Goal: Answer question/provide support: Share knowledge or assist other users

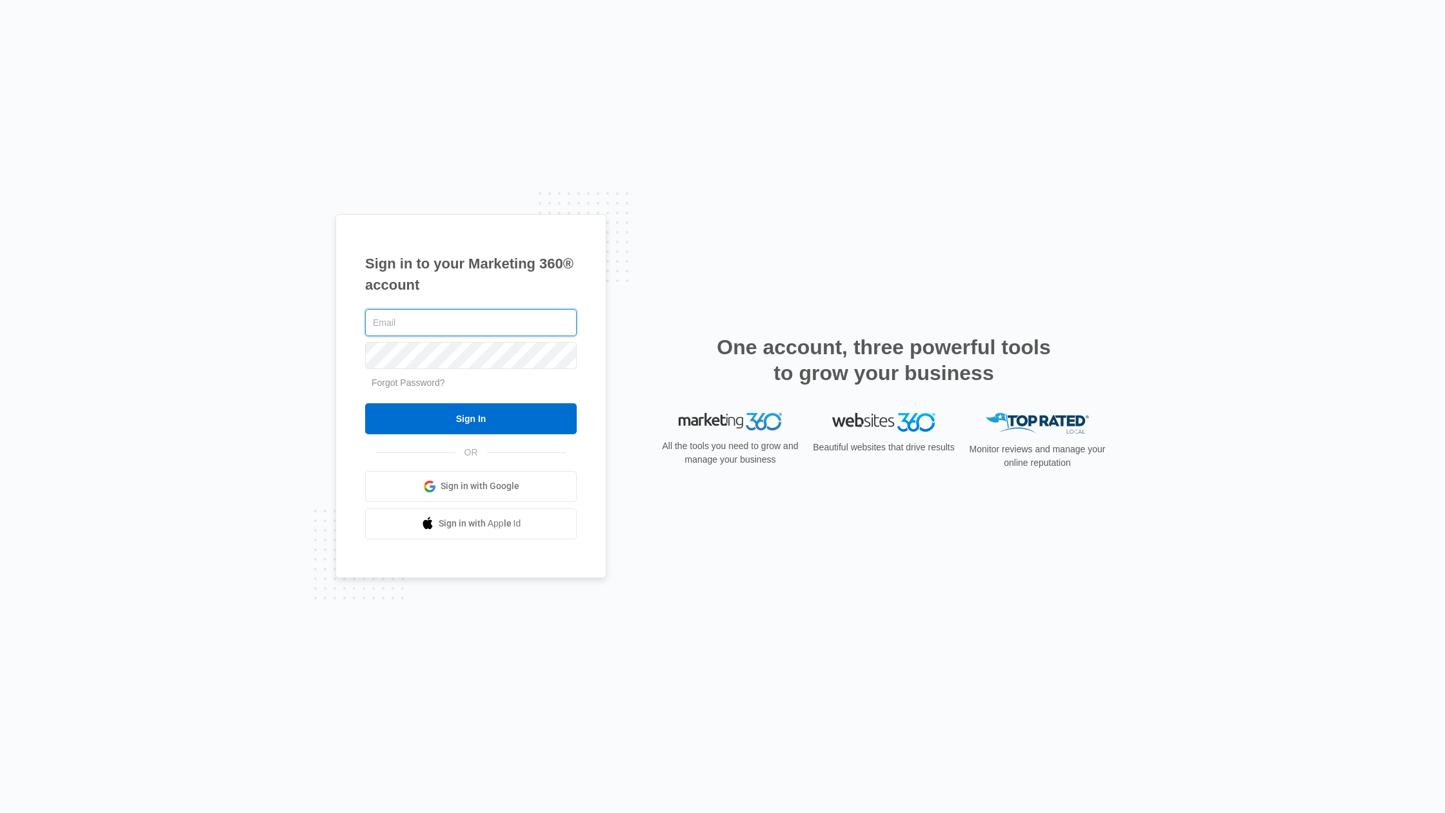
type input "[EMAIL_ADDRESS][DOMAIN_NAME]"
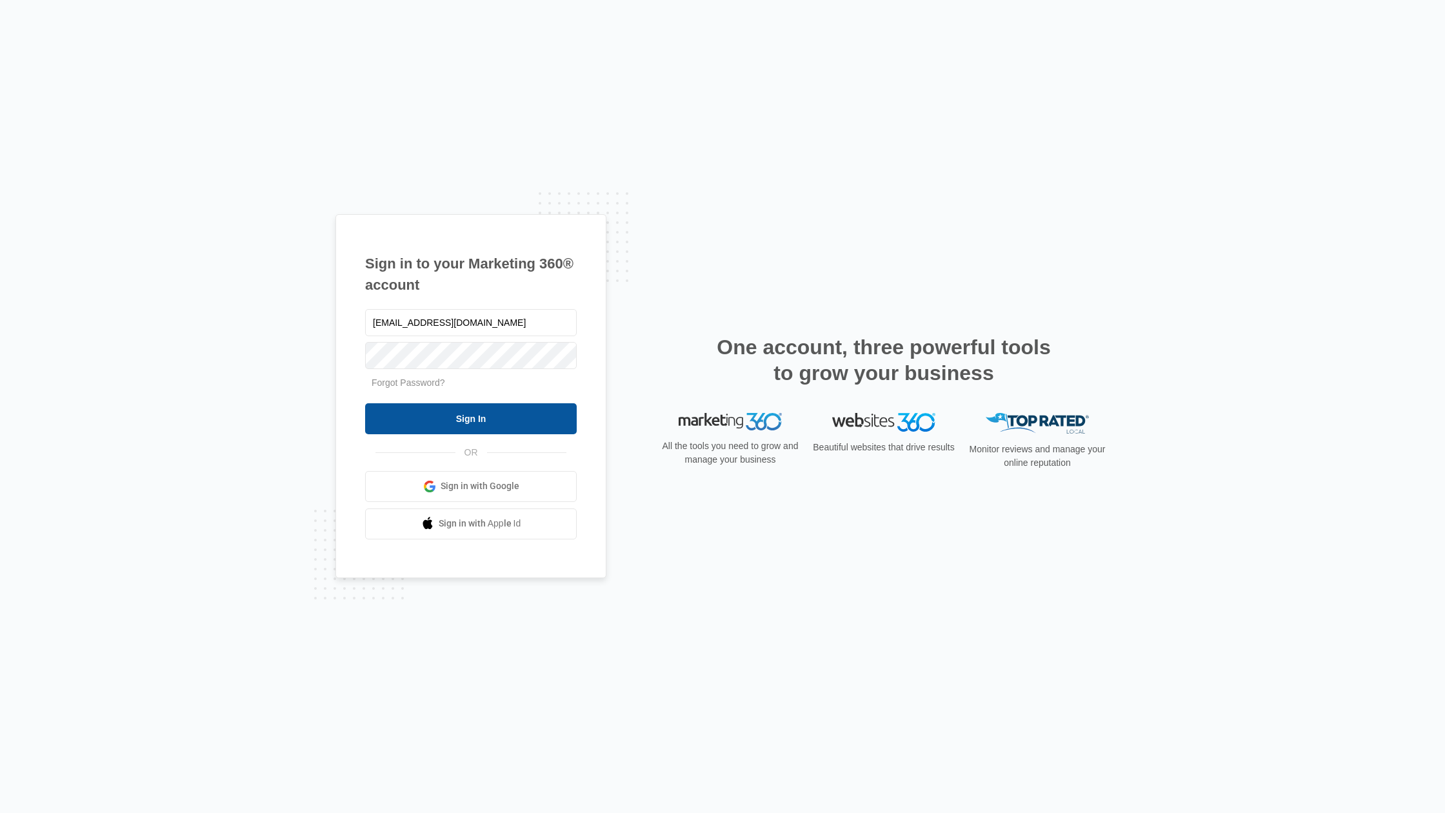
click at [472, 418] on input "Sign In" at bounding box center [471, 418] width 212 height 31
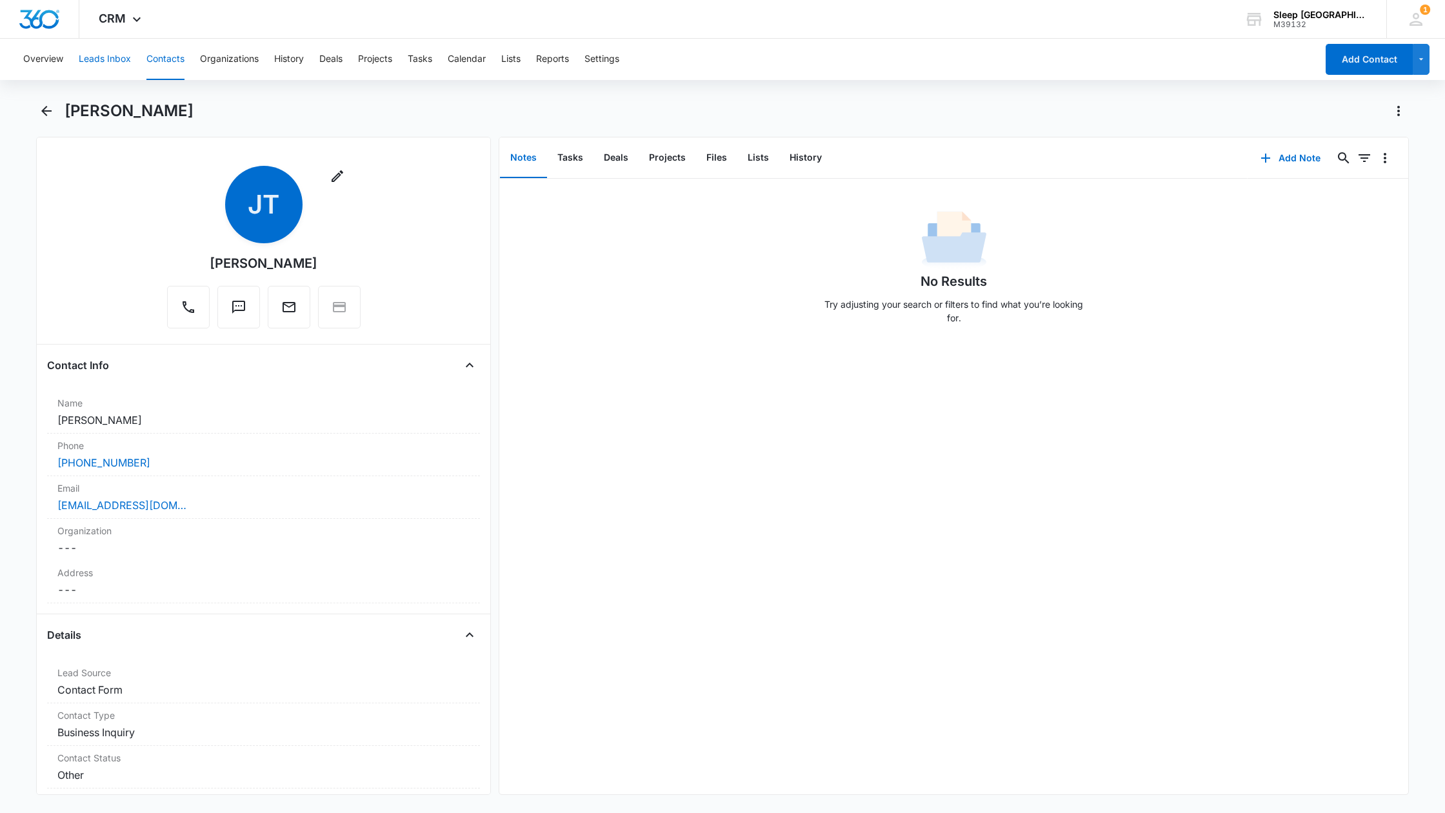
click at [96, 57] on button "Leads Inbox" at bounding box center [105, 59] width 52 height 41
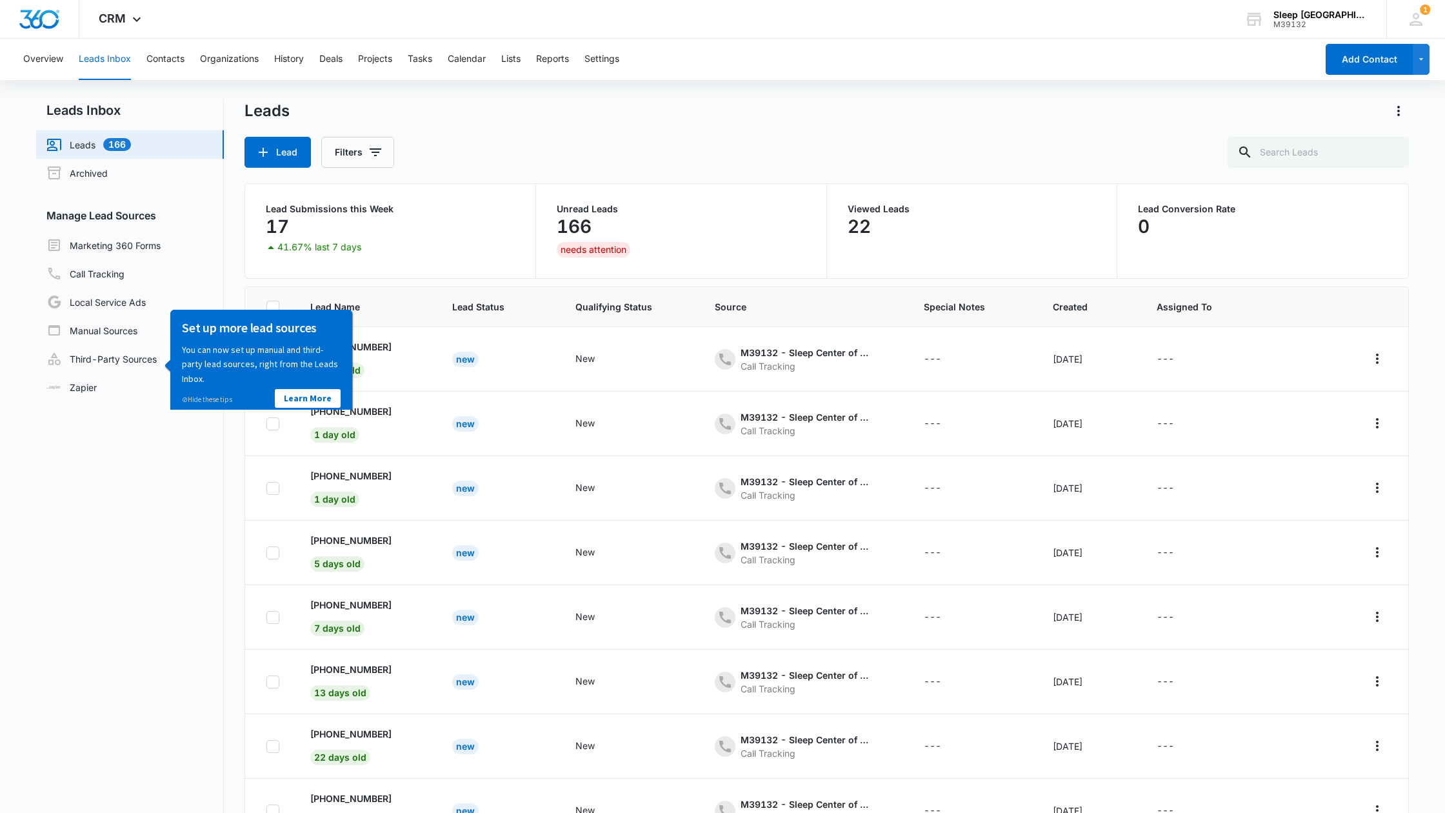
drag, startPoint x: 61, startPoint y: 478, endPoint x: 163, endPoint y: 424, distance: 114.9
click at [63, 477] on nav "Leads Inbox Leads 166 Archived Manage Lead Sources Marketing 360 Forms Call Tra…" at bounding box center [130, 500] width 188 height 799
click at [542, 105] on div "Leads" at bounding box center [827, 111] width 1164 height 21
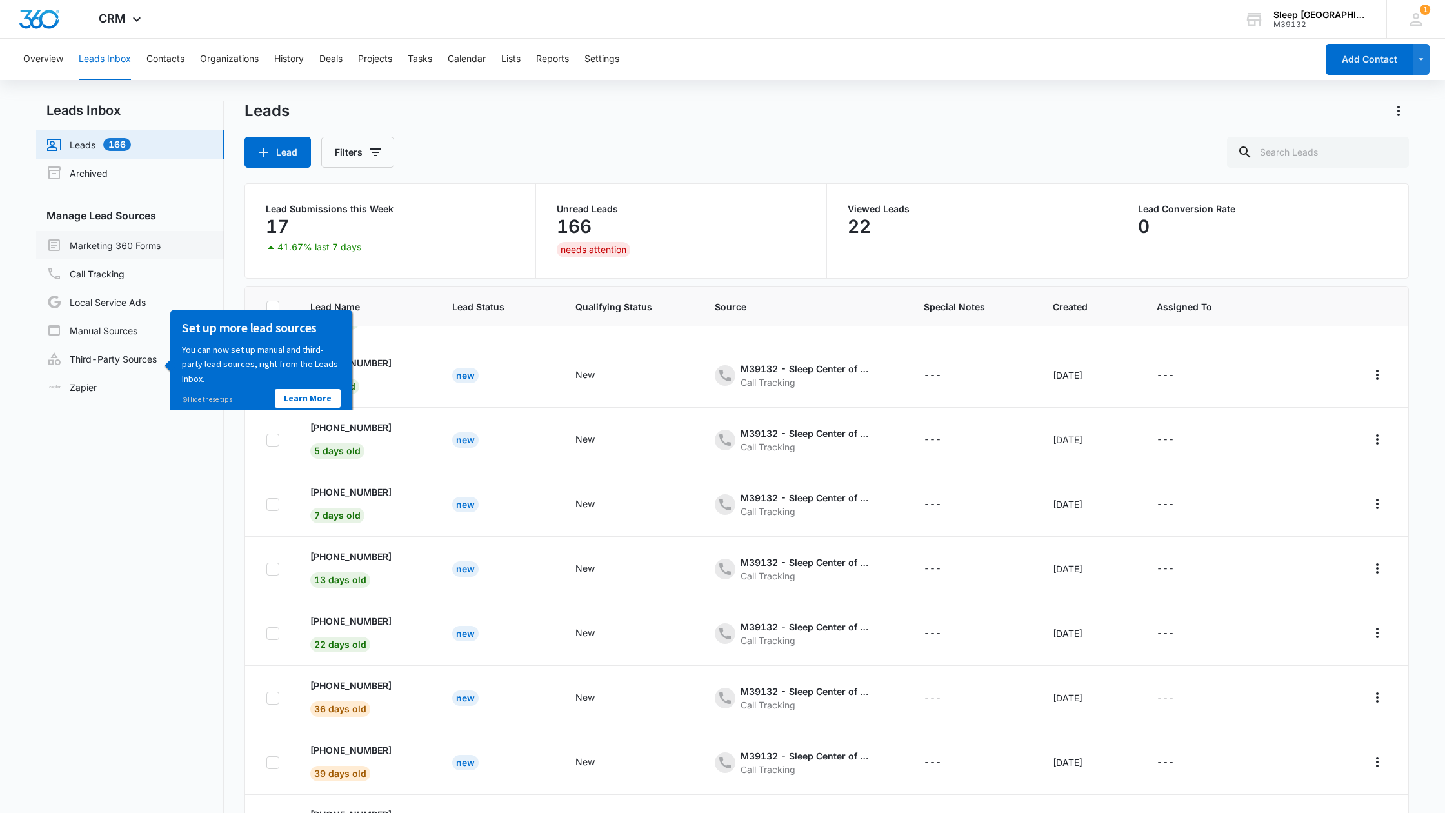
click at [119, 243] on link "Marketing 360 Forms" at bounding box center [103, 244] width 114 height 15
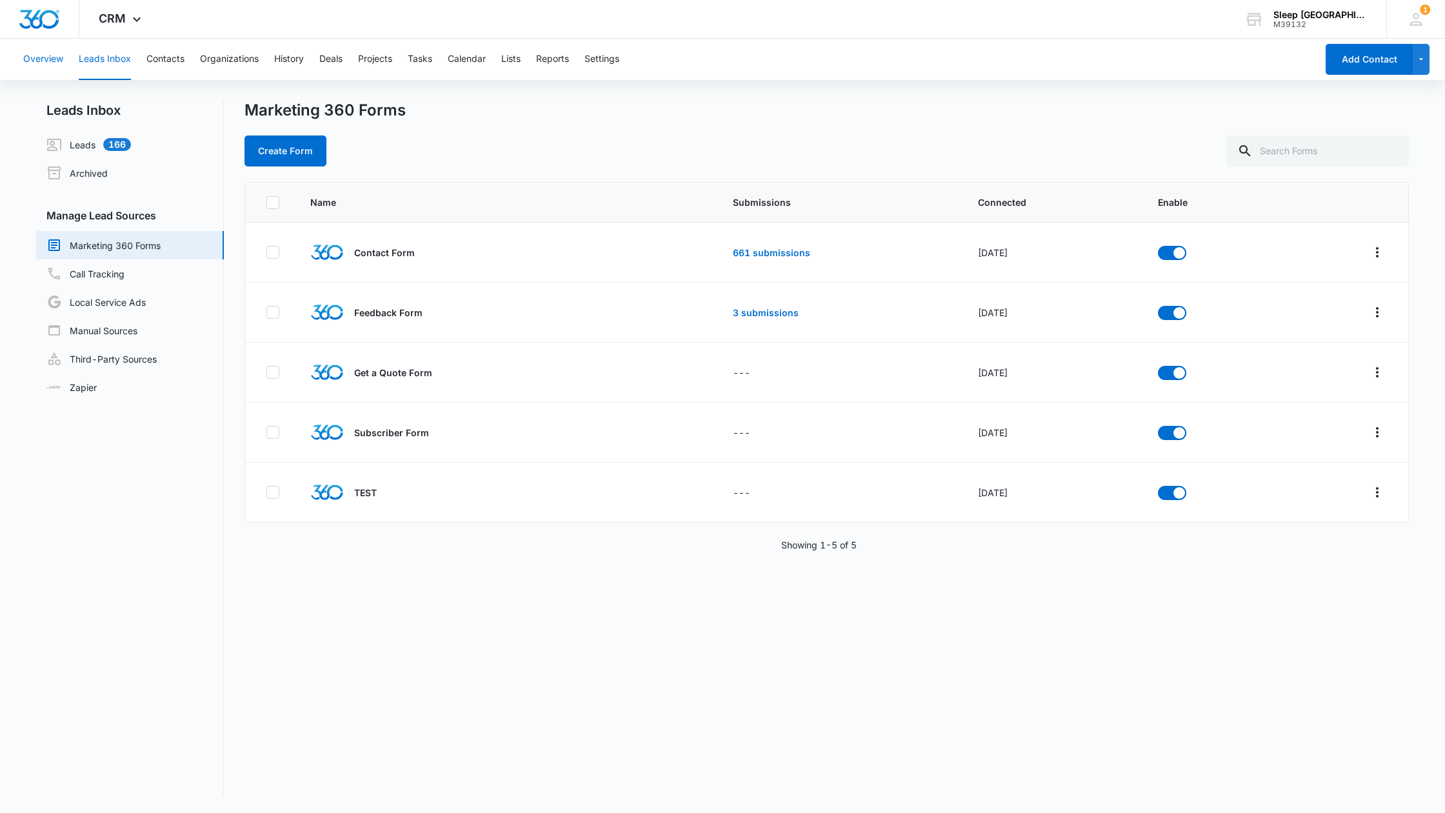
click at [44, 57] on button "Overview" at bounding box center [43, 59] width 40 height 41
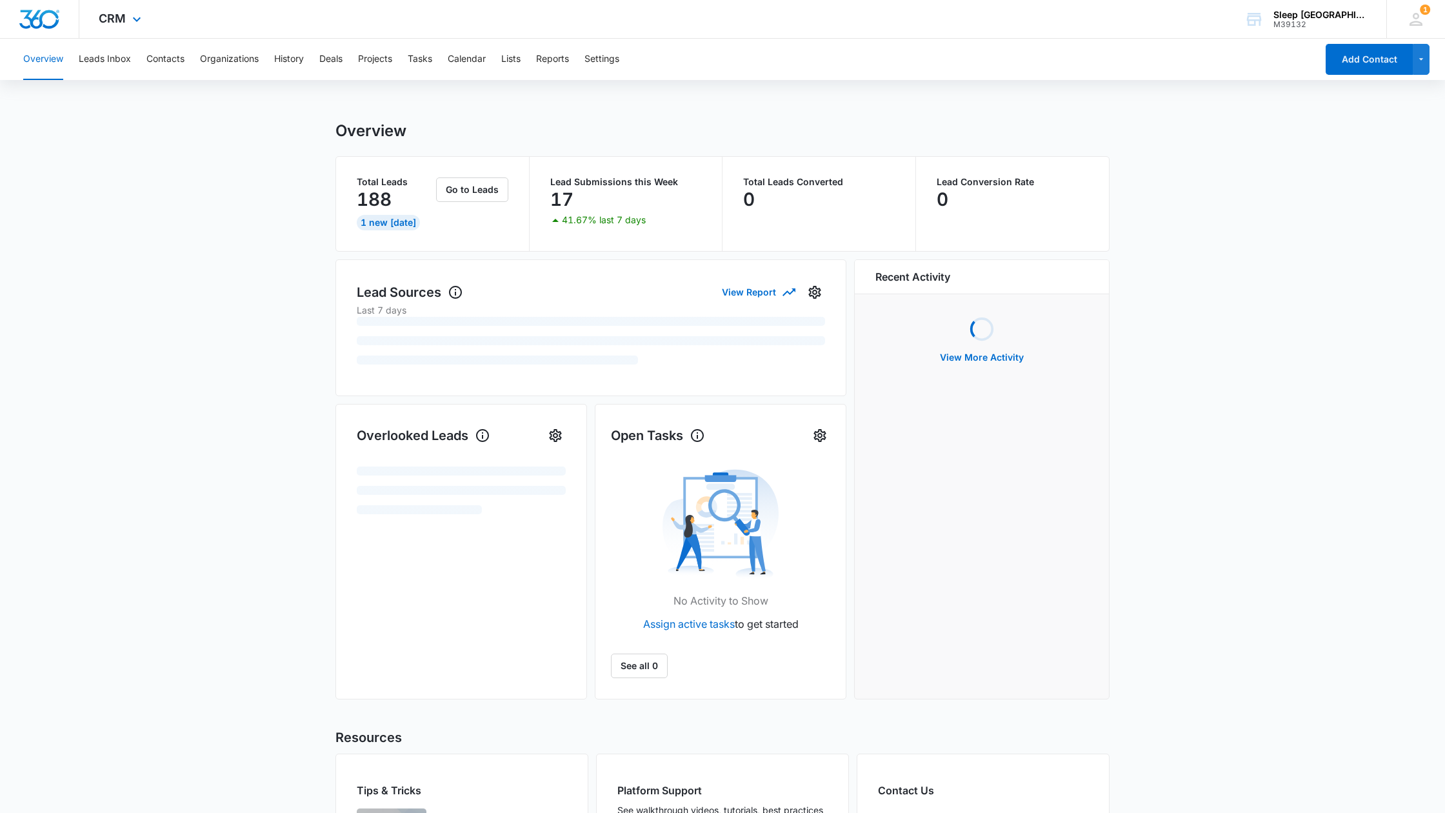
click at [126, 15] on div "CRM Apps Reputation Websites Forms CRM Email Social Payments POS Content Ads In…" at bounding box center [121, 19] width 85 height 38
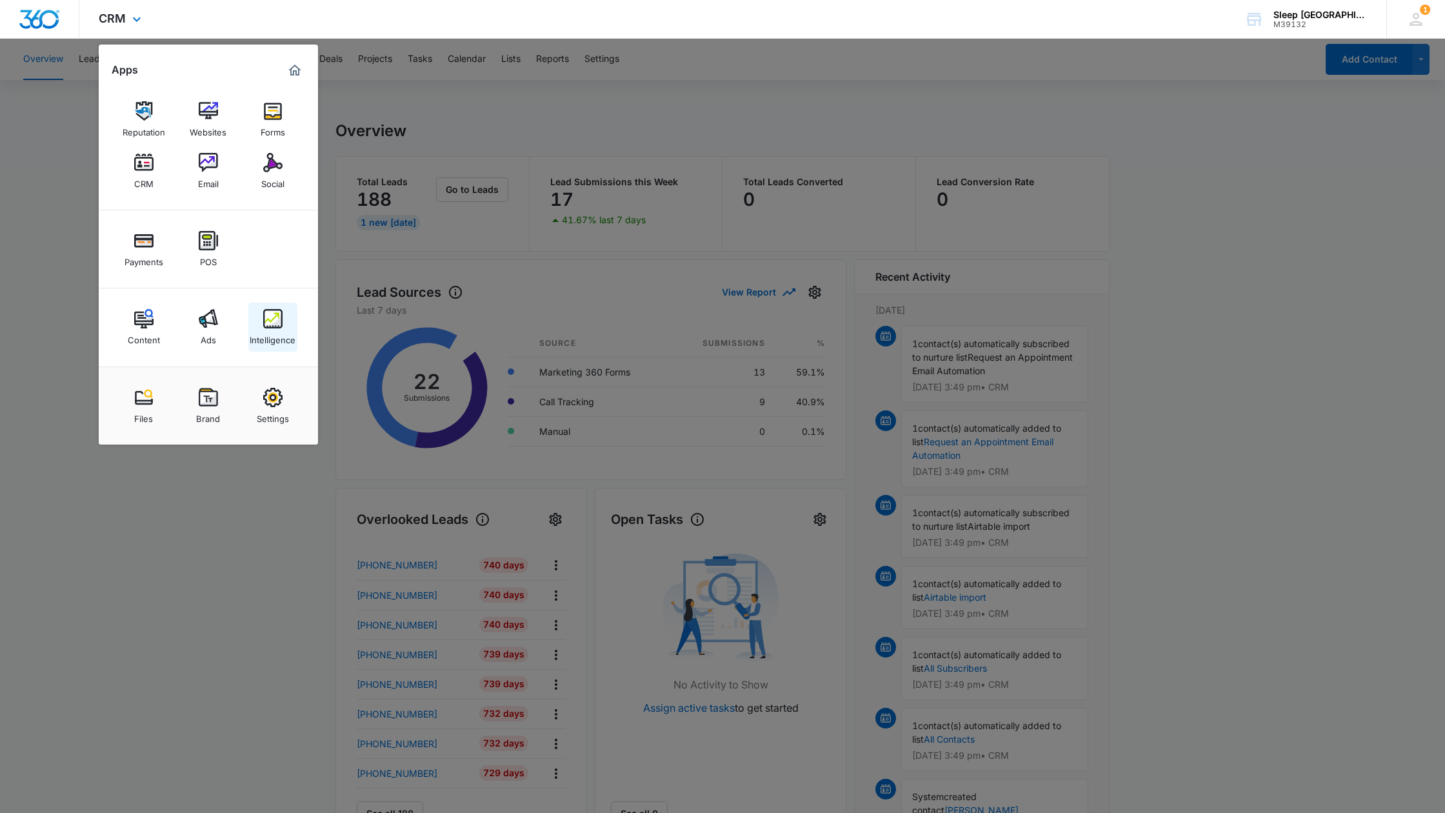
click at [273, 323] on img at bounding box center [272, 318] width 19 height 19
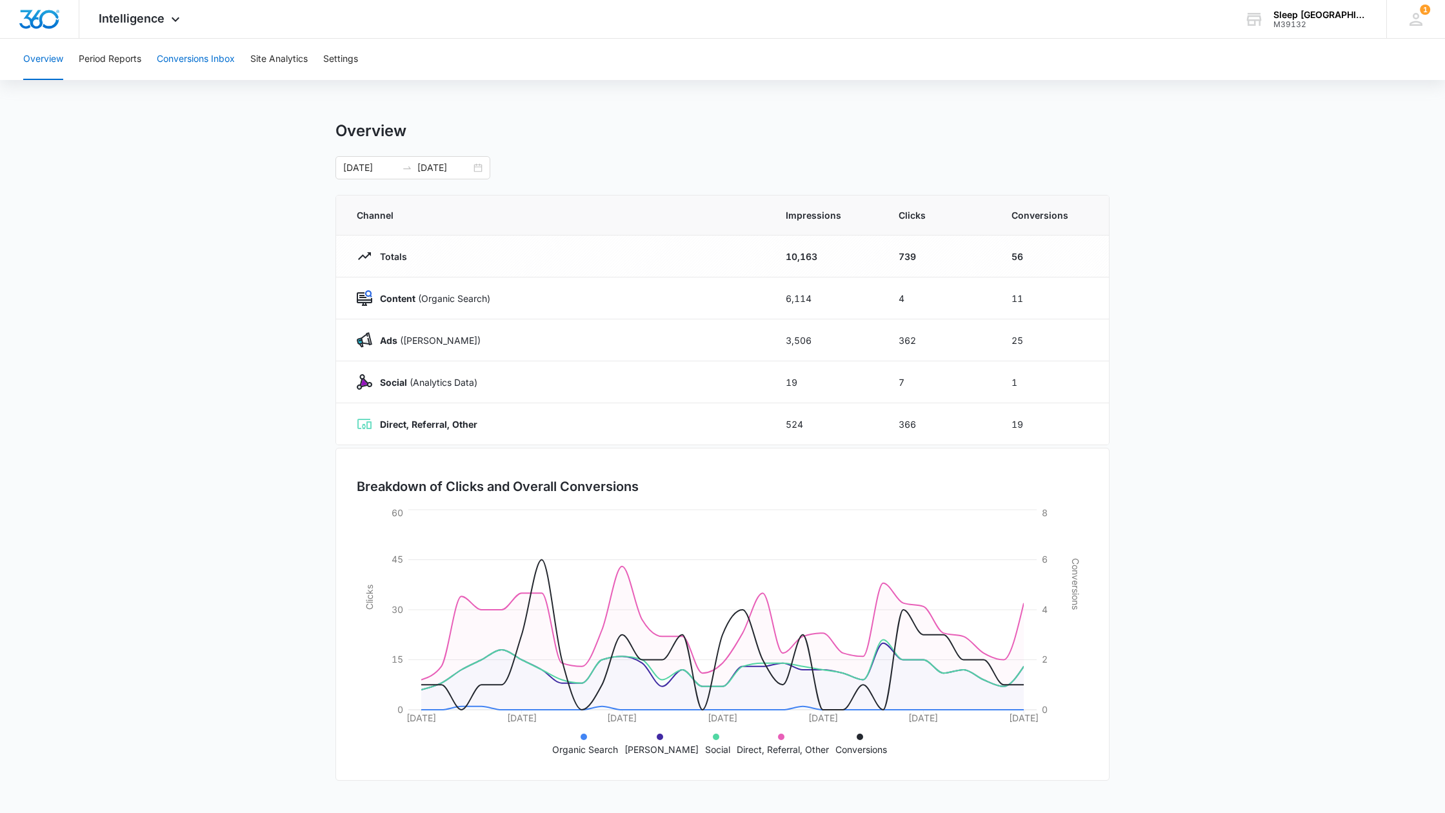
click at [190, 58] on button "Conversions Inbox" at bounding box center [196, 59] width 78 height 41
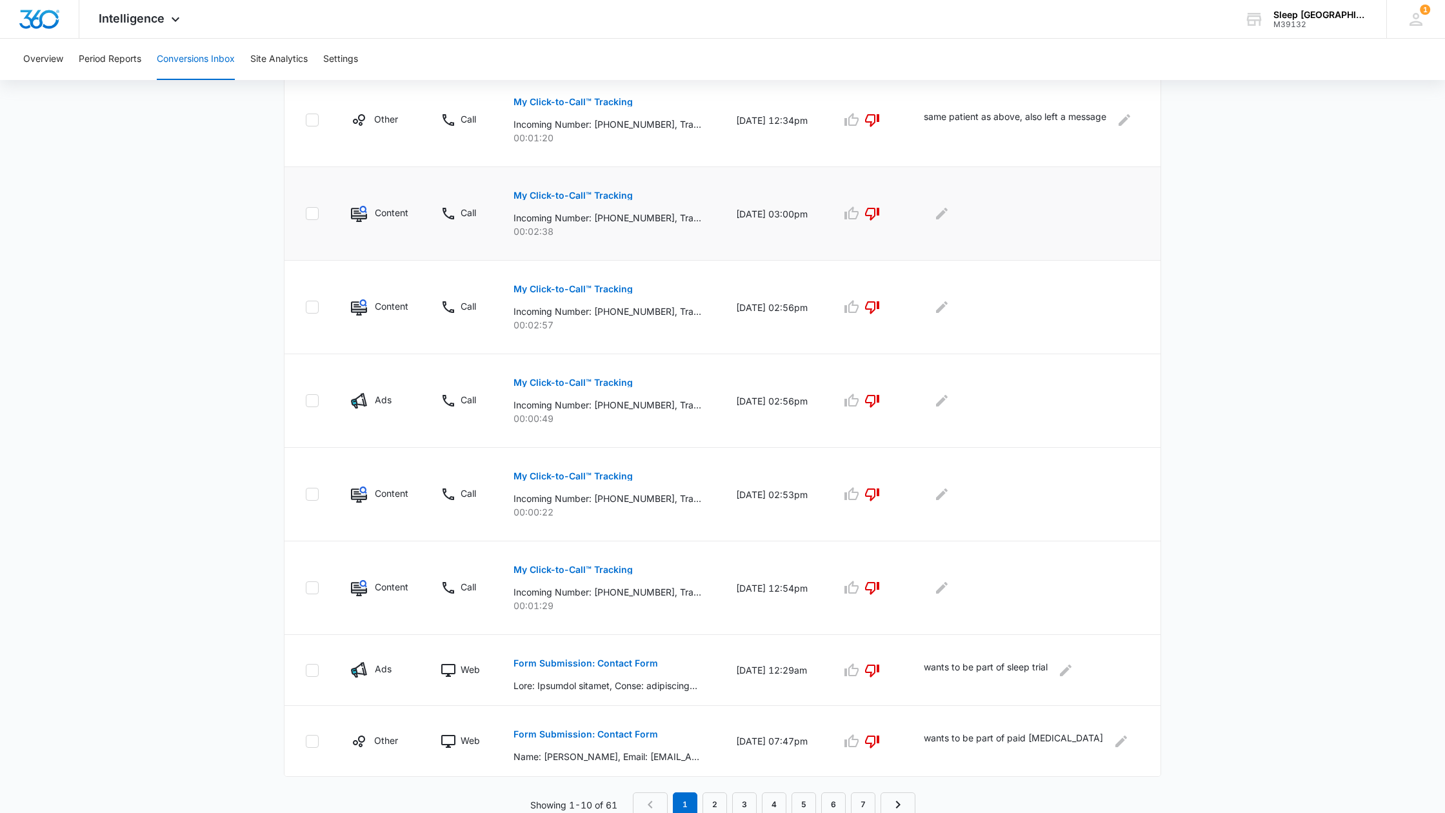
scroll to position [479, 0]
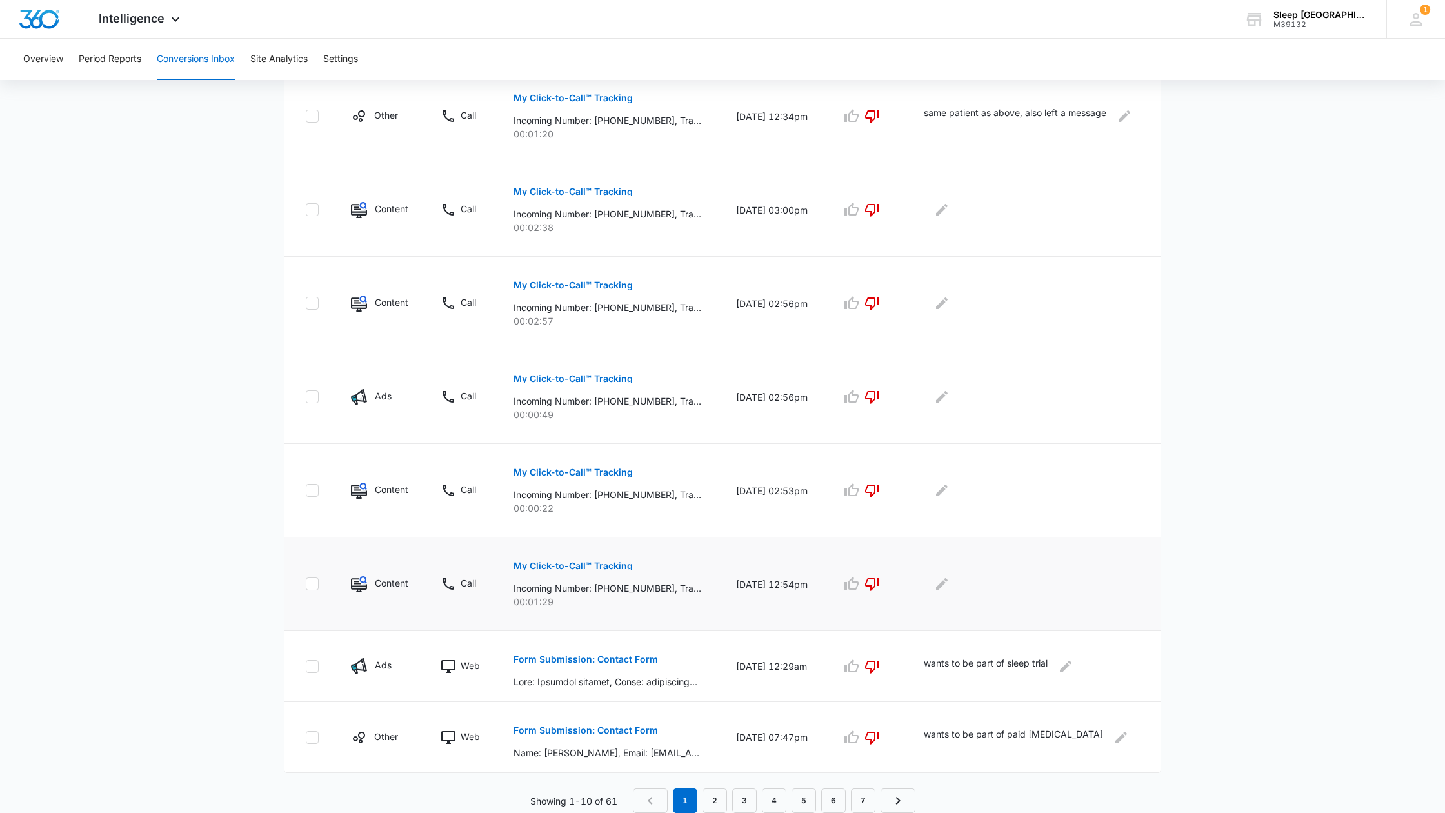
click at [610, 569] on p "My Click-to-Call™ Tracking" at bounding box center [573, 565] width 119 height 9
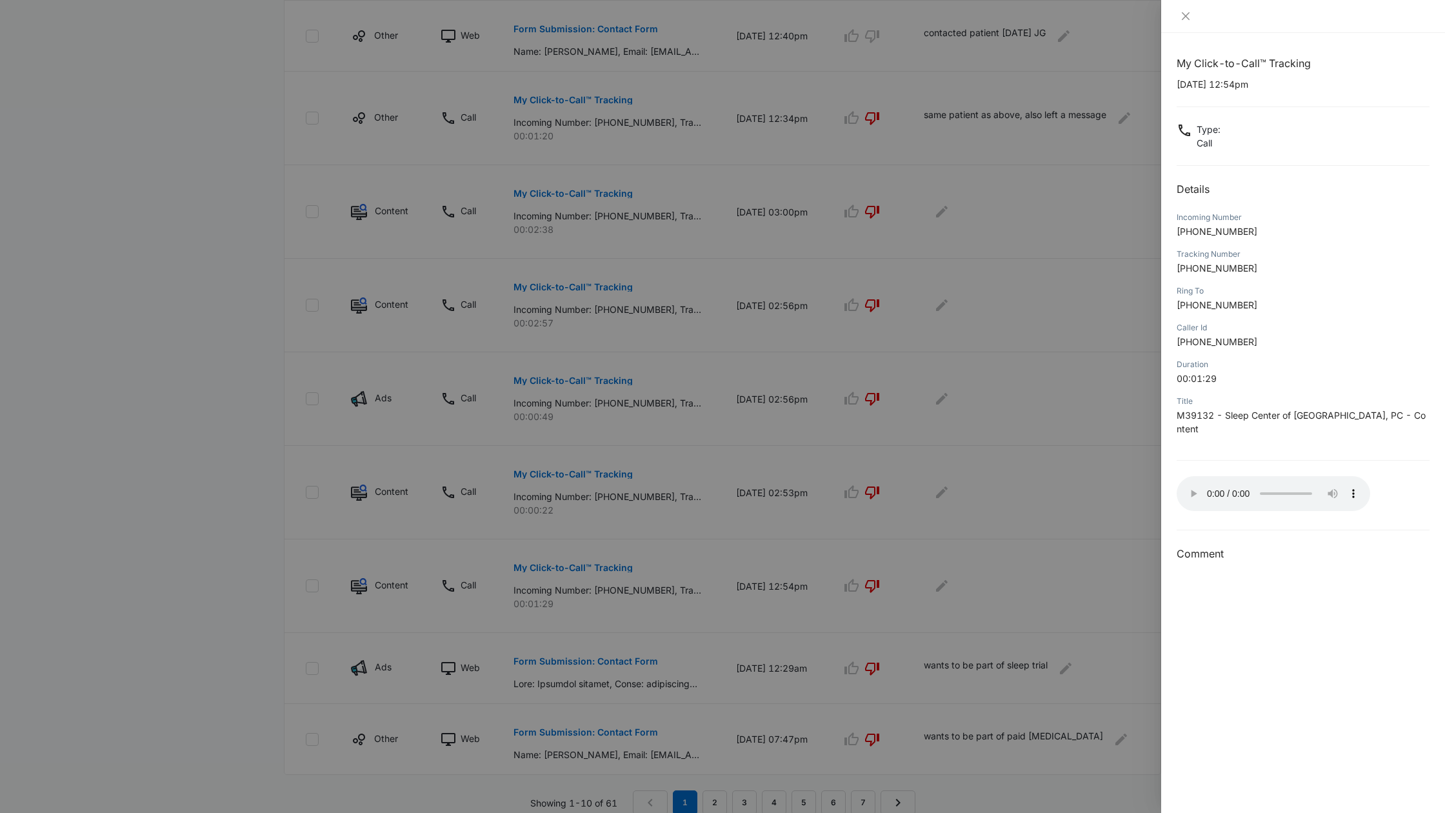
scroll to position [476, 0]
click at [1178, 546] on h3 "Comment" at bounding box center [1303, 553] width 253 height 15
click at [1188, 15] on icon "close" at bounding box center [1186, 16] width 10 height 10
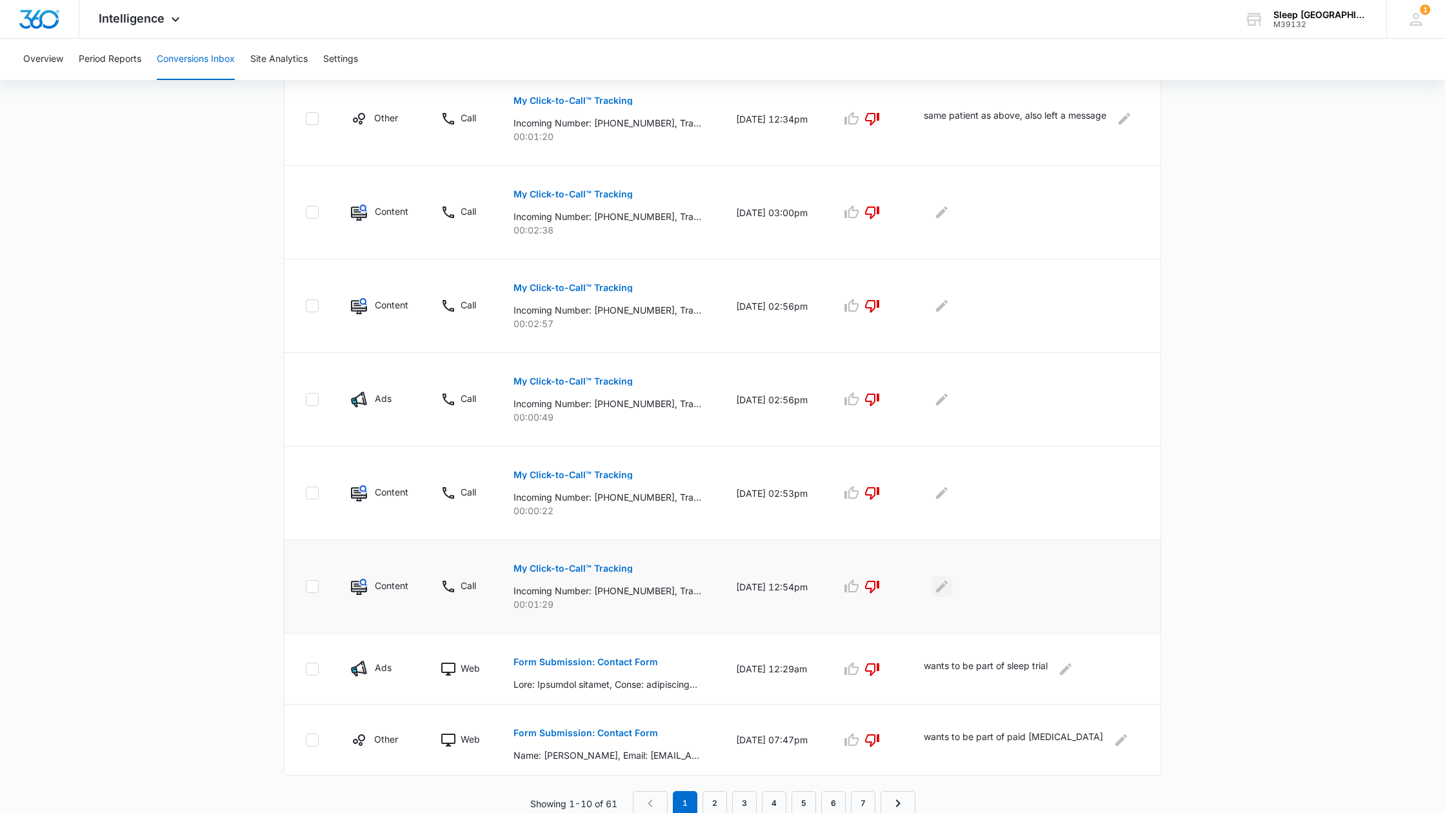
click at [948, 584] on icon "Edit Comments" at bounding box center [942, 587] width 12 height 12
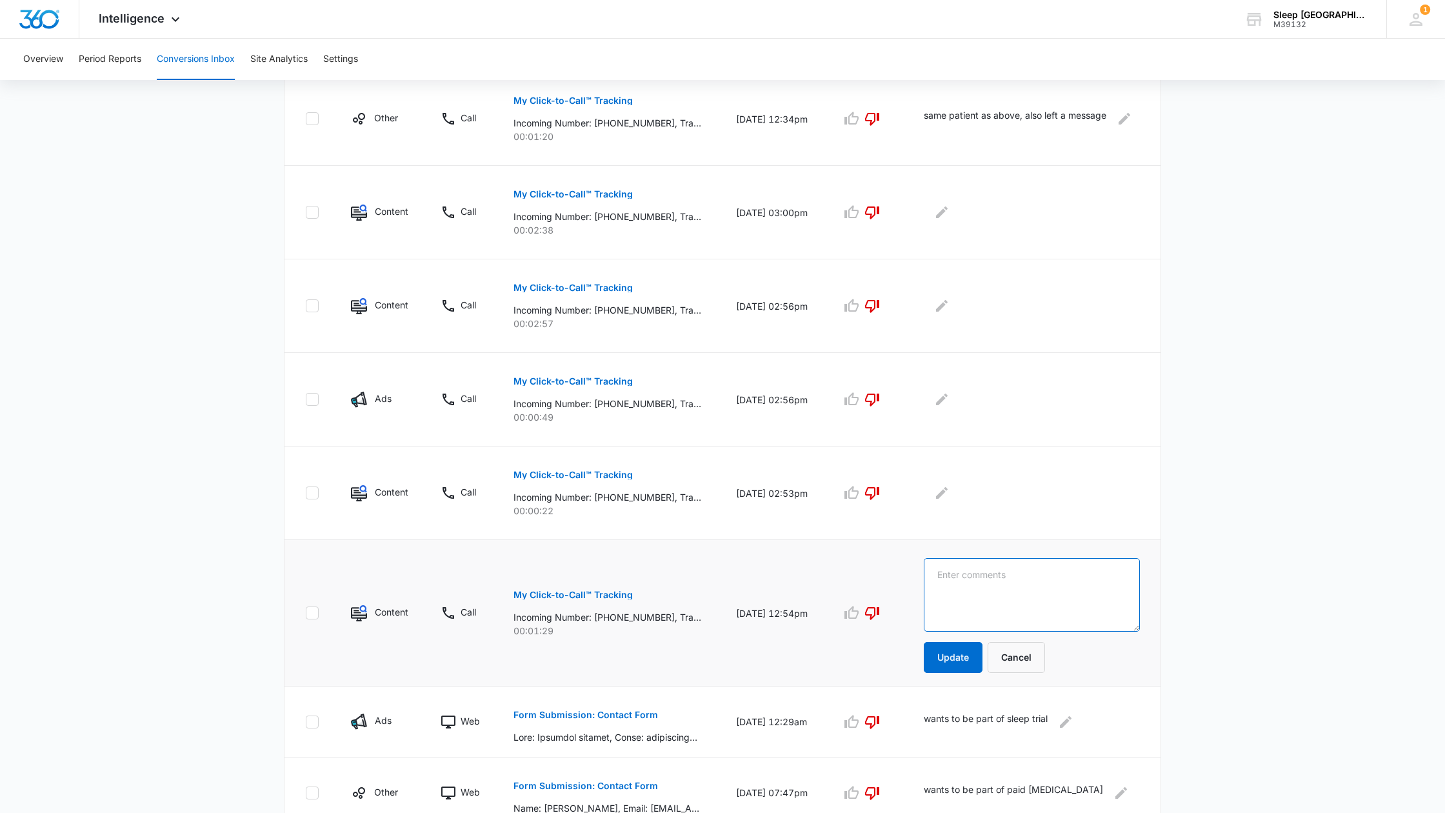
click at [967, 574] on textarea at bounding box center [1032, 595] width 216 height 74
type textarea "[PERSON_NAME] left voicemail, phone #"
click at [970, 659] on button "Update" at bounding box center [953, 657] width 59 height 31
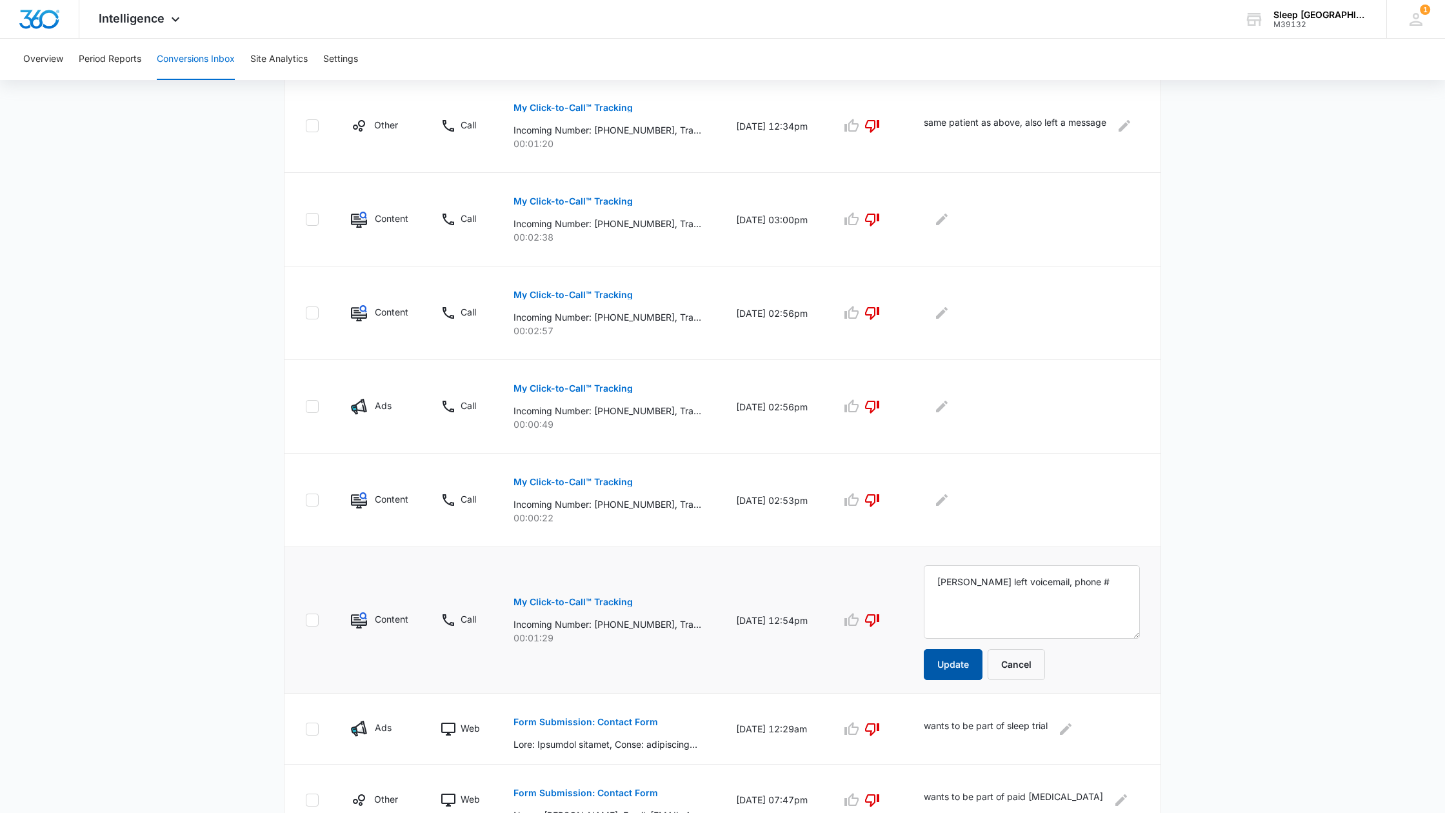
click at [963, 664] on button "Update" at bounding box center [953, 664] width 59 height 31
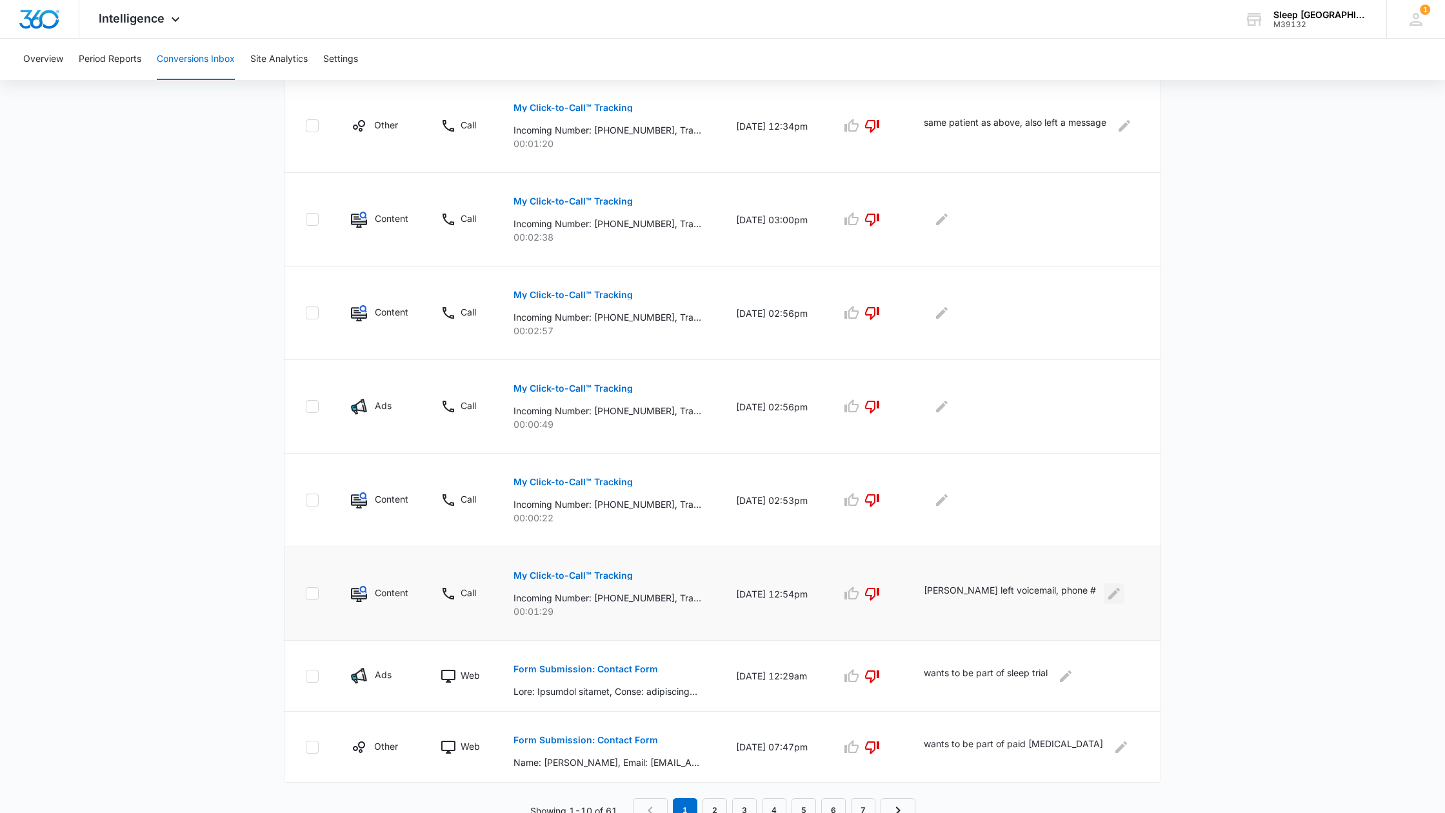
click at [1108, 592] on icon "Edit Comments" at bounding box center [1114, 594] width 12 height 12
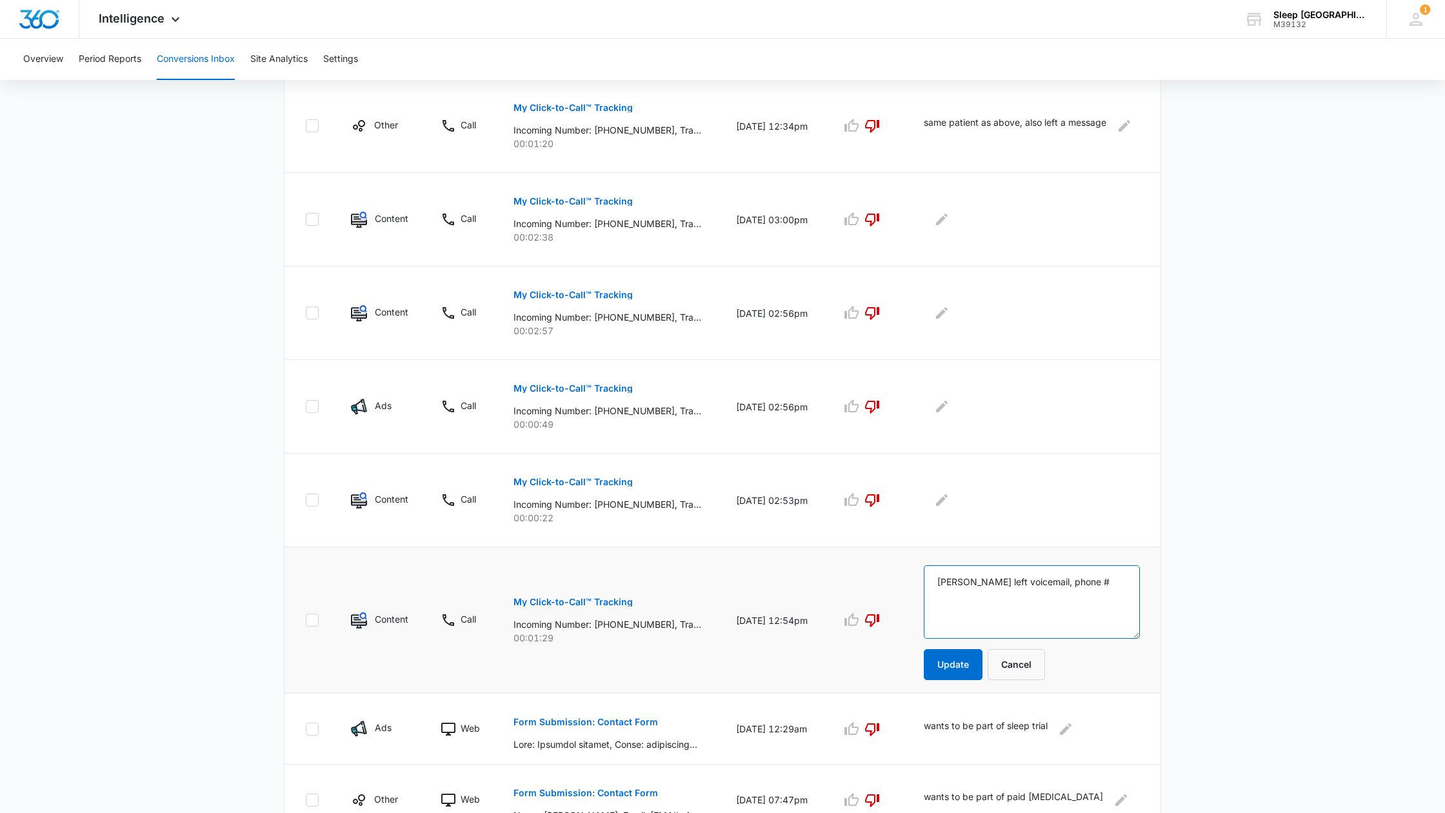
click at [1055, 581] on textarea "[PERSON_NAME] left voicemail, phone #" at bounding box center [1032, 602] width 216 height 74
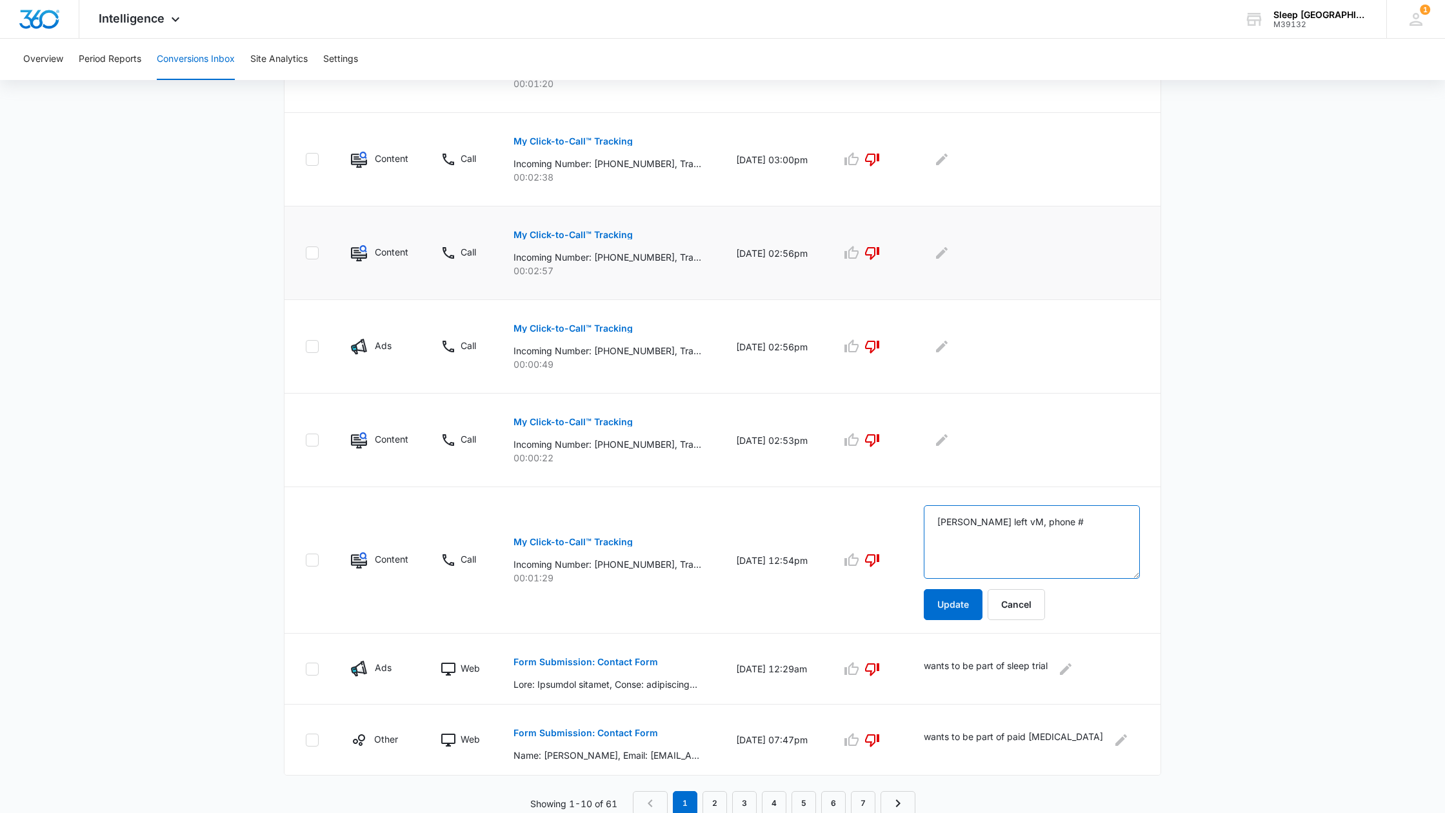
scroll to position [532, 0]
click at [1084, 517] on textarea "[PERSON_NAME] left vM, phone #" at bounding box center [1032, 540] width 216 height 74
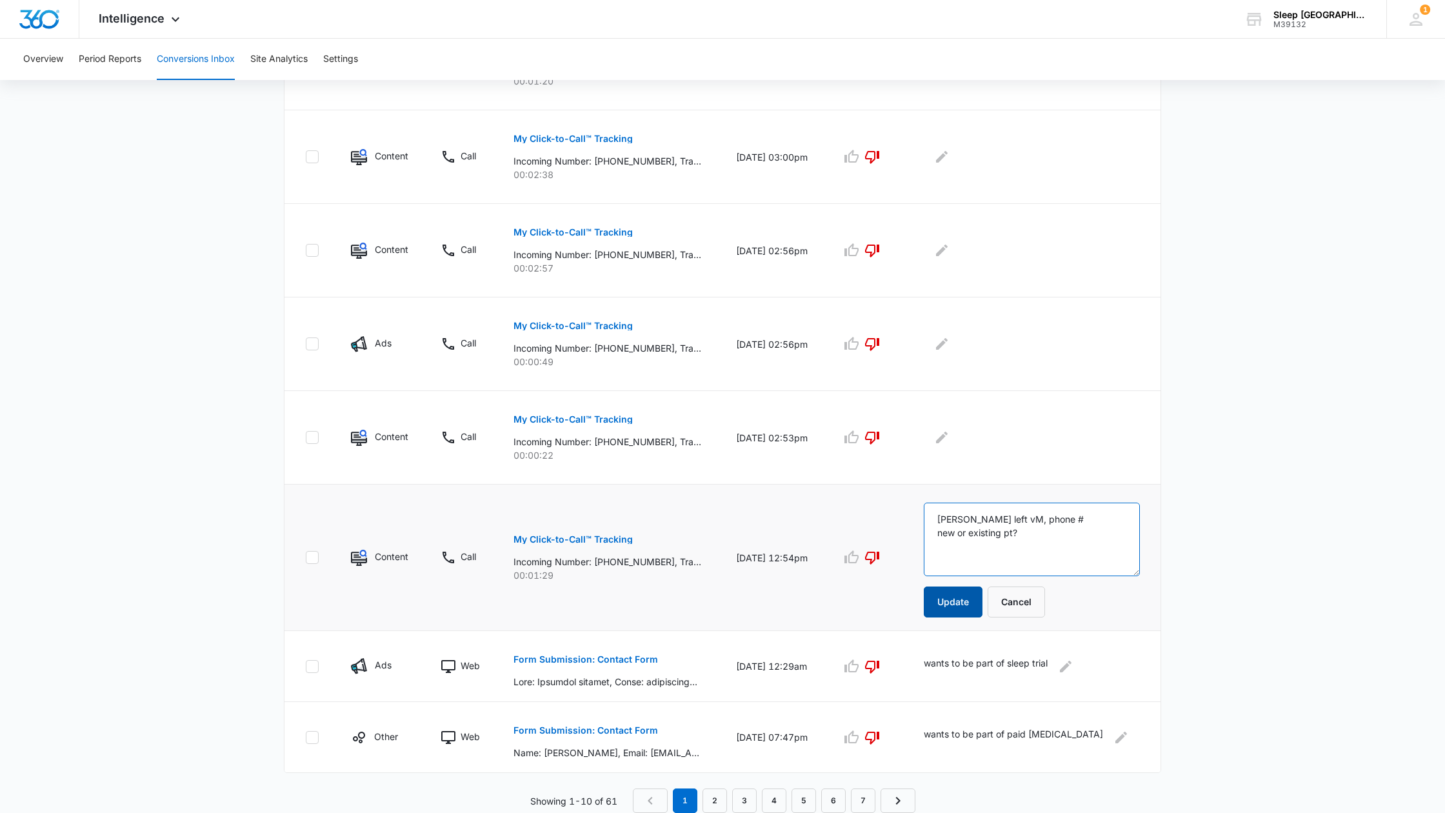
type textarea "[PERSON_NAME] left vM, phone # new or existing pt?"
click at [971, 601] on button "Update" at bounding box center [953, 601] width 59 height 31
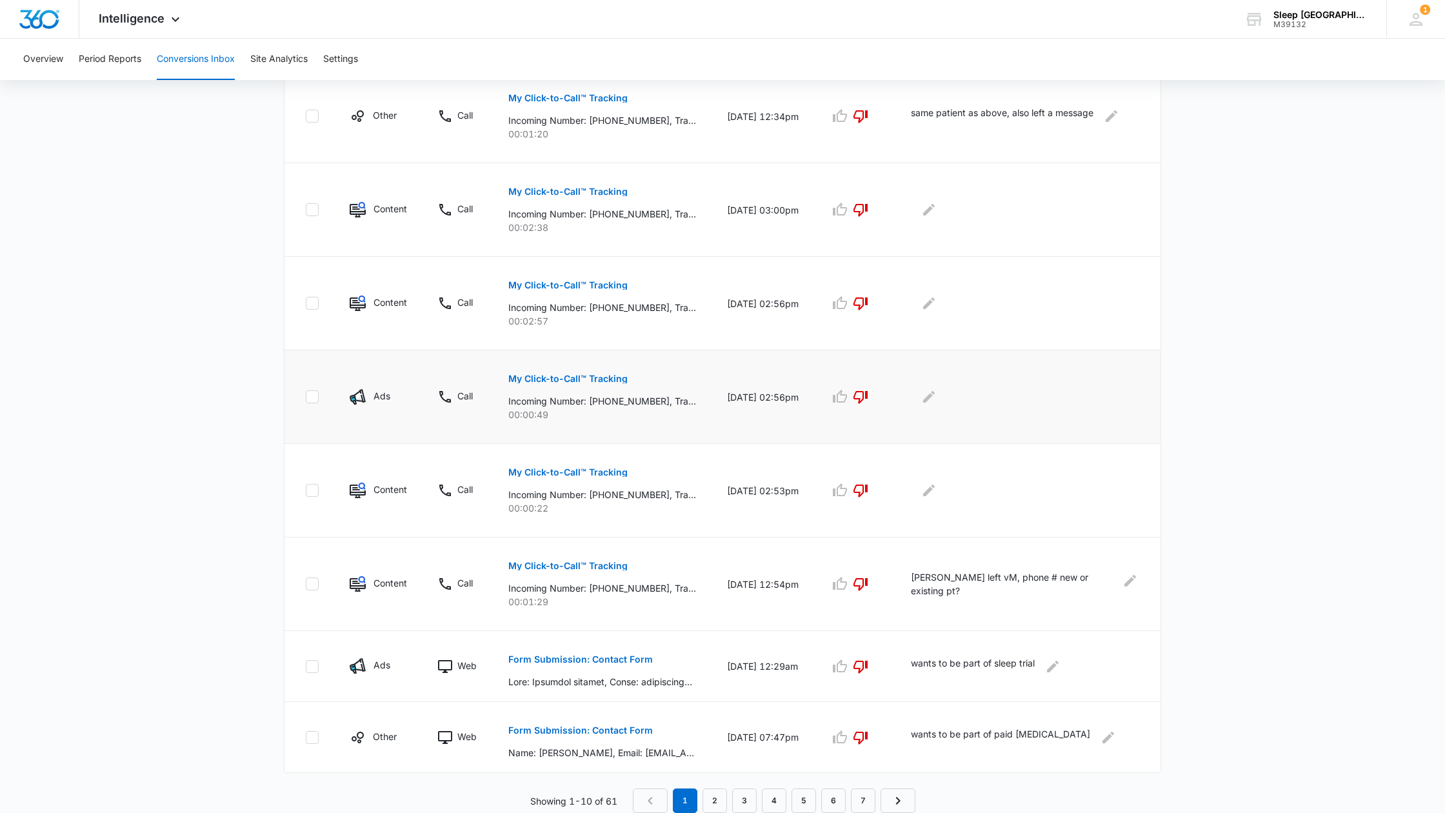
click at [592, 421] on tbody "Other Web Form Submission: Contact Form Name: [PERSON_NAME], Email: [EMAIL_ADDR…" at bounding box center [723, 350] width 876 height 845
click at [608, 472] on p "My Click-to-Call™ Tracking" at bounding box center [567, 472] width 119 height 9
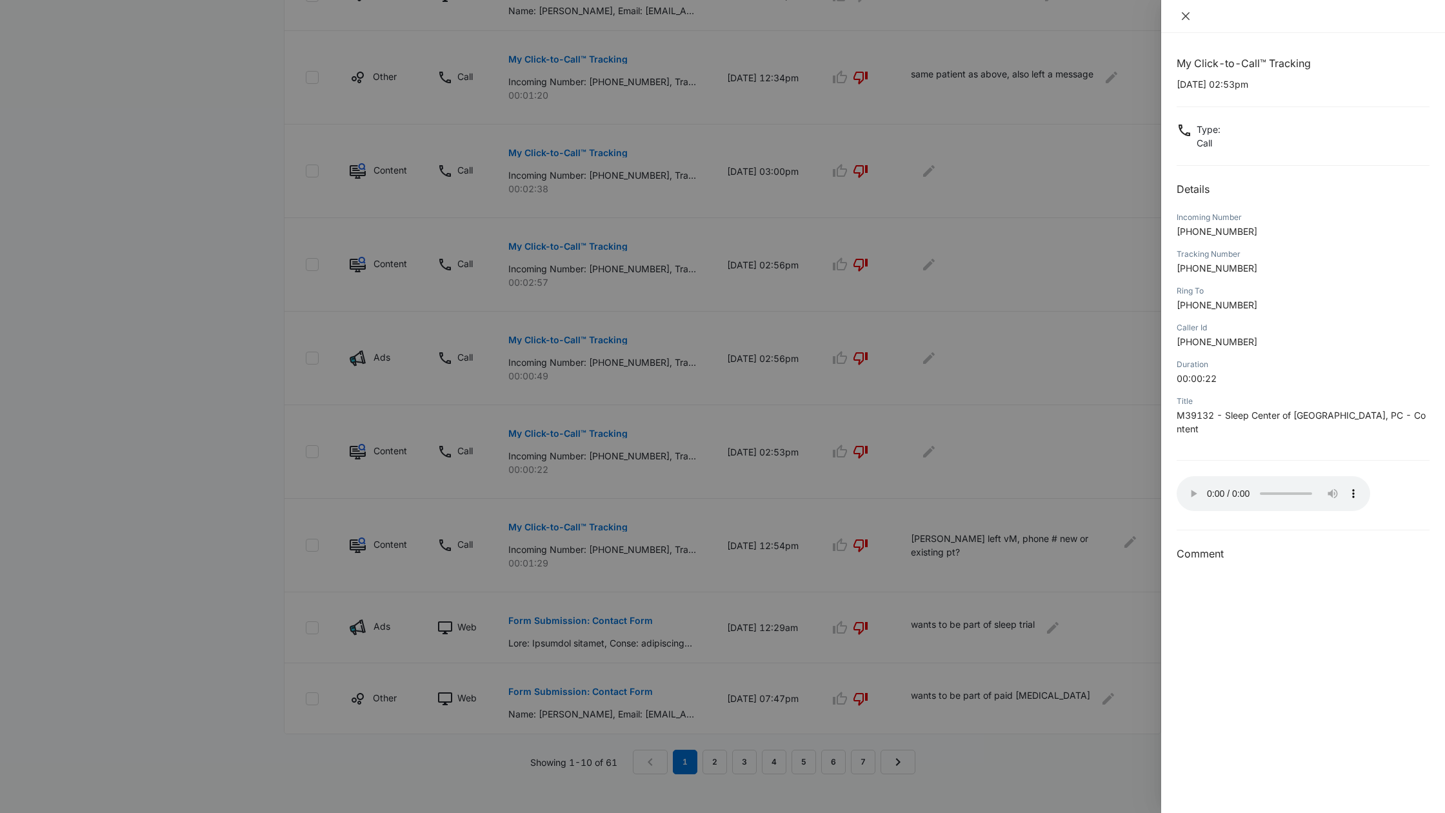
click at [1186, 15] on icon "close" at bounding box center [1186, 16] width 10 height 10
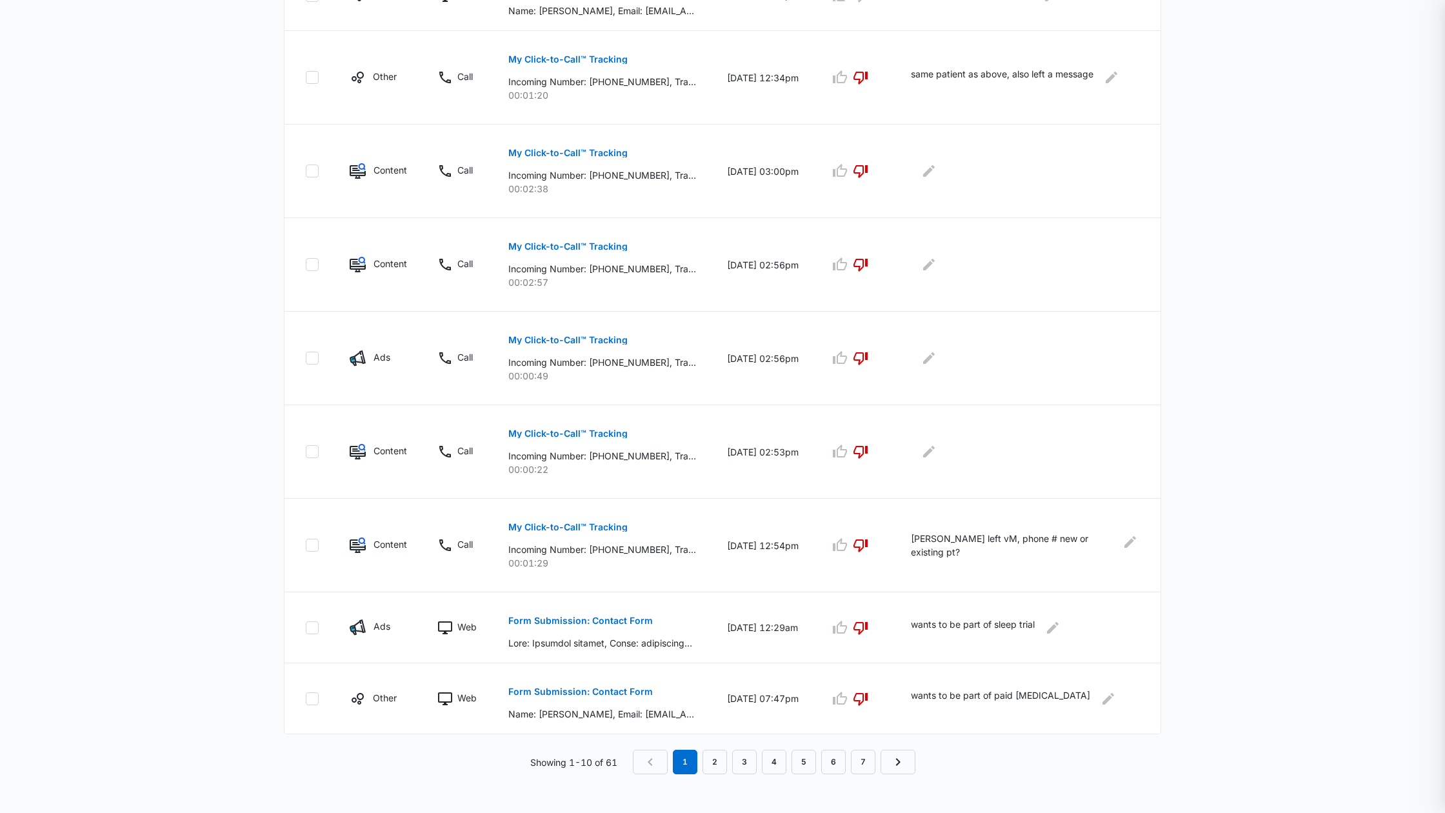
scroll to position [479, 0]
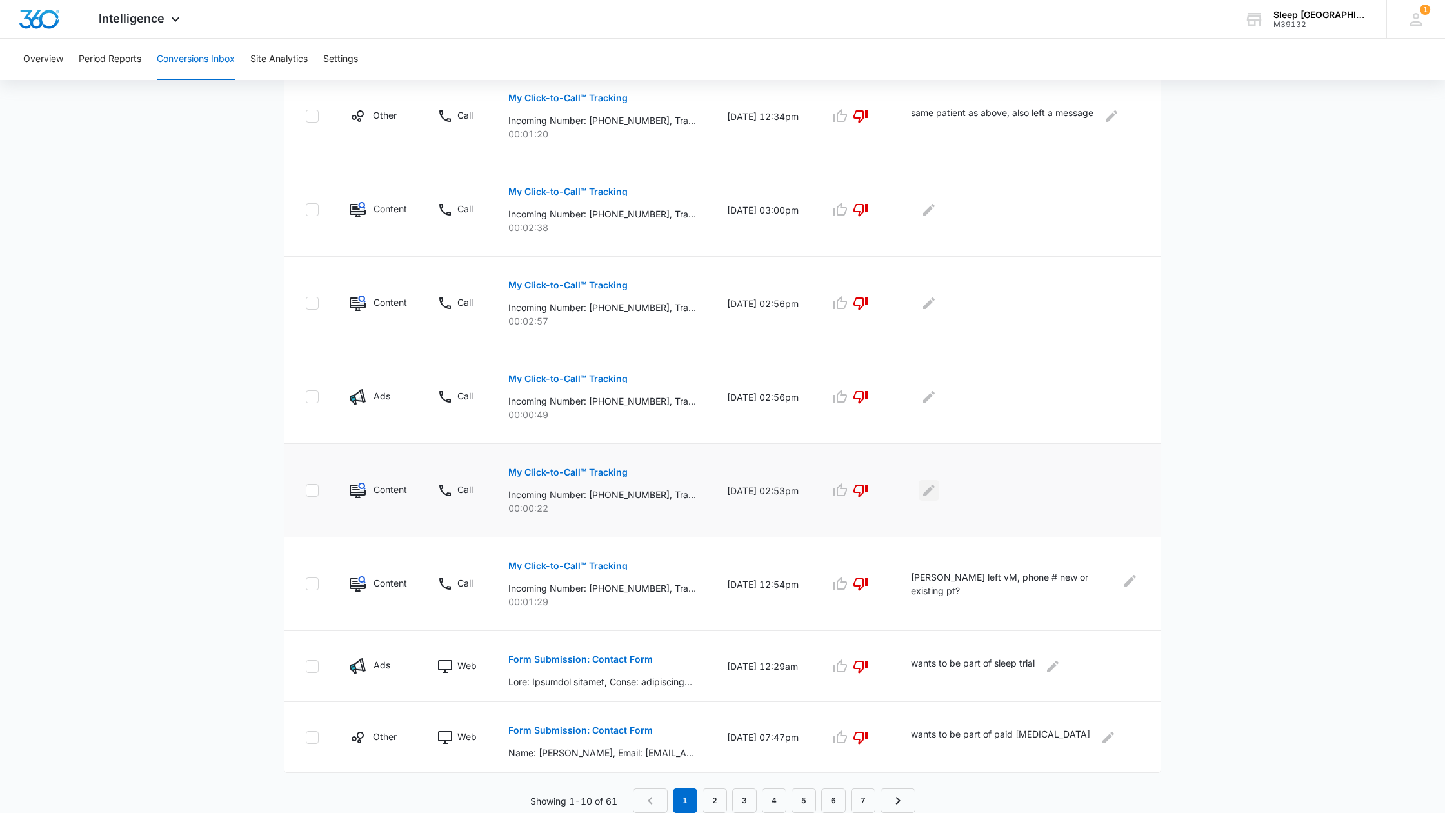
click at [935, 490] on icon "Edit Comments" at bounding box center [929, 490] width 12 height 12
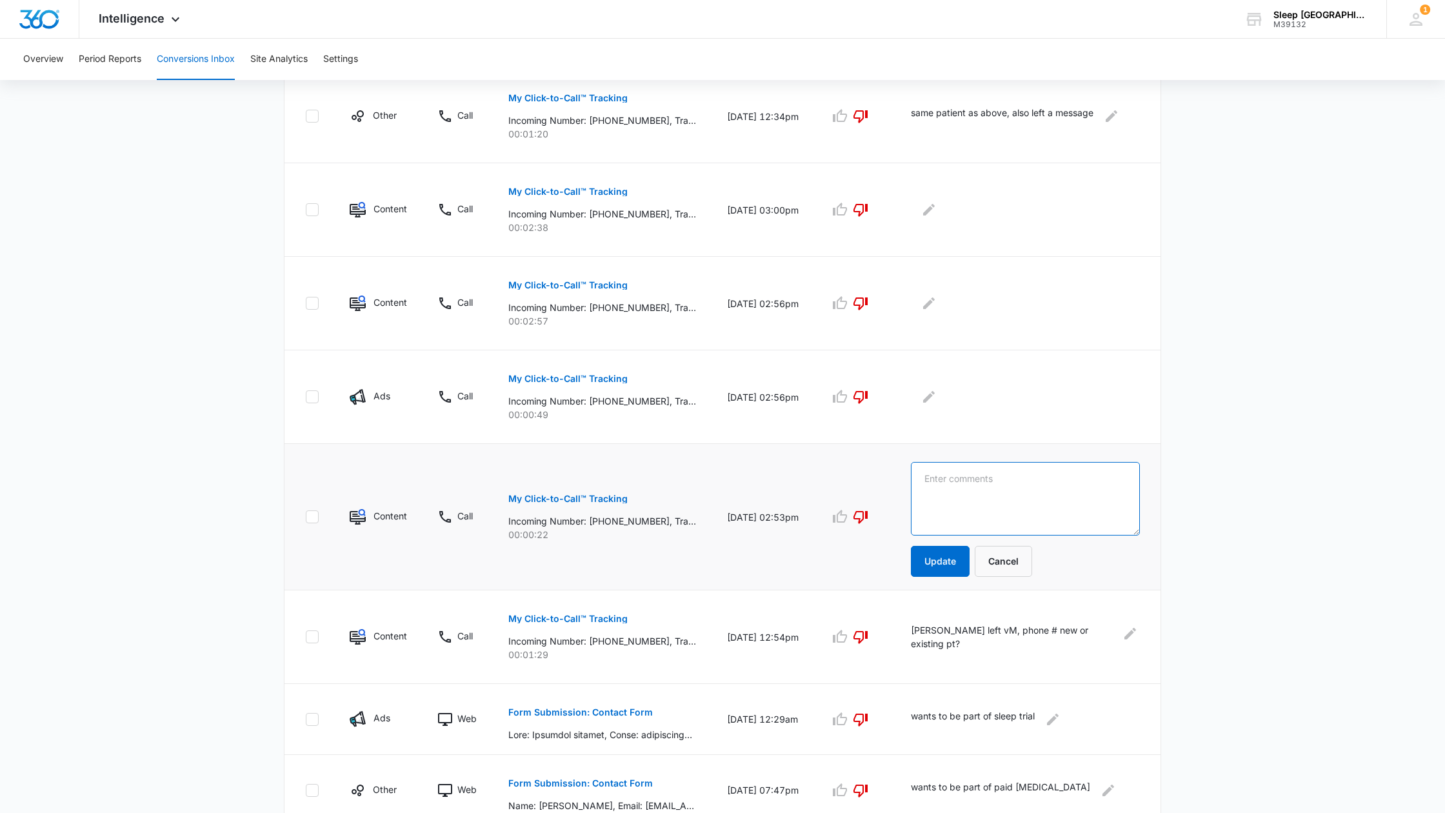
click at [944, 479] on textarea at bounding box center [1025, 499] width 229 height 74
click at [1064, 479] on textarea "pt did not leave message. di we call back?" at bounding box center [1025, 499] width 229 height 74
type textarea "pt did not leave message. did we call back?"
click at [970, 563] on button "Update" at bounding box center [940, 561] width 59 height 31
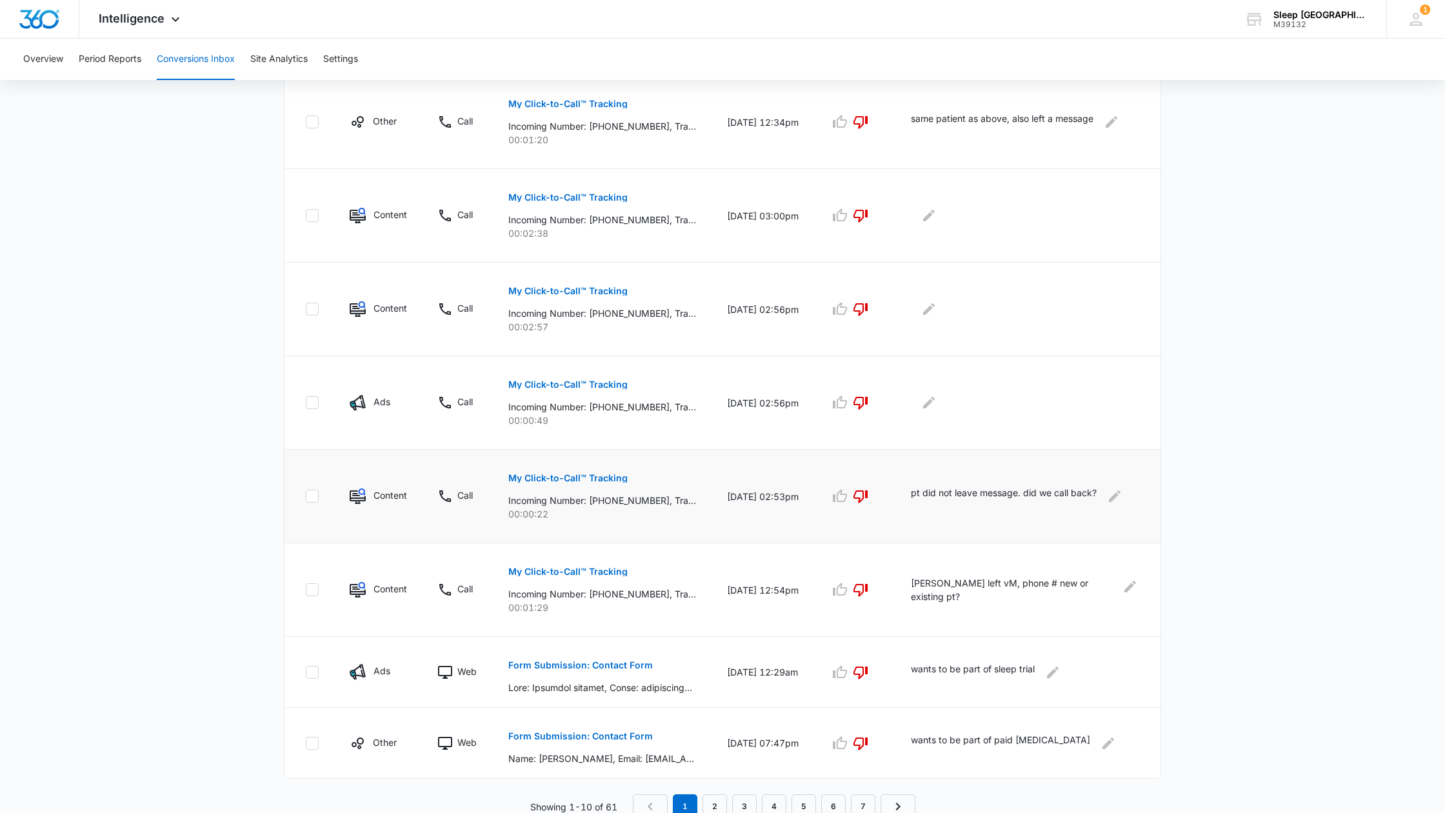
click at [972, 498] on p "pt did not leave message. did we call back?" at bounding box center [1004, 496] width 186 height 21
drag, startPoint x: 965, startPoint y: 501, endPoint x: 1012, endPoint y: 505, distance: 47.3
click at [967, 502] on p "pt did not leave message. did we call back?" at bounding box center [1004, 499] width 186 height 21
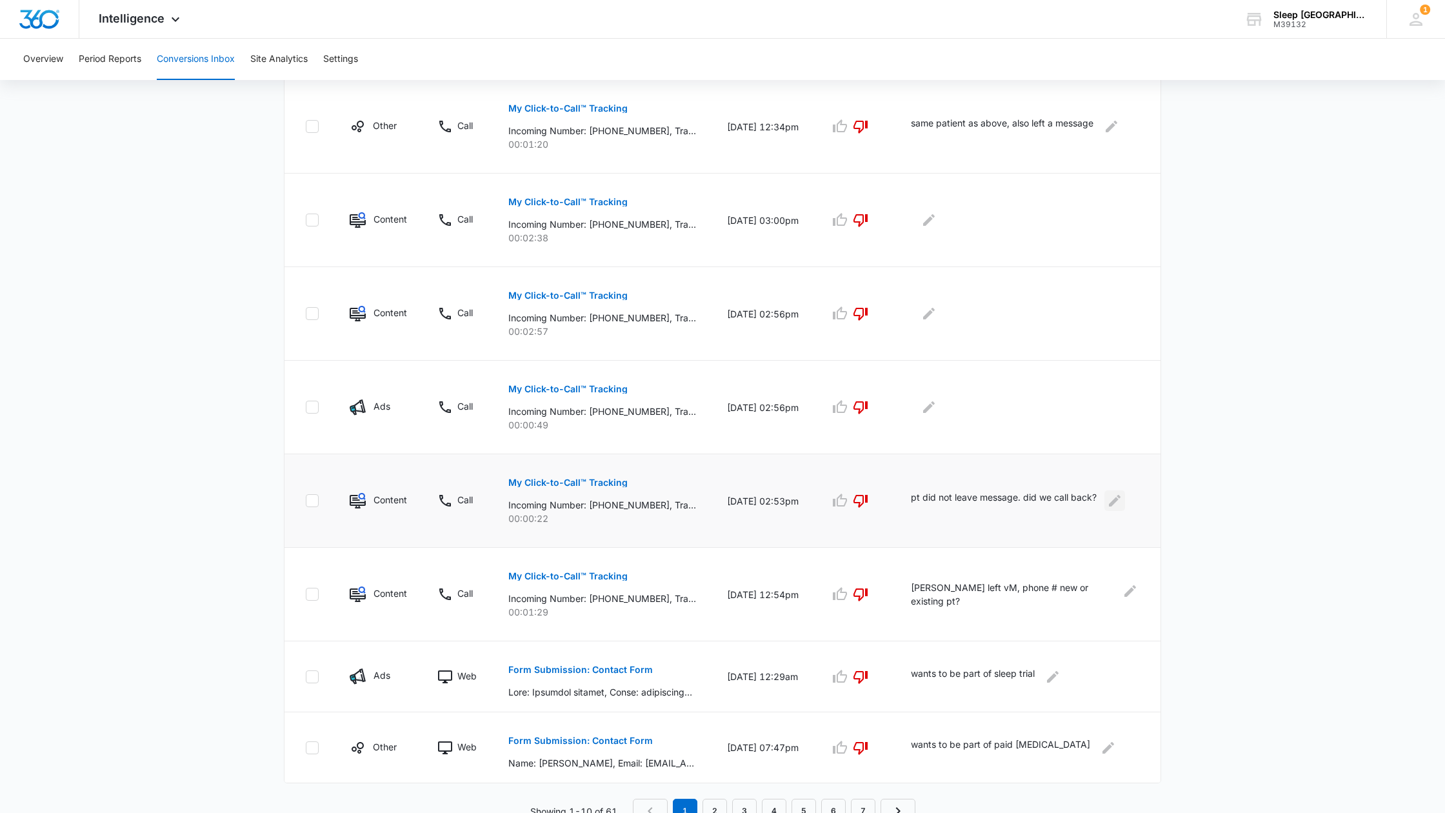
click at [1123, 496] on icon "Edit Comments" at bounding box center [1114, 500] width 15 height 15
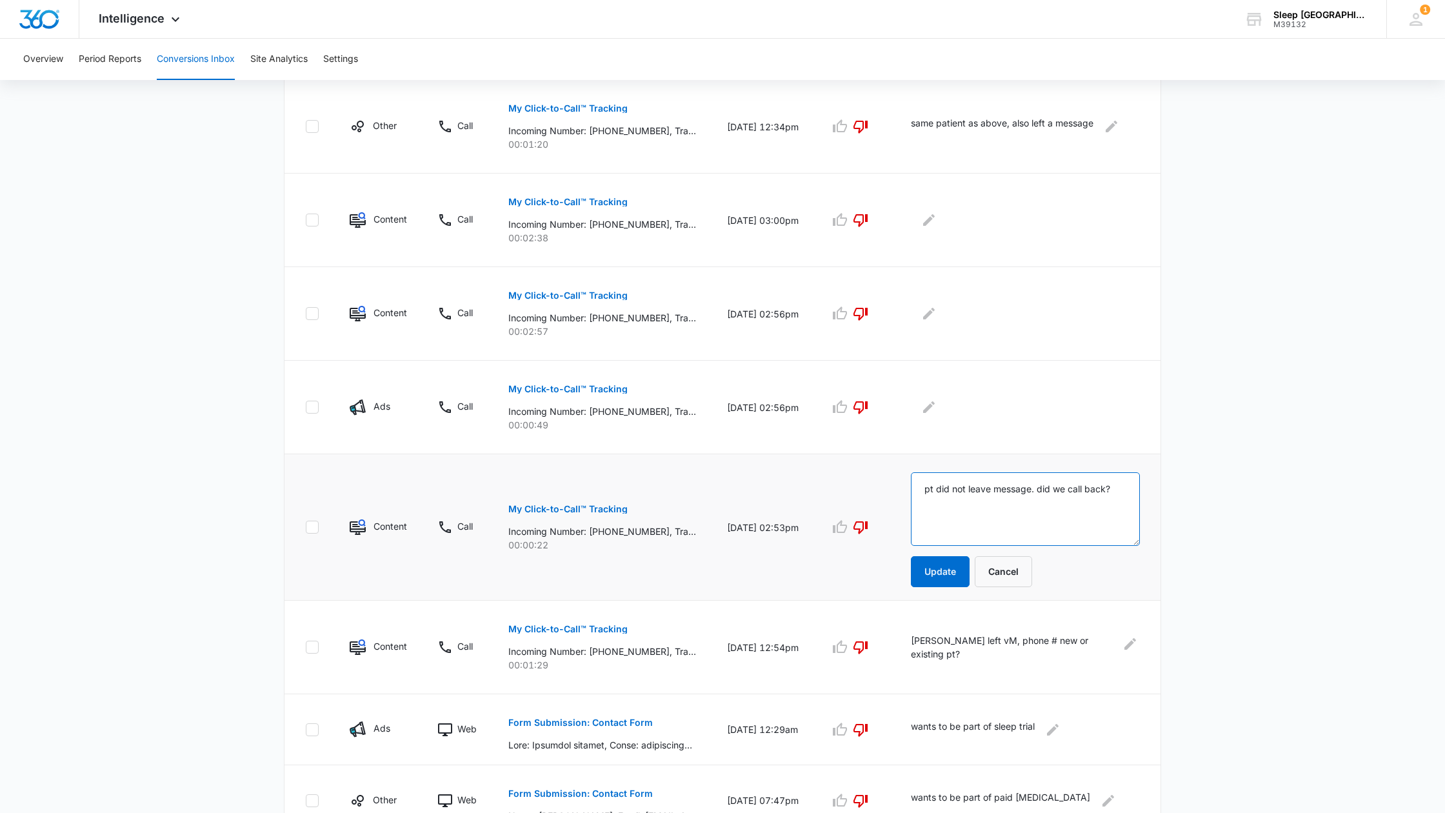
drag, startPoint x: 1002, startPoint y: 507, endPoint x: 1017, endPoint y: 506, distance: 15.5
click at [1002, 507] on textarea "pt did not leave message. did we call back?" at bounding box center [1025, 509] width 229 height 74
type textarea "pt did not leave message. did we call back? mf"
click at [969, 571] on button "Update" at bounding box center [940, 572] width 59 height 31
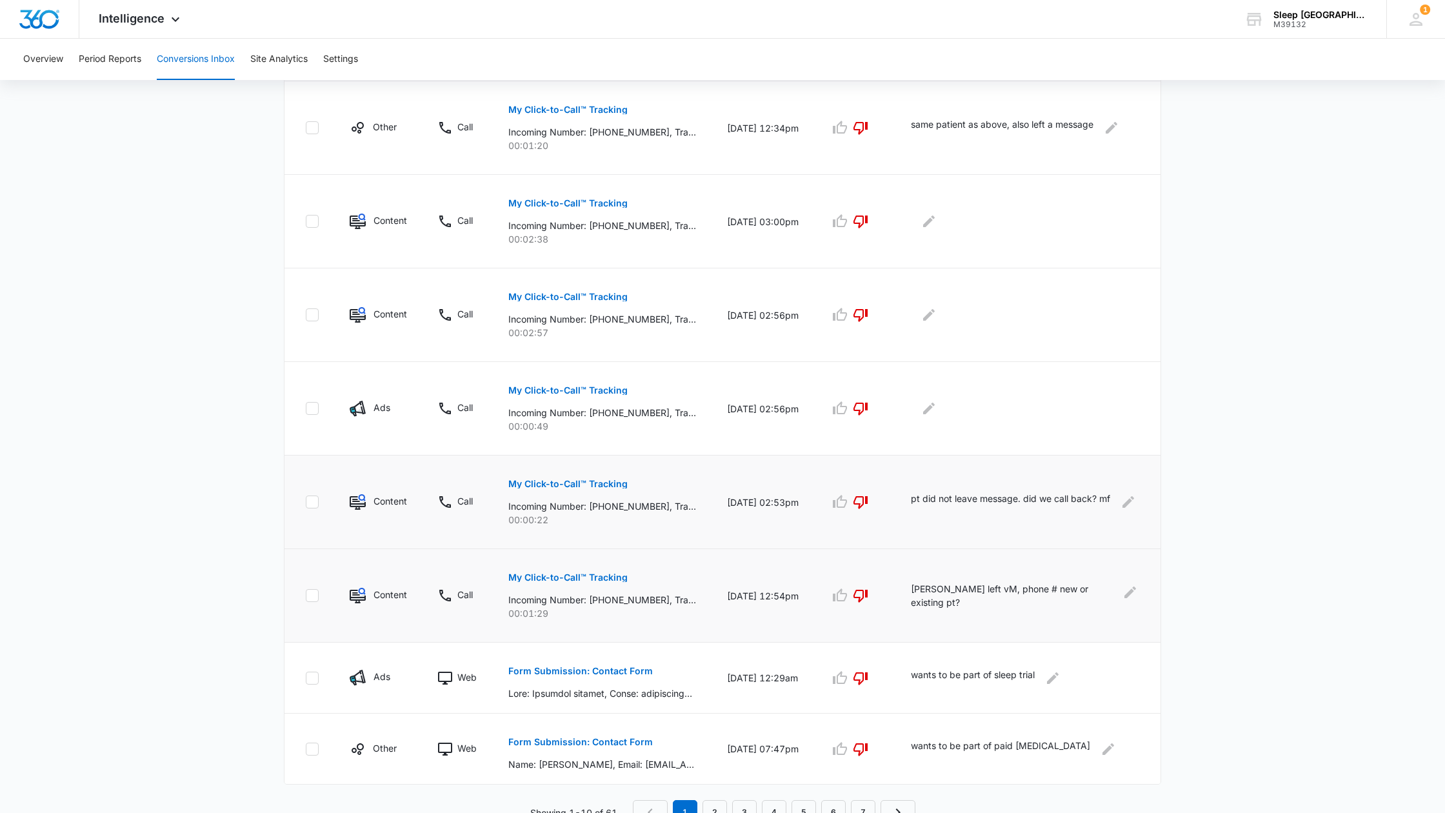
click at [975, 589] on p "[PERSON_NAME] left vM, phone # new or existing pt?" at bounding box center [1012, 595] width 202 height 27
click at [990, 603] on p "[PERSON_NAME] left vM, phone # new or existing pt?" at bounding box center [1012, 595] width 202 height 27
click at [990, 601] on p "[PERSON_NAME] left vM, phone # new or existing pt?" at bounding box center [1012, 595] width 202 height 27
click at [1134, 589] on icon "Edit Comments" at bounding box center [1130, 592] width 12 height 12
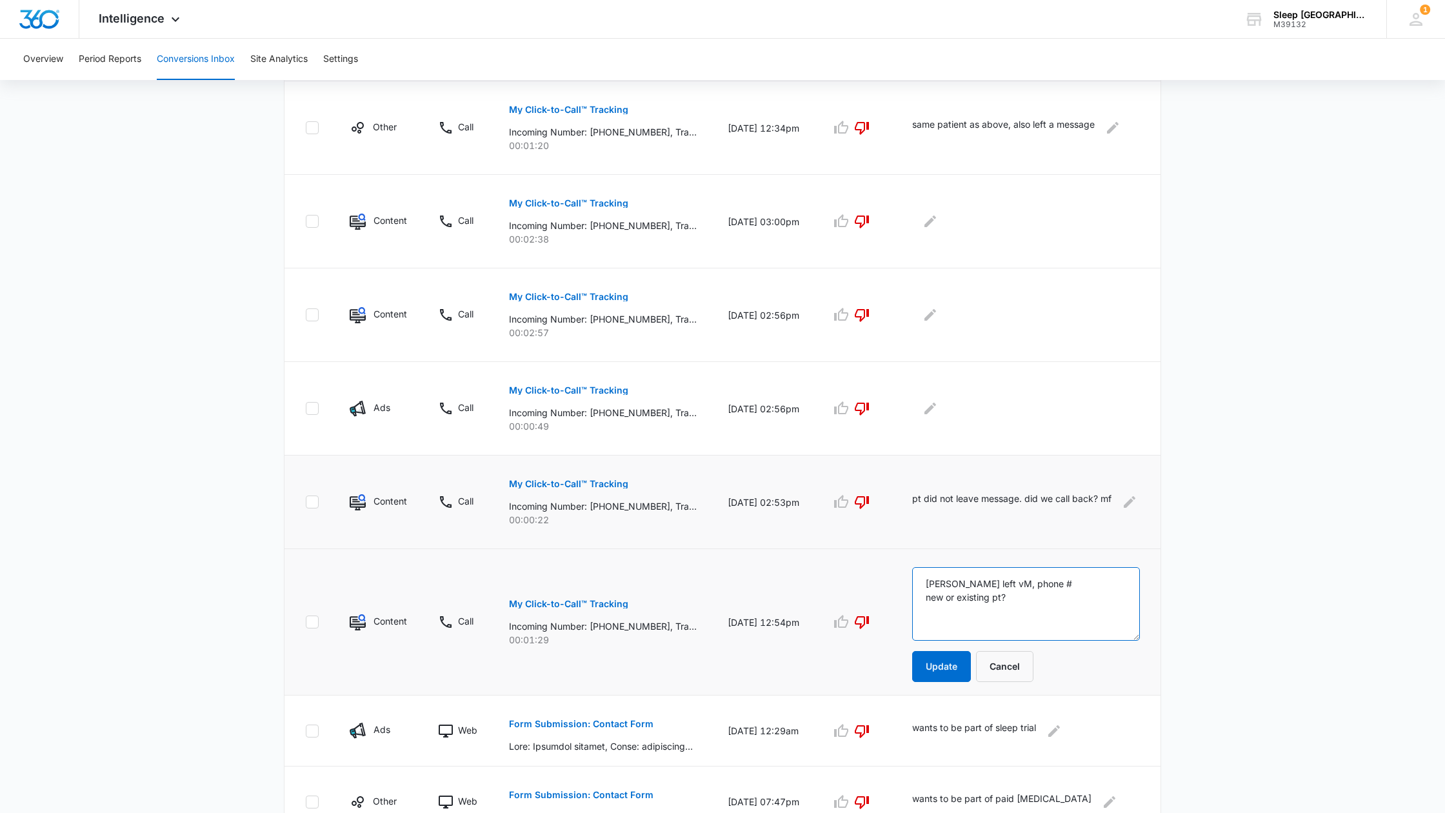
drag, startPoint x: 1035, startPoint y: 597, endPoint x: 1064, endPoint y: 603, distance: 29.0
click at [1035, 597] on textarea "[PERSON_NAME] left vM, phone # new or existing pt?" at bounding box center [1026, 604] width 228 height 74
type textarea "[PERSON_NAME] left vM, phone # new or existing pt? mf"
click at [965, 667] on button "Update" at bounding box center [941, 666] width 59 height 31
click at [575, 390] on p "My Click-to-Call™ Tracking" at bounding box center [568, 390] width 119 height 9
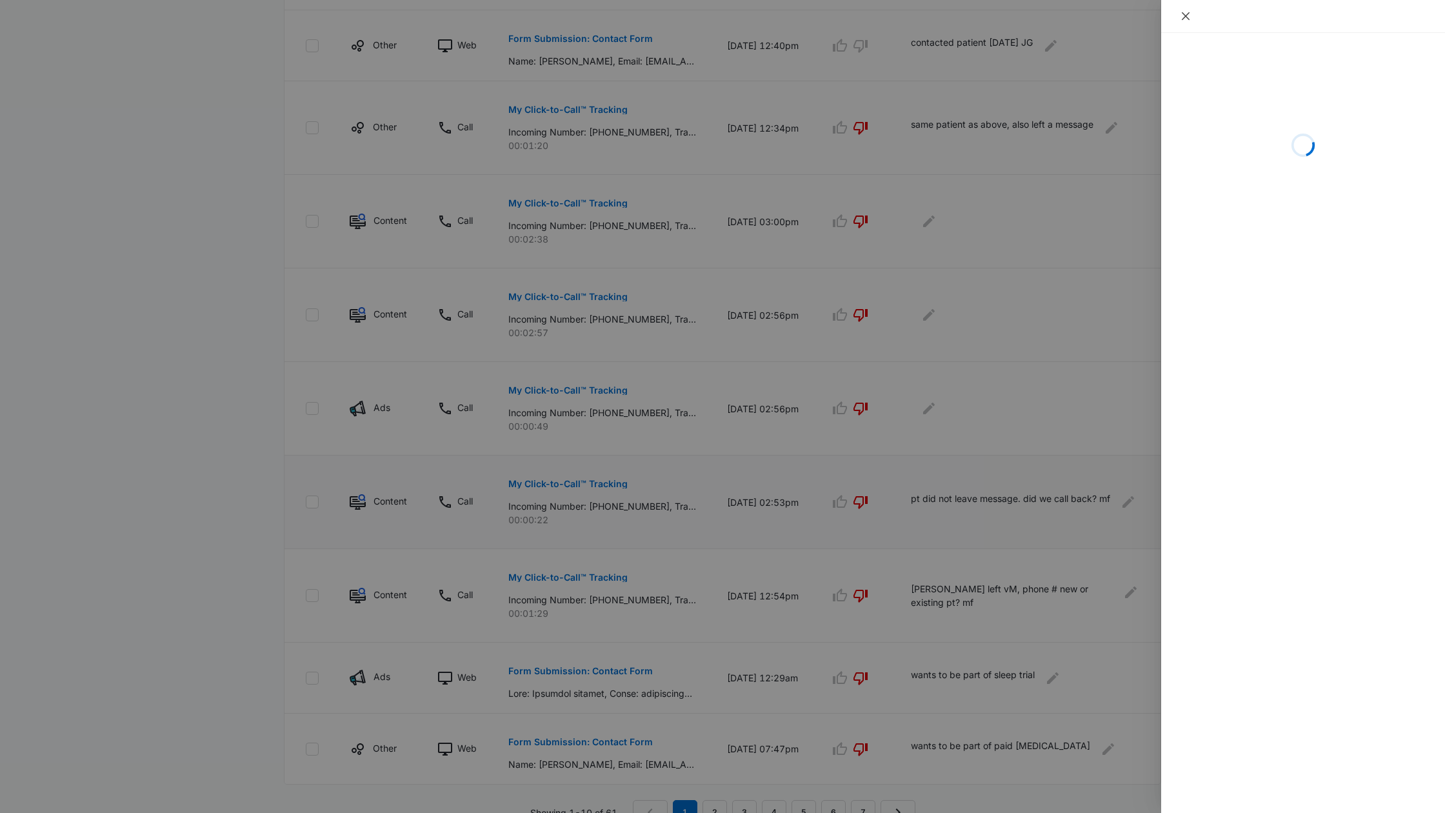
click at [1188, 15] on icon "close" at bounding box center [1186, 16] width 10 height 10
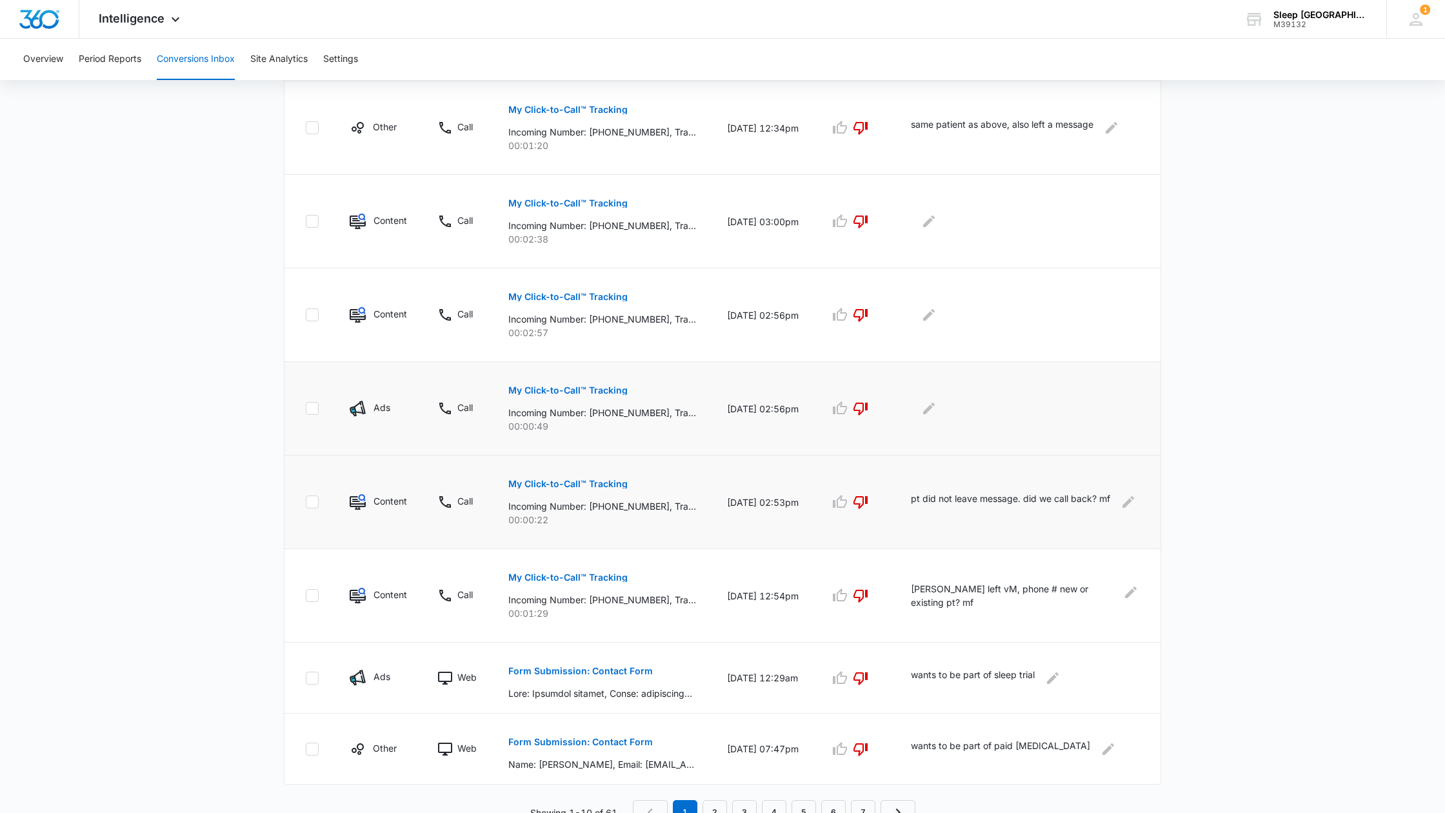
click at [597, 390] on p "My Click-to-Call™ Tracking" at bounding box center [567, 390] width 119 height 9
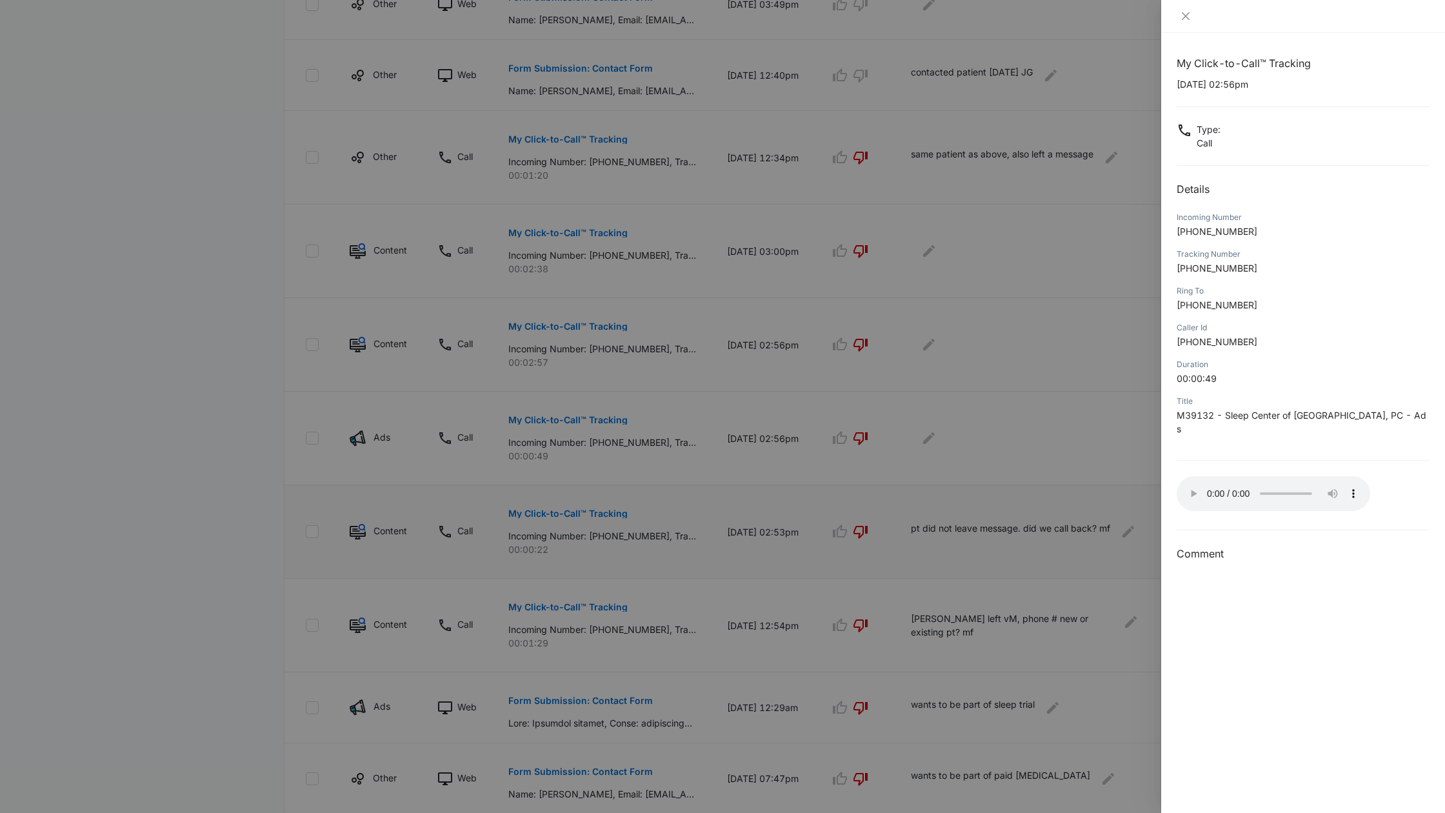
scroll to position [437, 0]
click at [946, 440] on div at bounding box center [722, 406] width 1445 height 813
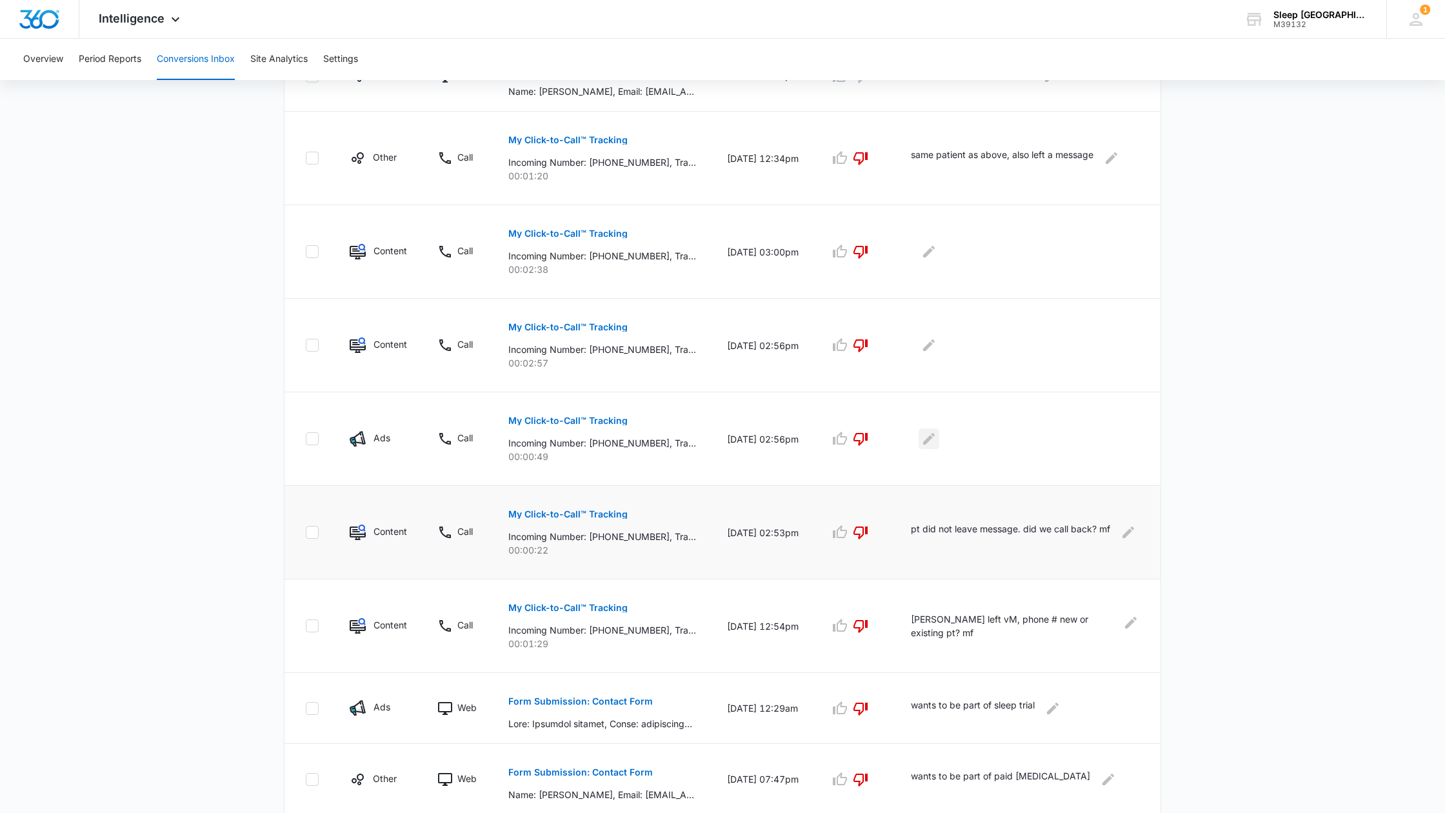
click at [935, 440] on icon "Edit Comments" at bounding box center [929, 439] width 12 height 12
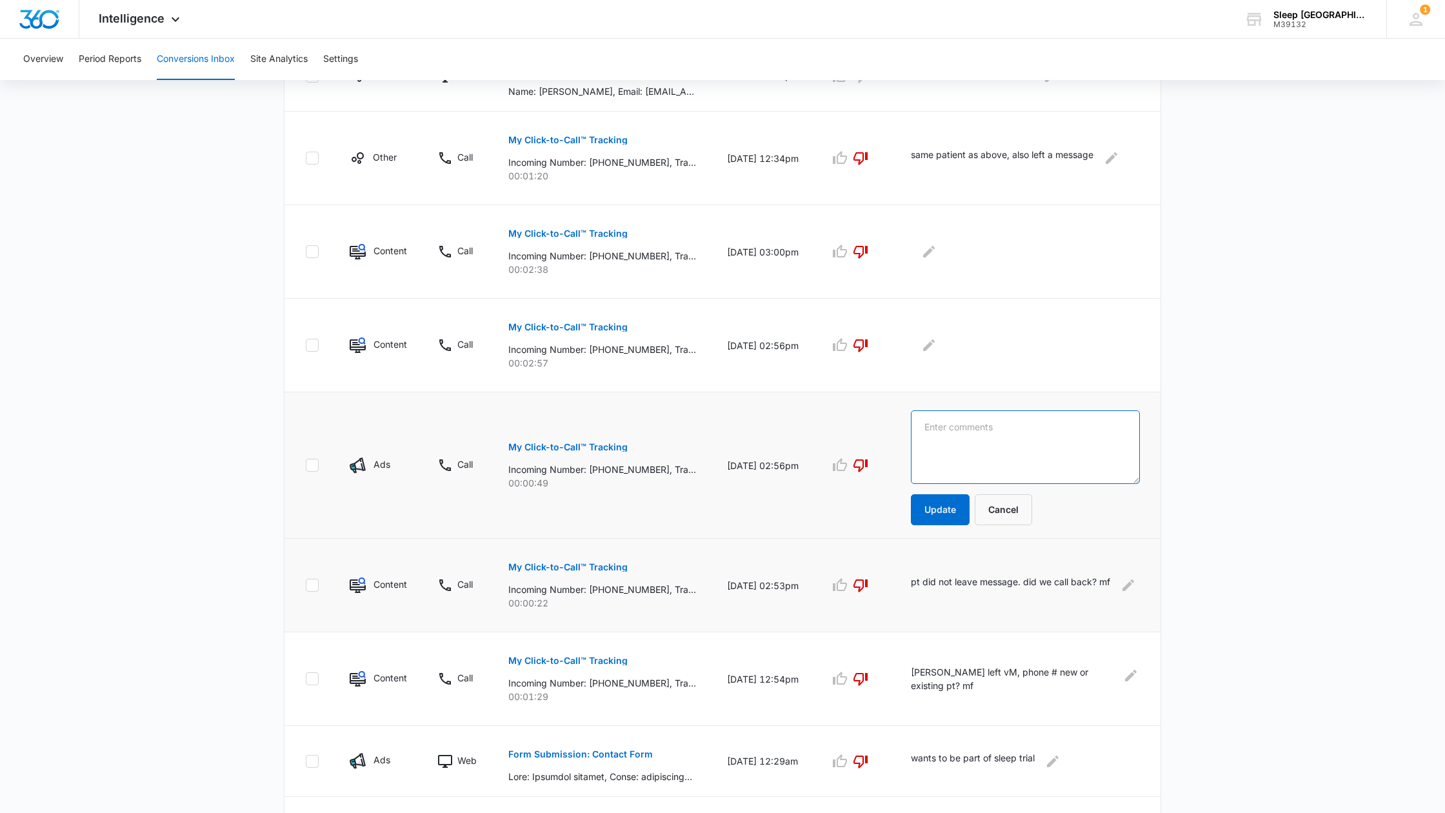
click at [950, 425] on textarea at bounding box center [1025, 447] width 229 height 74
click at [1127, 427] on textarea "pt did not leave message. did we call back. mf" at bounding box center [1025, 447] width 229 height 74
type textarea "pt did not leave message. did we call back? mf"
click at [970, 505] on button "Update" at bounding box center [940, 509] width 59 height 31
click at [539, 326] on p "My Click-to-Call™ Tracking" at bounding box center [567, 327] width 119 height 9
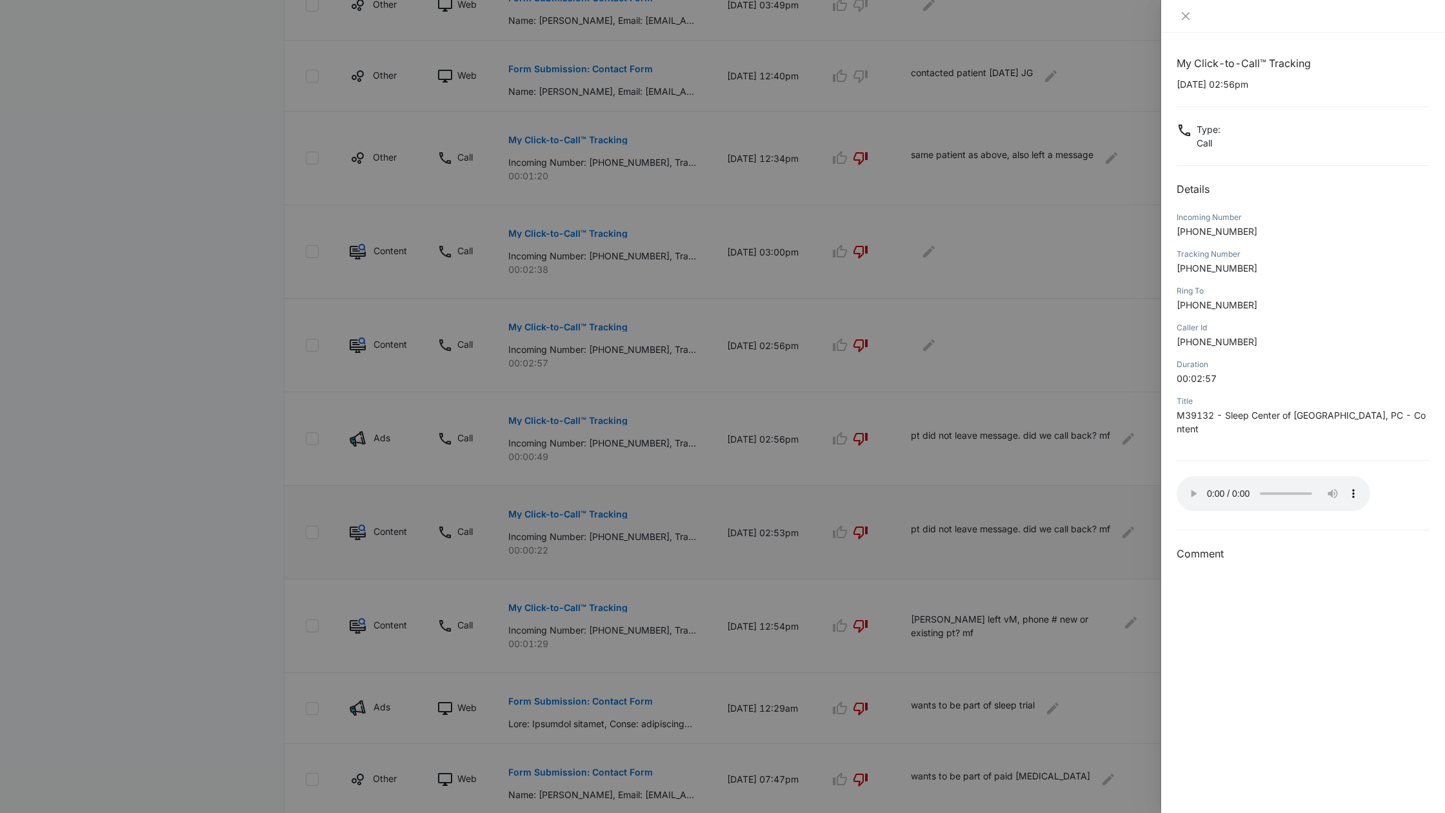
scroll to position [443, 0]
click at [1181, 546] on h3 "Comment" at bounding box center [1303, 553] width 253 height 15
click at [1178, 546] on h3 "Comment" at bounding box center [1303, 553] width 253 height 15
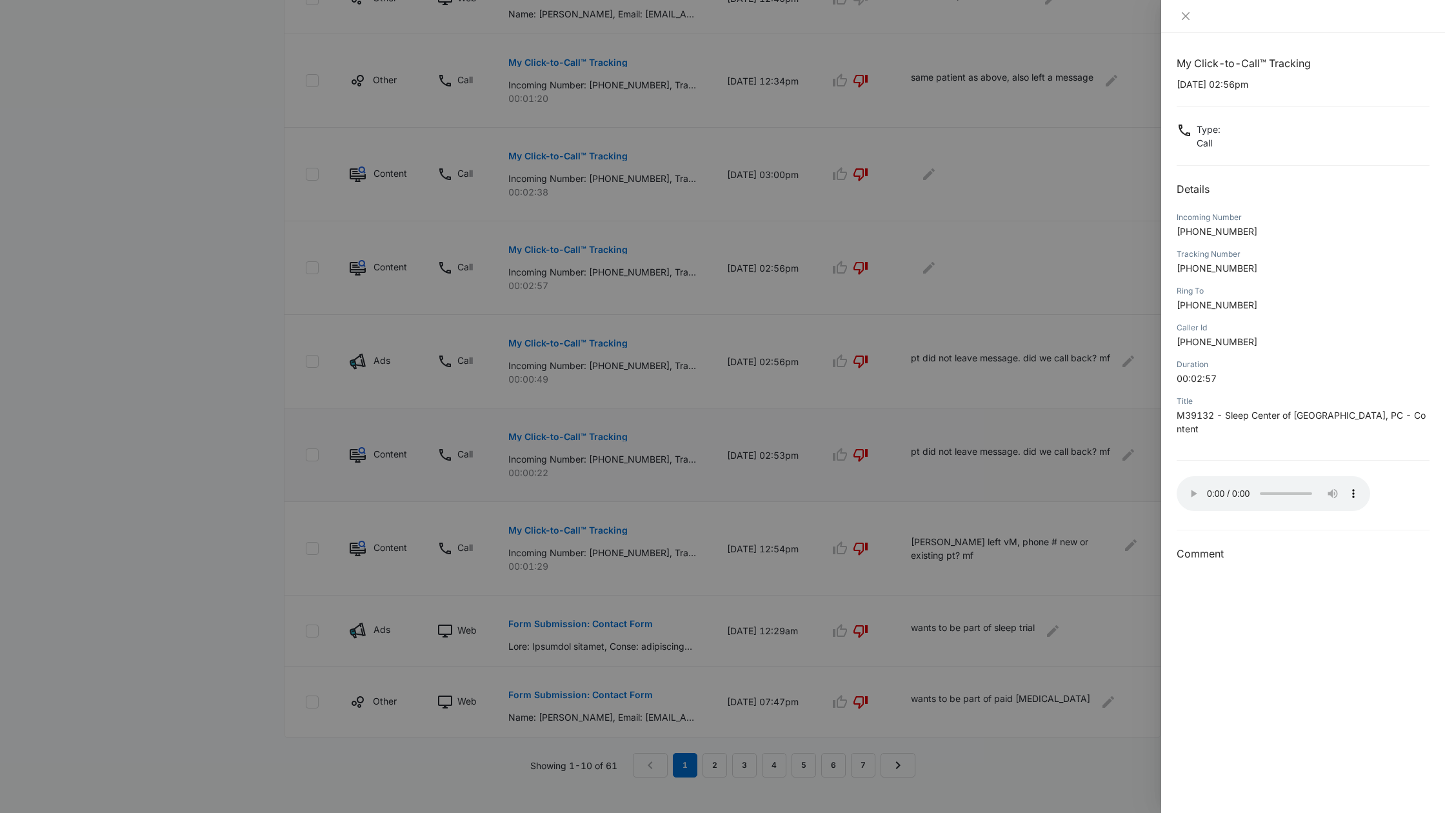
scroll to position [517, 0]
click at [1186, 546] on h3 "Comment" at bounding box center [1303, 553] width 253 height 15
click at [1252, 546] on h3 "Comment" at bounding box center [1303, 553] width 253 height 15
click at [1254, 546] on h3 "Comment" at bounding box center [1303, 553] width 253 height 15
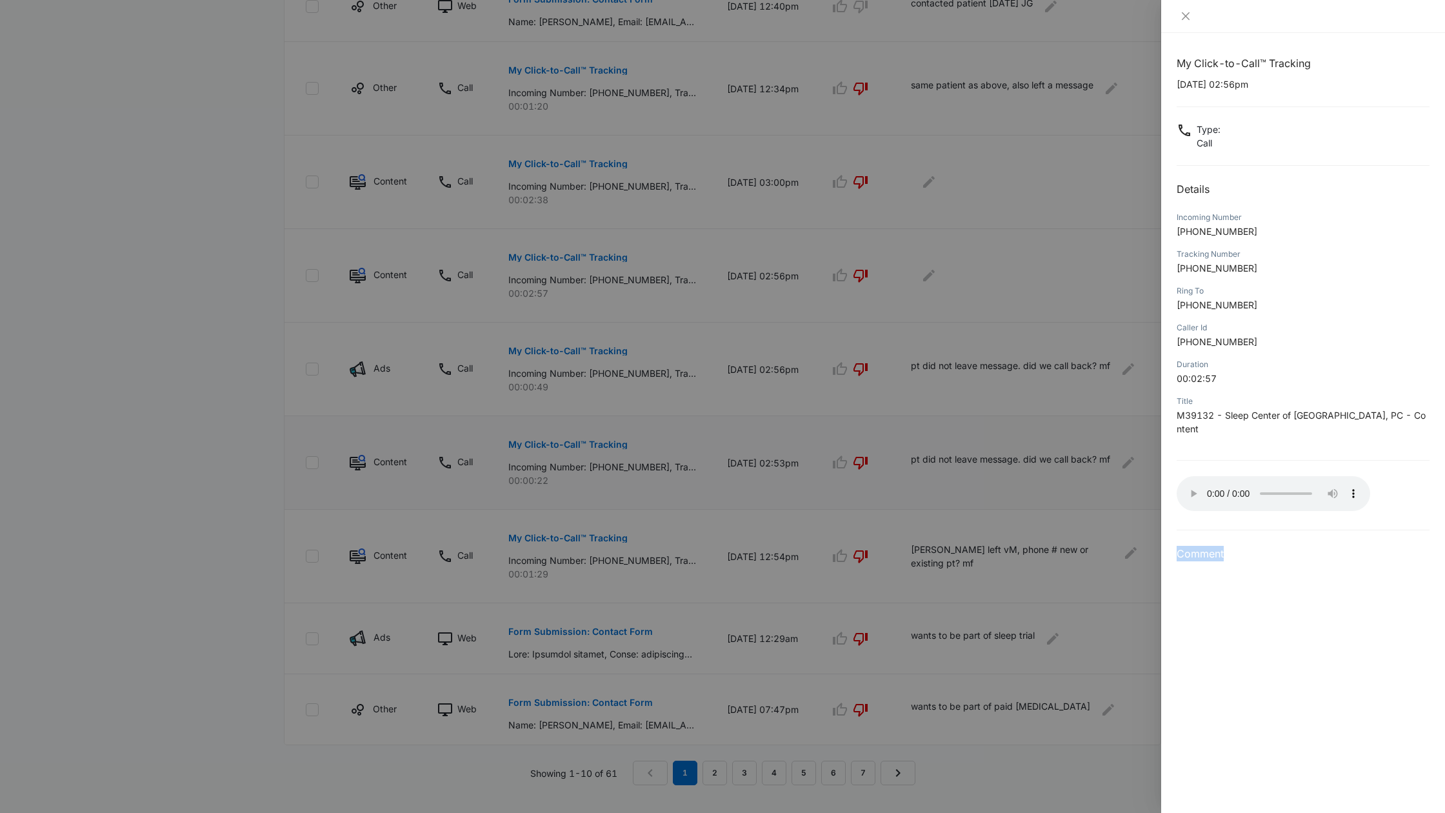
scroll to position [504, 0]
click at [1042, 463] on div at bounding box center [722, 406] width 1445 height 813
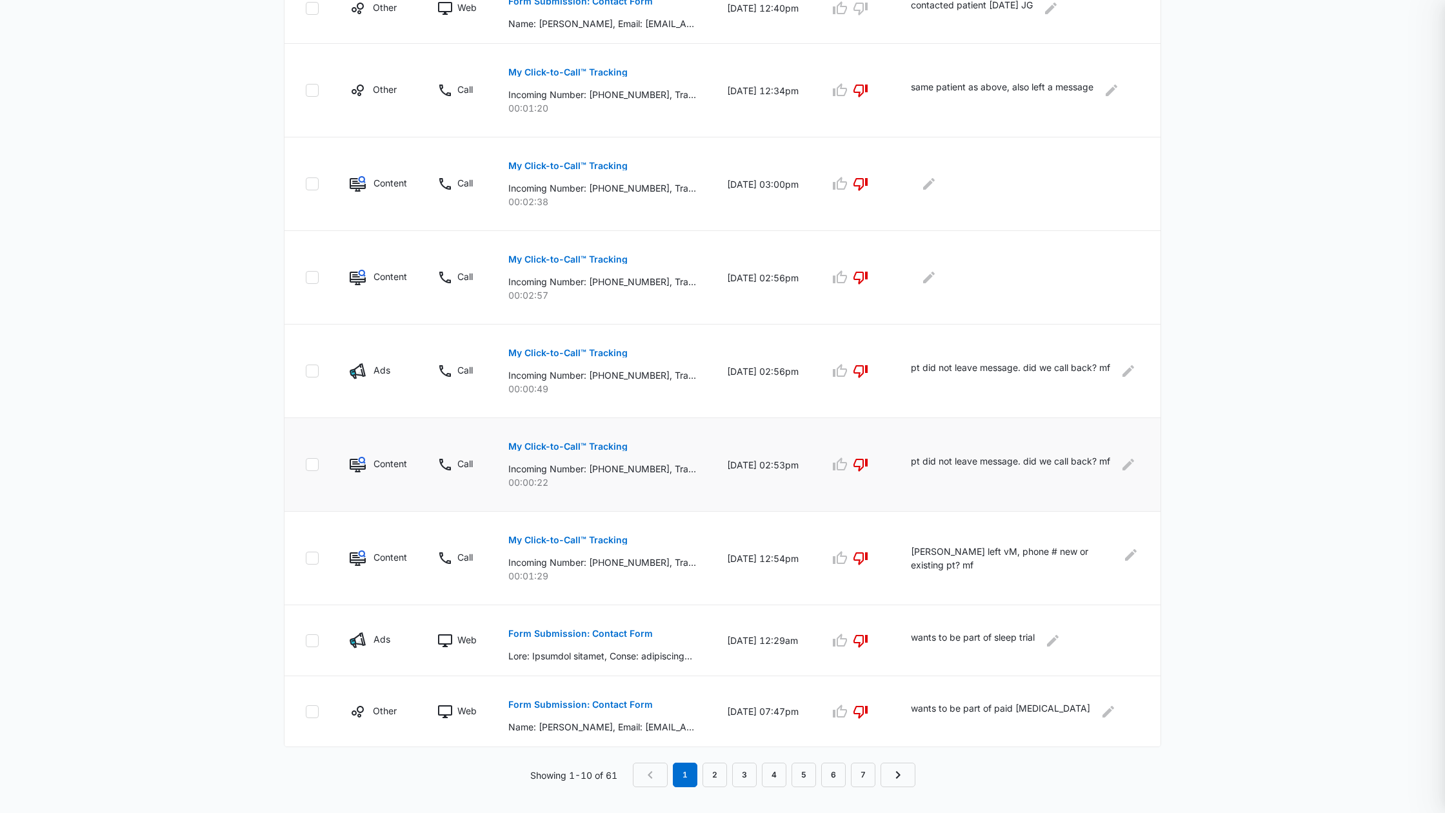
scroll to position [479, 0]
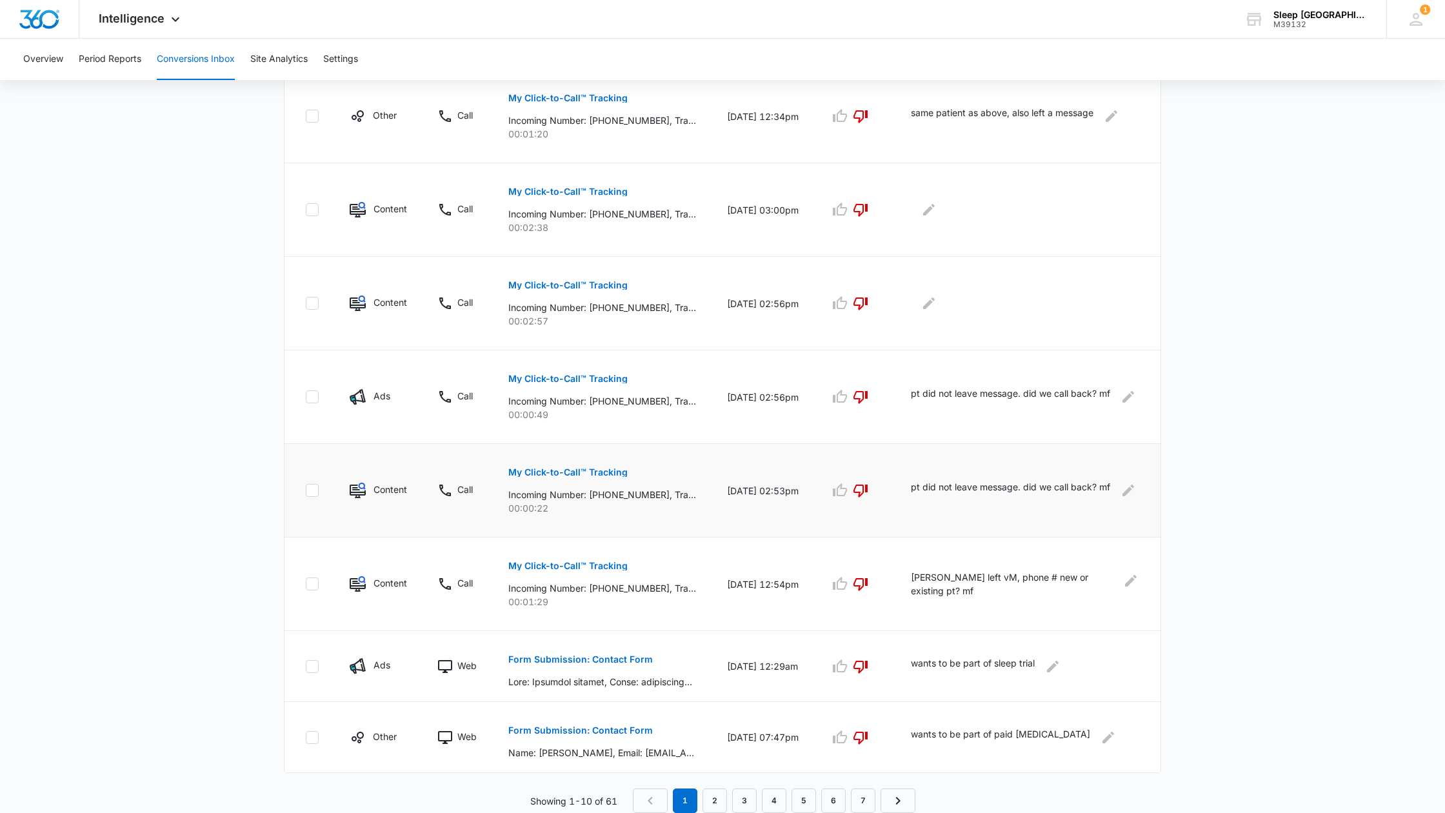
click at [579, 472] on p "My Click-to-Call™ Tracking" at bounding box center [567, 472] width 119 height 9
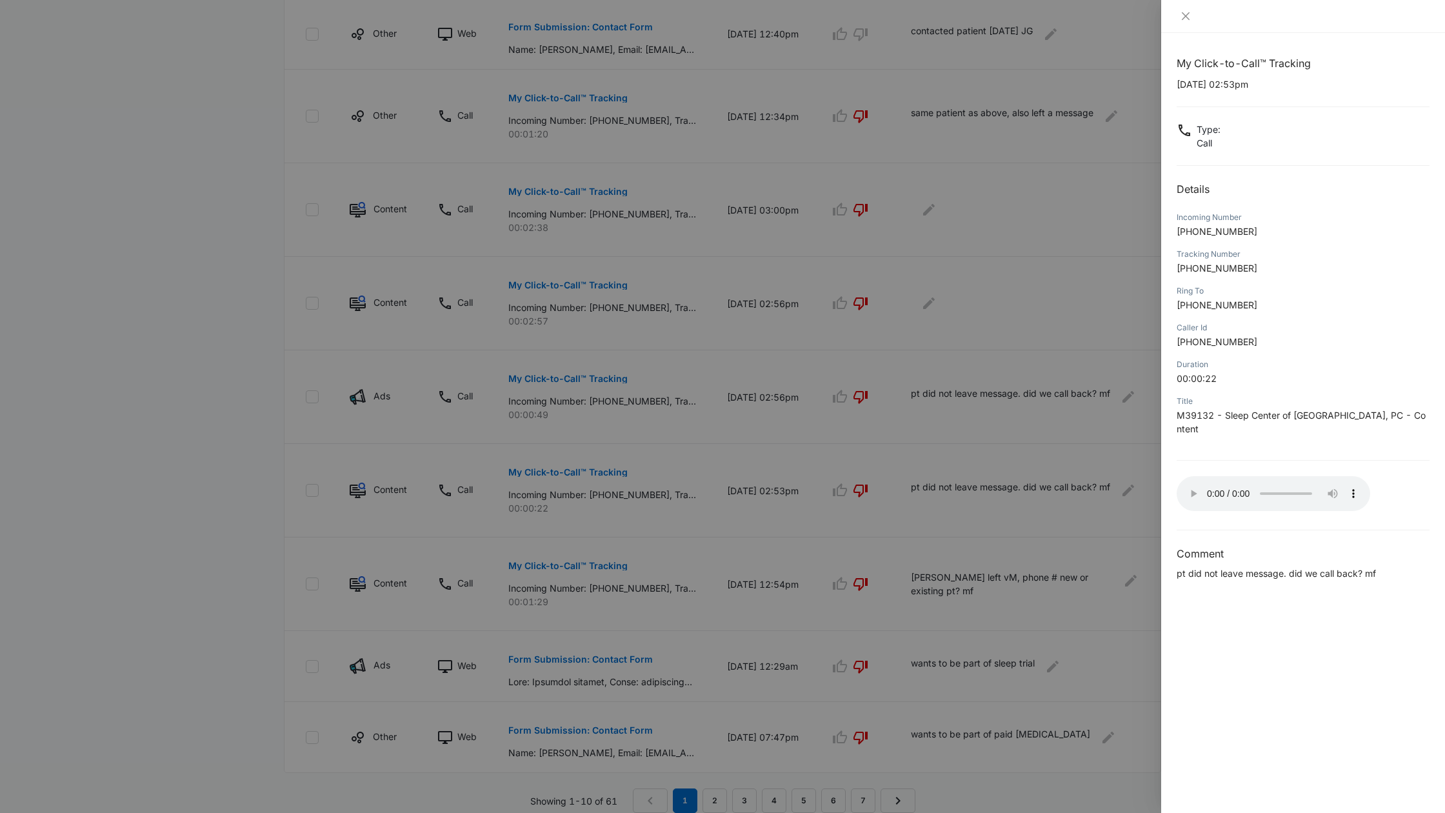
scroll to position [477, 0]
click at [579, 380] on div at bounding box center [722, 406] width 1445 height 813
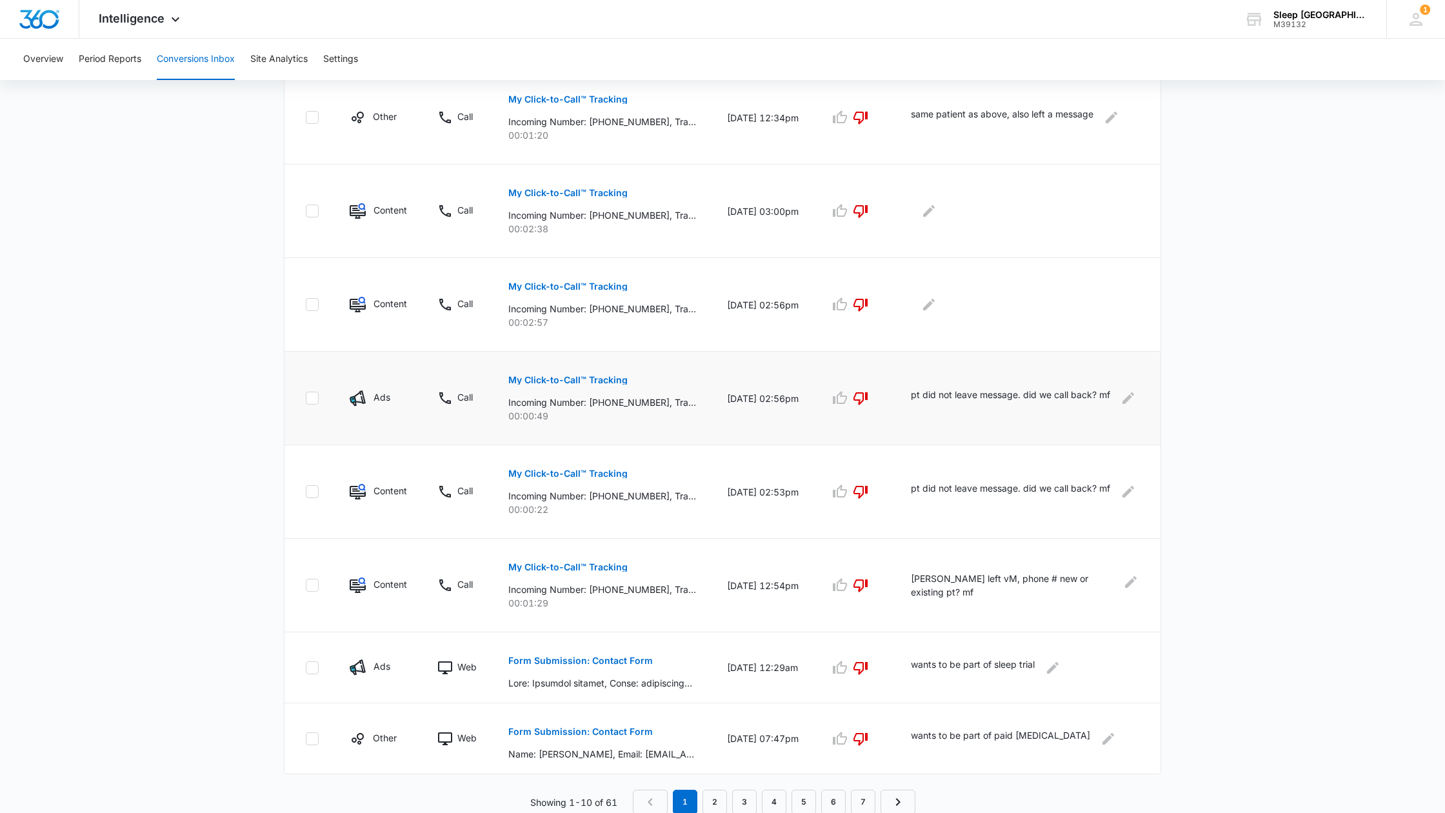
click at [579, 380] on p "My Click-to-Call™ Tracking" at bounding box center [567, 379] width 119 height 9
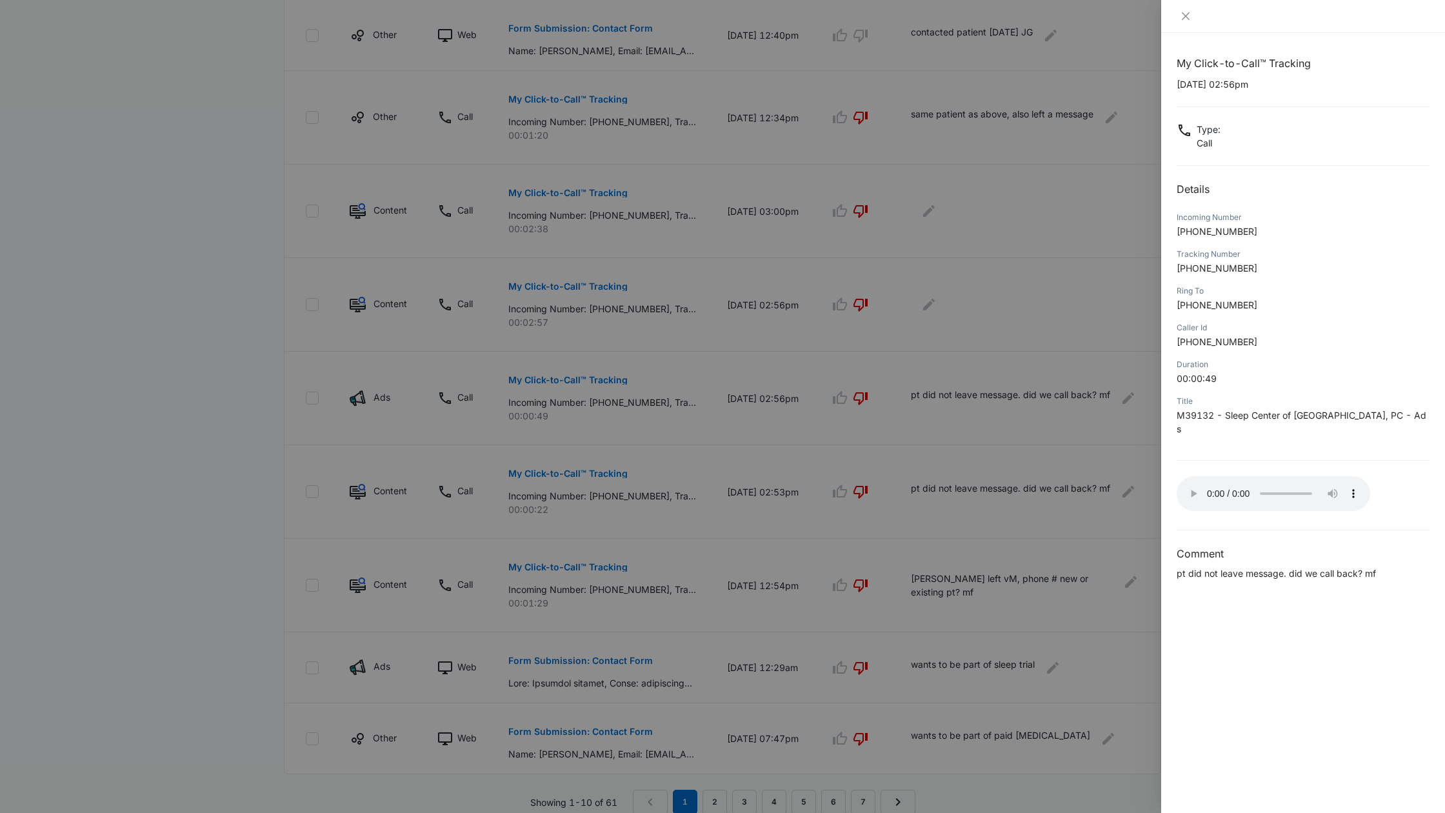
click at [1131, 488] on div at bounding box center [722, 406] width 1445 height 813
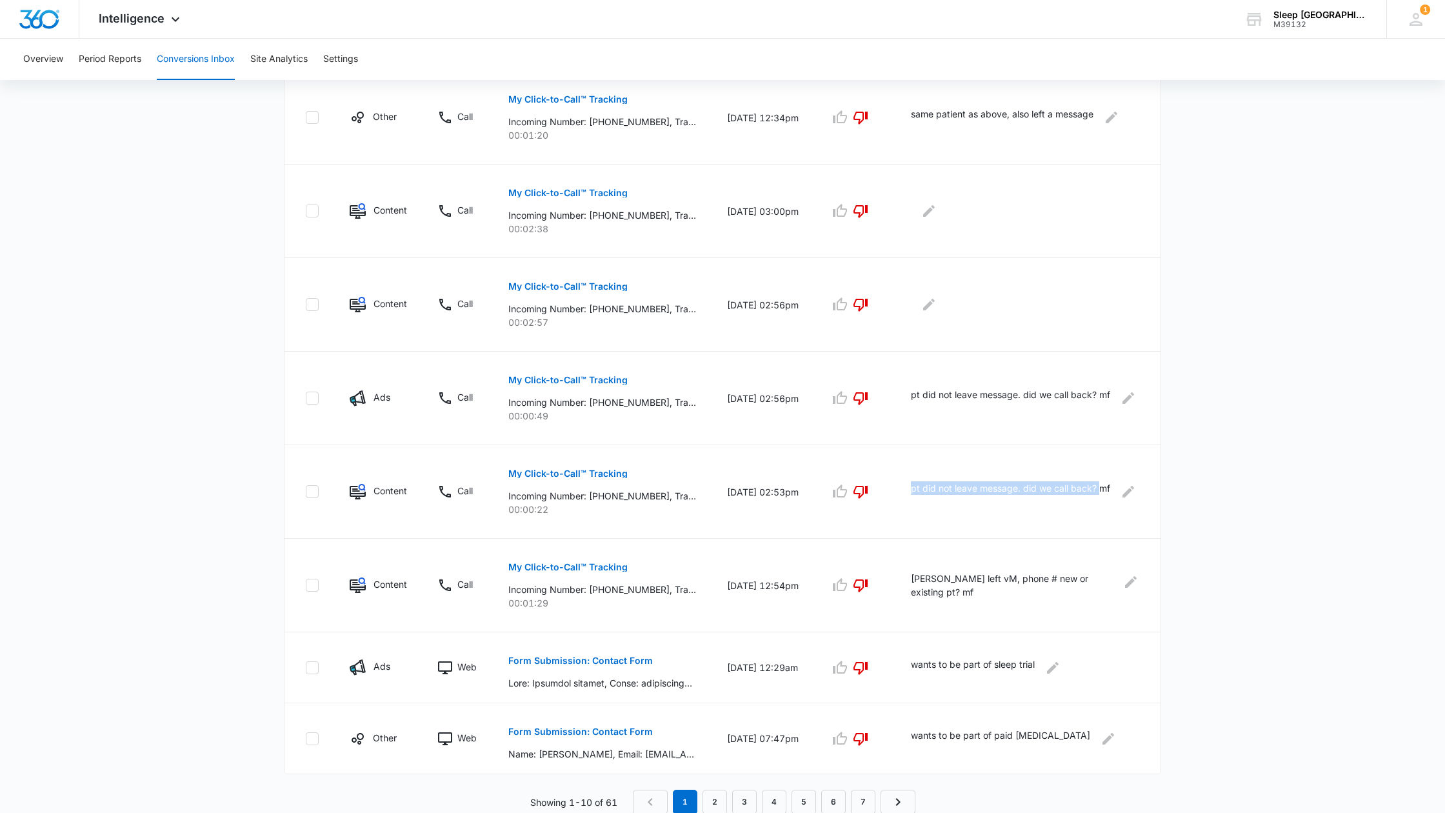
drag, startPoint x: 954, startPoint y: 497, endPoint x: 915, endPoint y: 484, distance: 40.6
click at [915, 484] on td "pt did not leave message. did we call back? mf" at bounding box center [1027, 492] width 265 height 94
click at [1130, 484] on icon "Edit Comments" at bounding box center [1129, 490] width 12 height 12
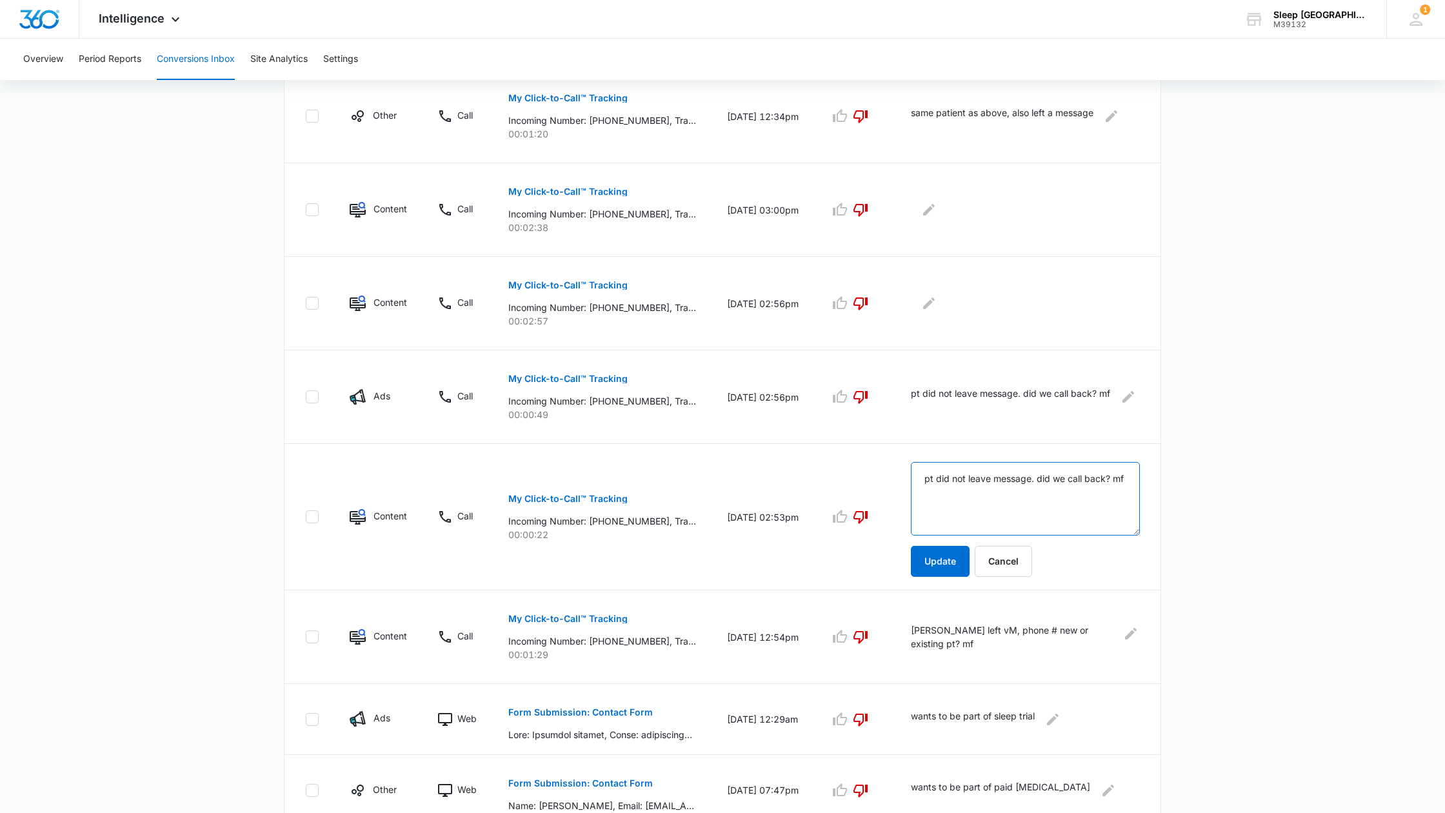
drag, startPoint x: 943, startPoint y: 480, endPoint x: 1082, endPoint y: 497, distance: 140.4
click at [1082, 497] on textarea "pt did not leave message. did we call back? mf" at bounding box center [1025, 499] width 229 height 74
type textarea "[PERSON_NAME] existing pt calling again"
click at [970, 568] on button "Update" at bounding box center [940, 563] width 59 height 31
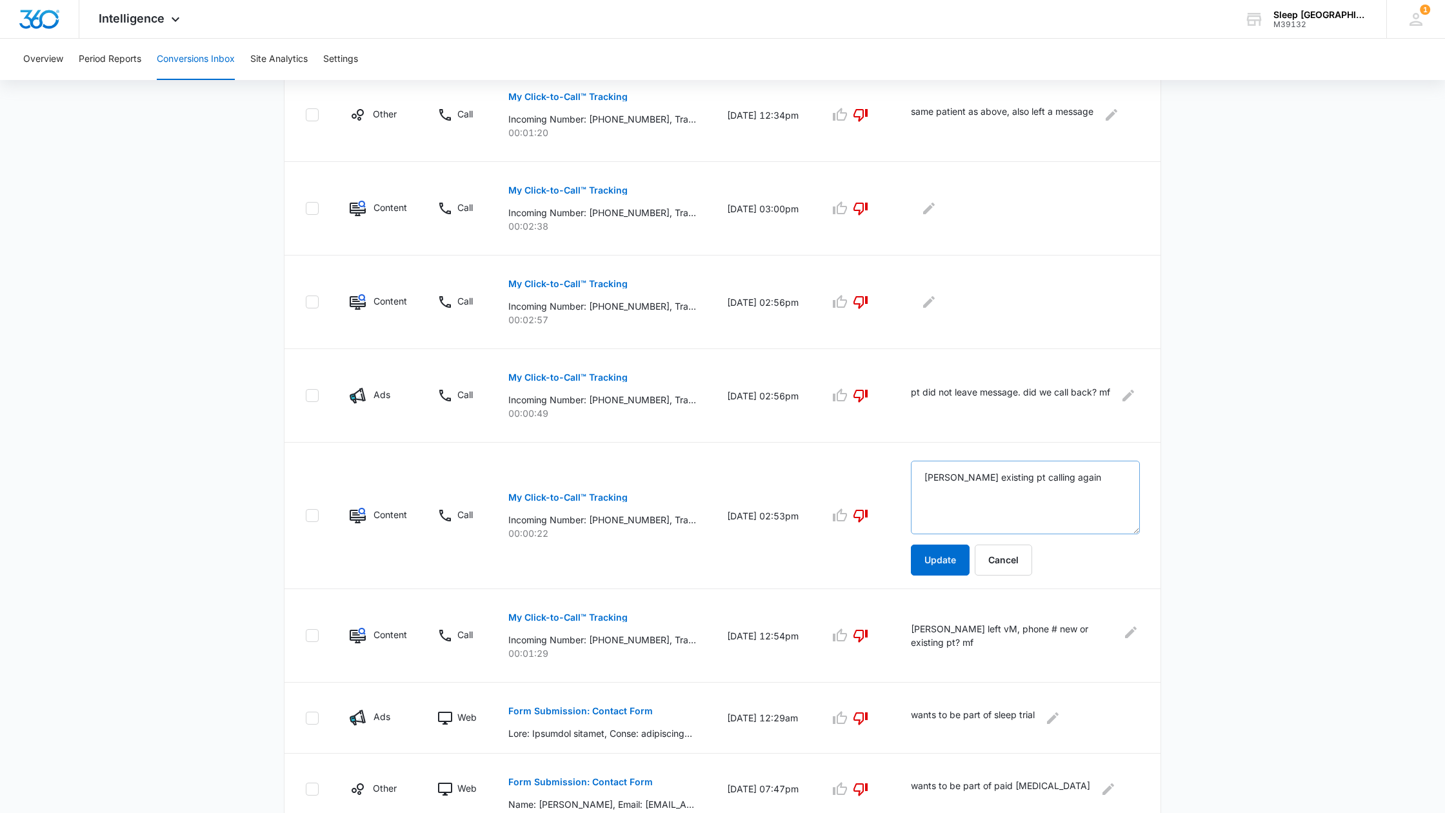
scroll to position [479, 0]
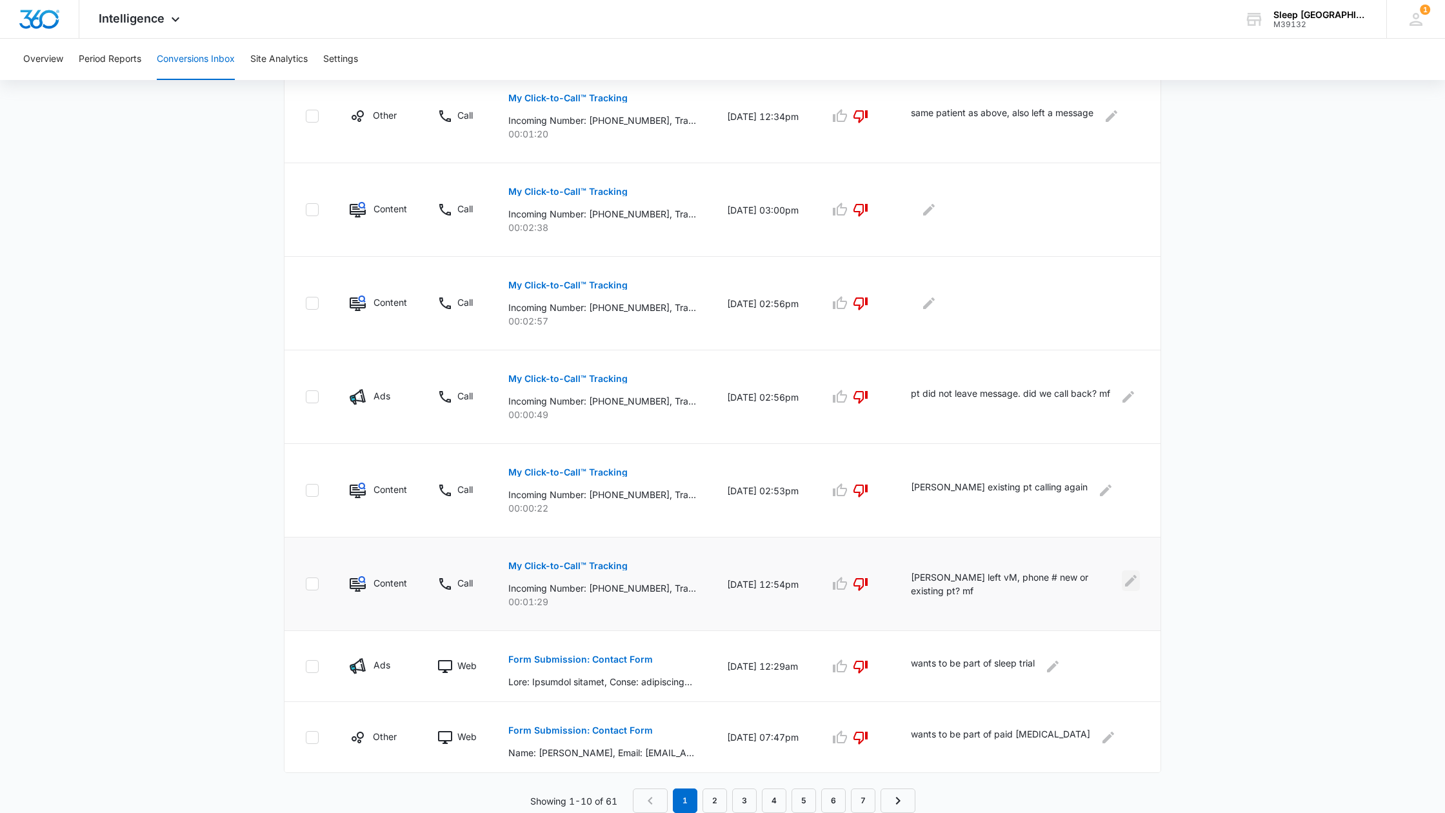
click at [1130, 581] on icon "Edit Comments" at bounding box center [1131, 581] width 12 height 12
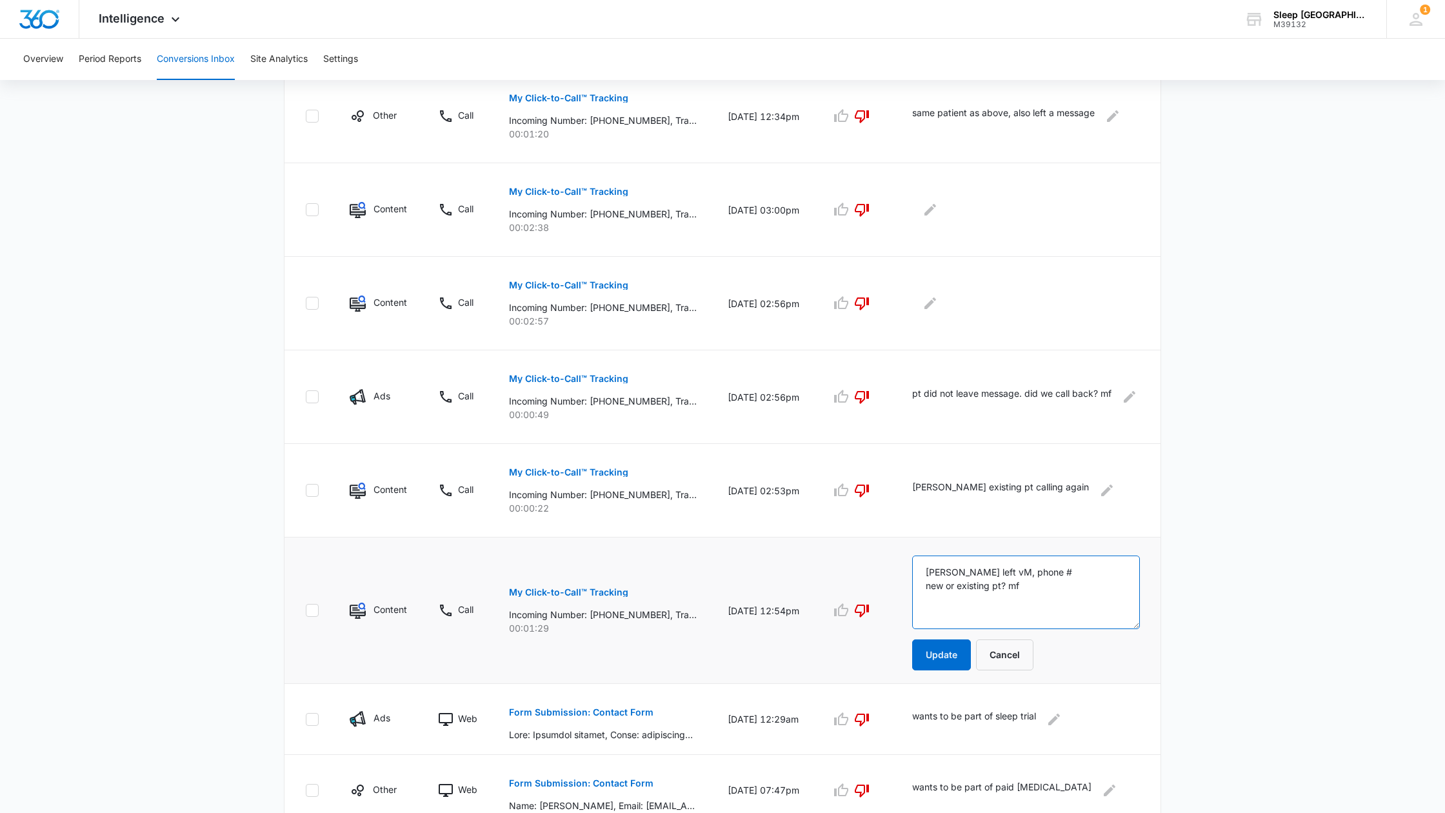
drag, startPoint x: 1033, startPoint y: 572, endPoint x: 1024, endPoint y: 581, distance: 12.3
click at [1024, 581] on textarea "[PERSON_NAME] left vM, phone # new or existing pt? mf" at bounding box center [1026, 592] width 228 height 74
click at [945, 571] on textarea "[PERSON_NAME] left vM, mf" at bounding box center [1026, 592] width 228 height 74
type textarea "existing pt [PERSON_NAME] left vM, mf"
click at [971, 653] on button "Update" at bounding box center [941, 654] width 59 height 31
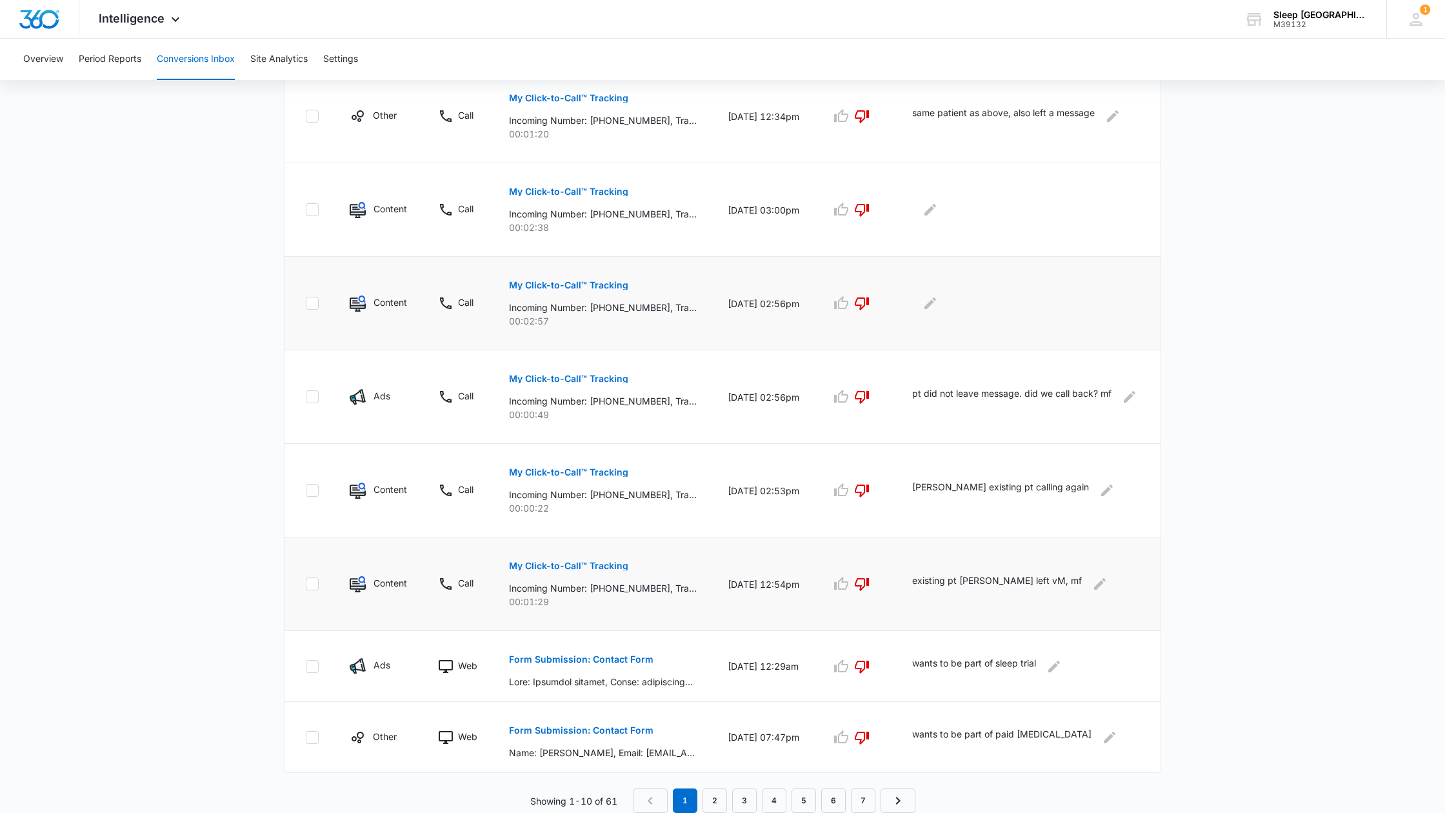
click at [592, 286] on p "My Click-to-Call™ Tracking" at bounding box center [568, 285] width 119 height 9
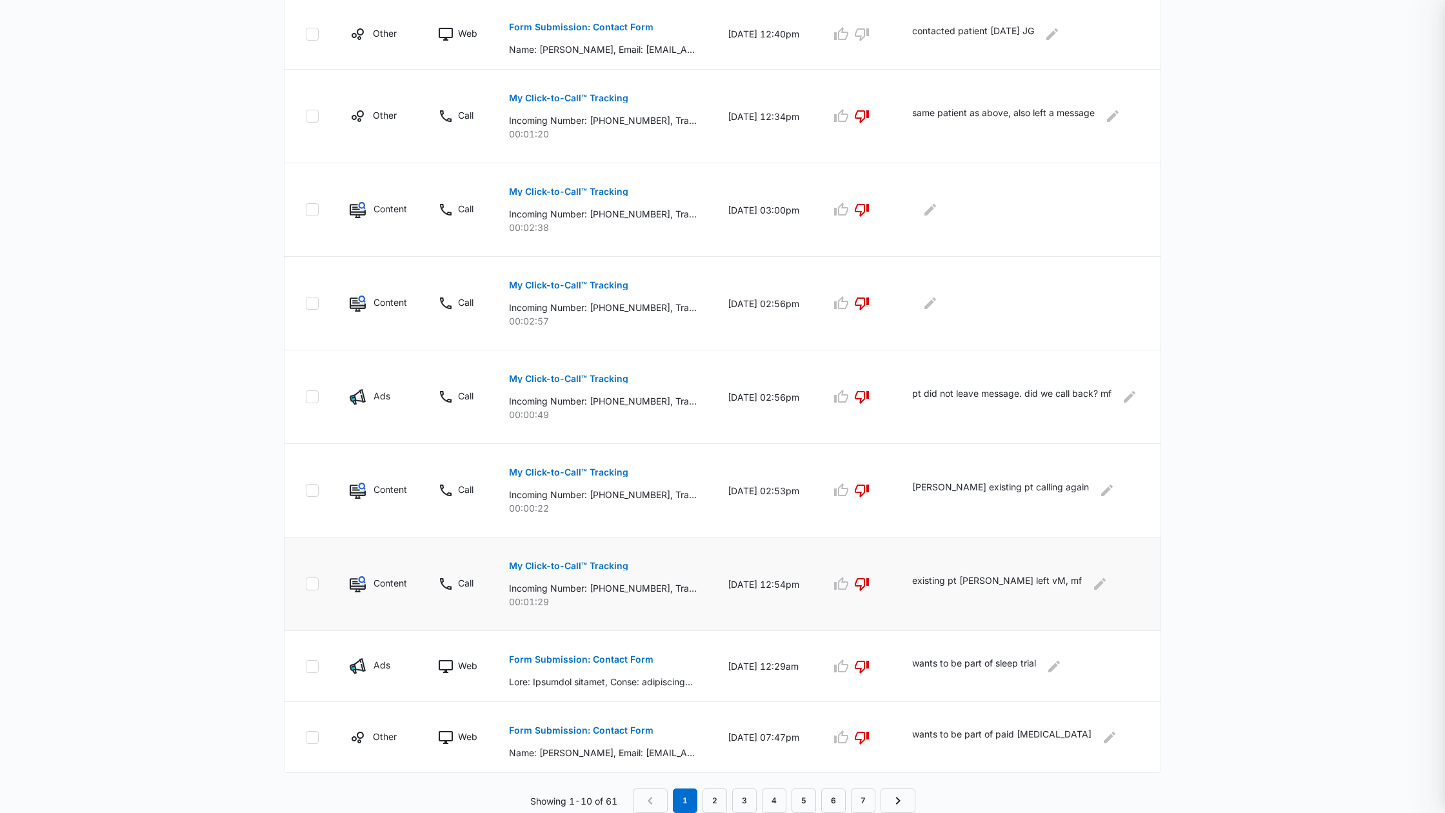
click at [592, 286] on div at bounding box center [722, 406] width 1445 height 813
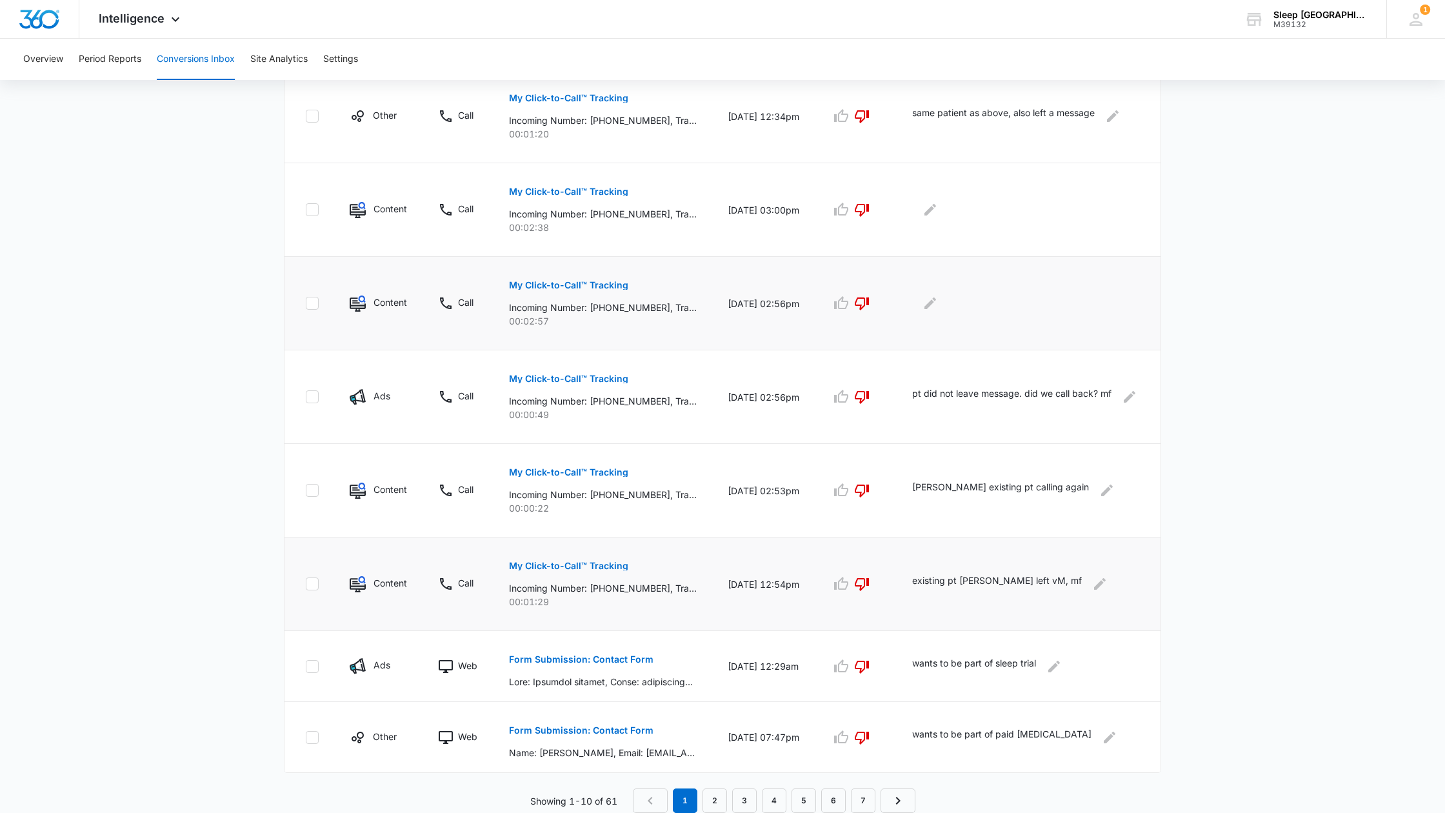
click at [599, 285] on p "My Click-to-Call™ Tracking" at bounding box center [568, 285] width 119 height 9
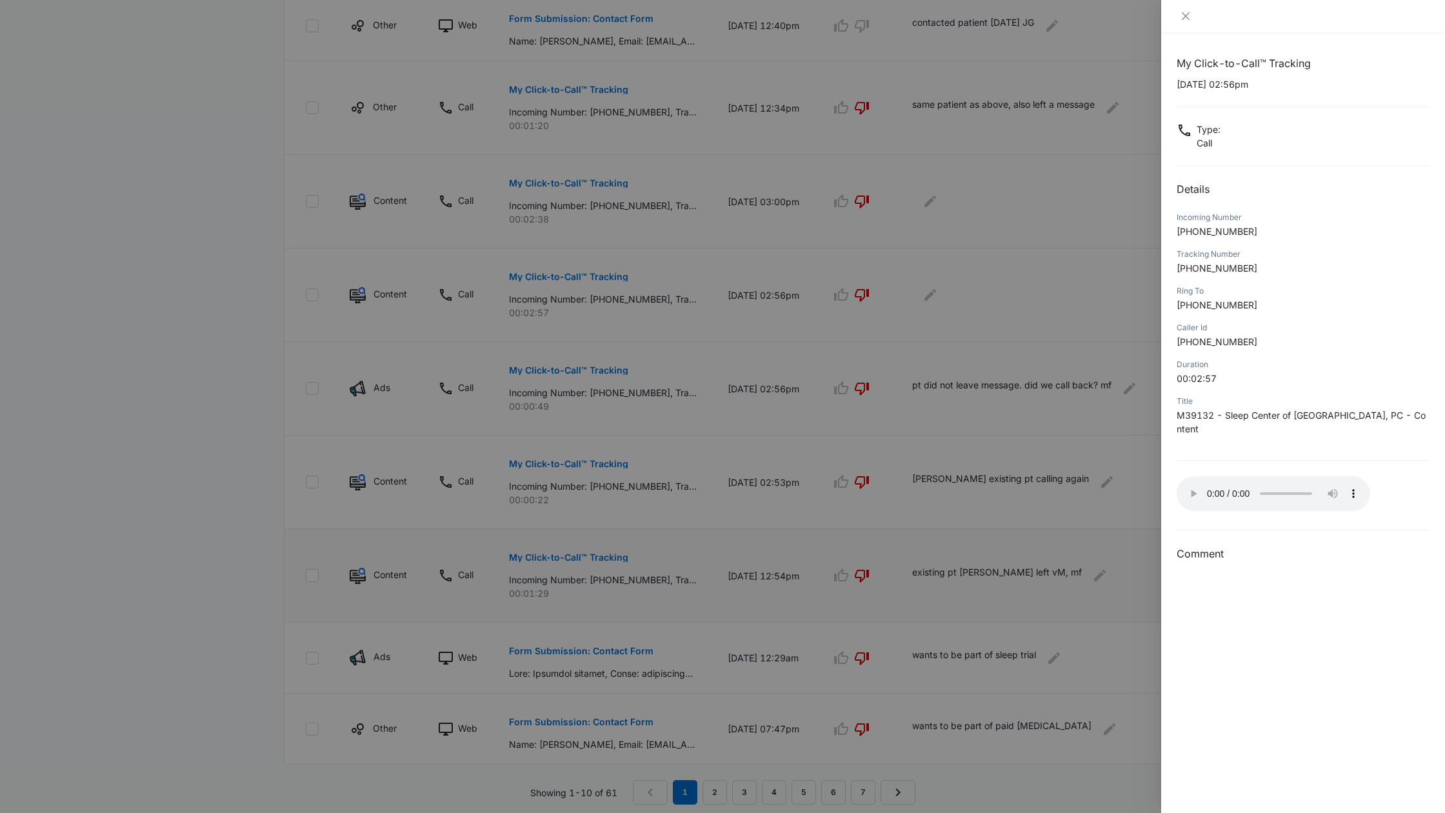
scroll to position [488, 0]
drag, startPoint x: 1242, startPoint y: 574, endPoint x: 1239, endPoint y: 566, distance: 7.8
click at [1240, 569] on div "My Click-to-Call™ Tracking [DATE] 02:56pm Type : Call Details Incoming Number […" at bounding box center [1303, 423] width 284 height 780
click at [1186, 15] on icon "close" at bounding box center [1186, 16] width 8 height 8
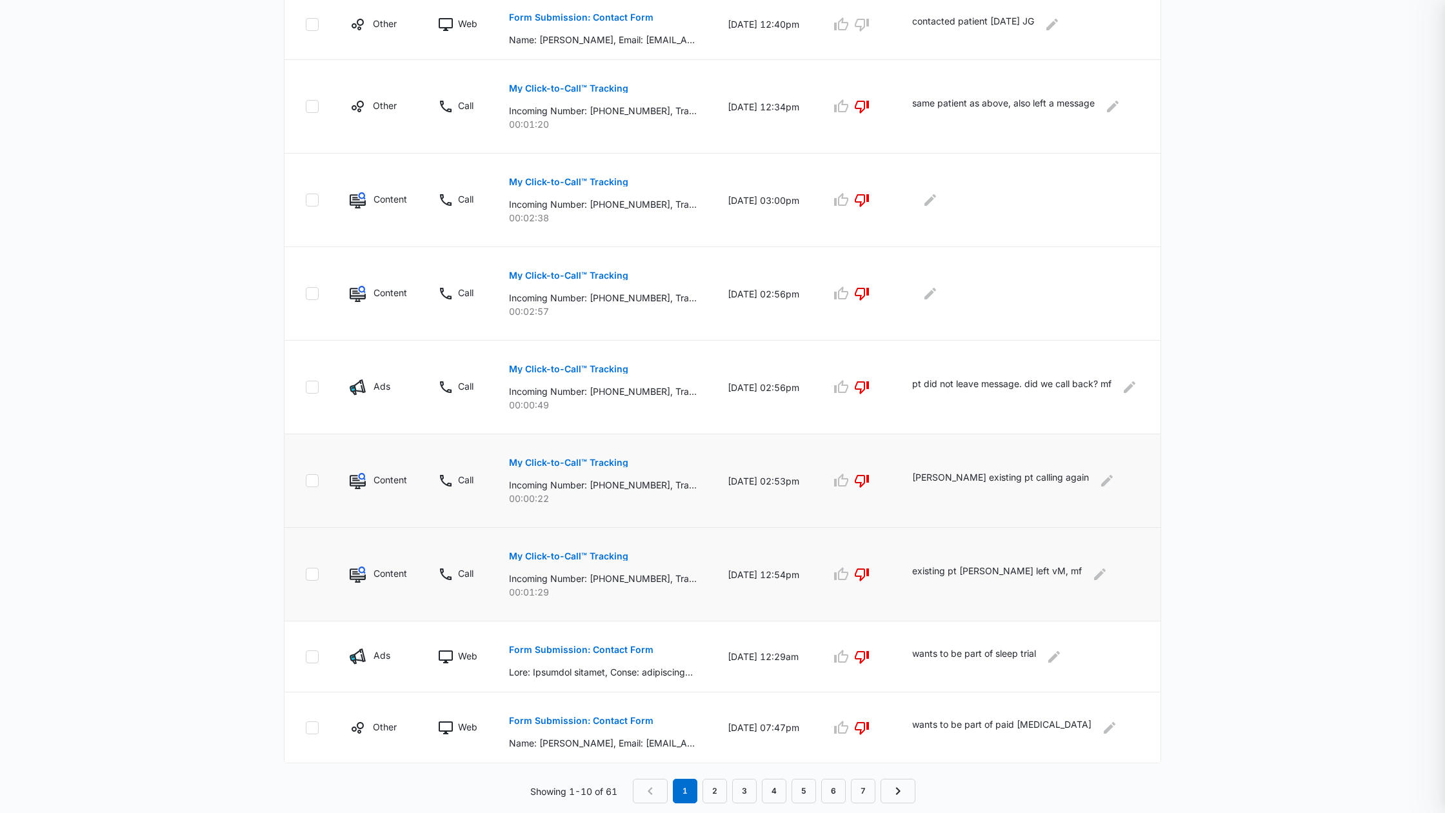
scroll to position [479, 0]
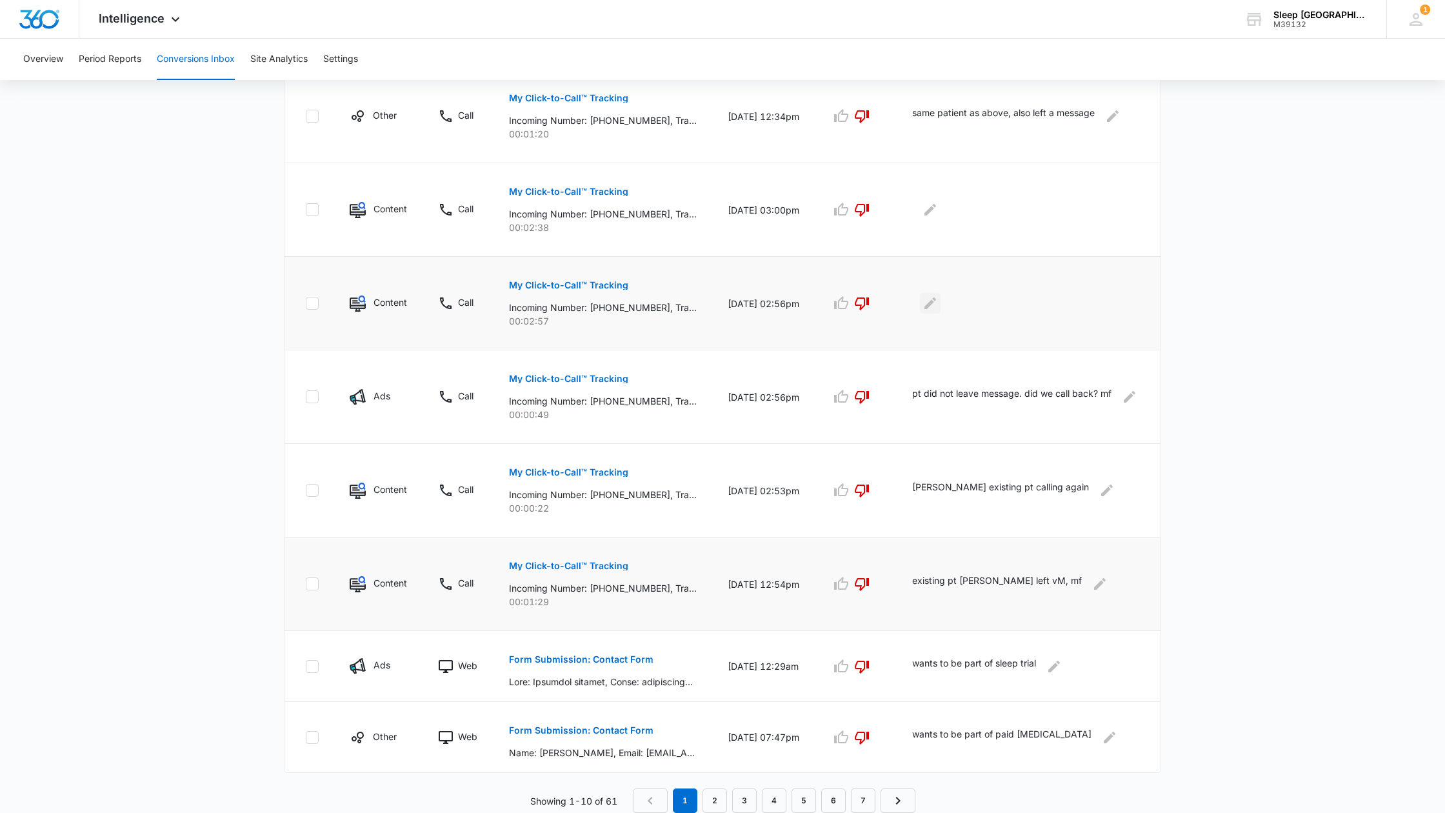
click at [938, 304] on icon "Edit Comments" at bounding box center [930, 302] width 15 height 15
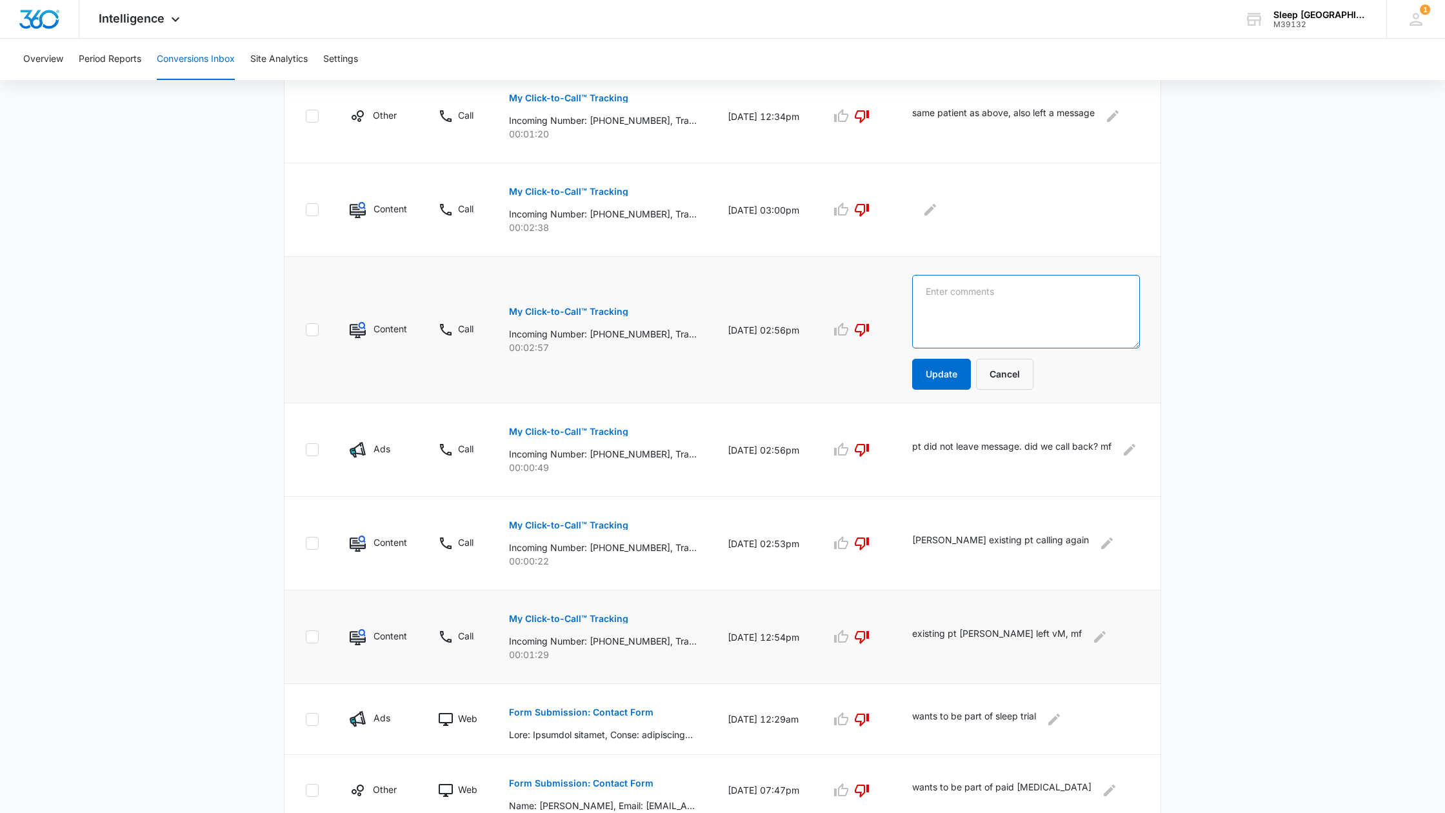
click at [956, 291] on textarea at bounding box center [1026, 312] width 228 height 74
click at [1025, 292] on textarea "[PERSON_NAME] calling to see if appoiance arrived" at bounding box center [1026, 312] width 228 height 74
click at [964, 305] on textarea "[PERSON_NAME] calling again to see if appoiance arrived" at bounding box center [1026, 312] width 228 height 74
drag, startPoint x: 1019, startPoint y: 306, endPoint x: 991, endPoint y: 352, distance: 53.3
click at [1019, 306] on textarea "[PERSON_NAME] calling again to see if appliance arrived" at bounding box center [1026, 312] width 228 height 74
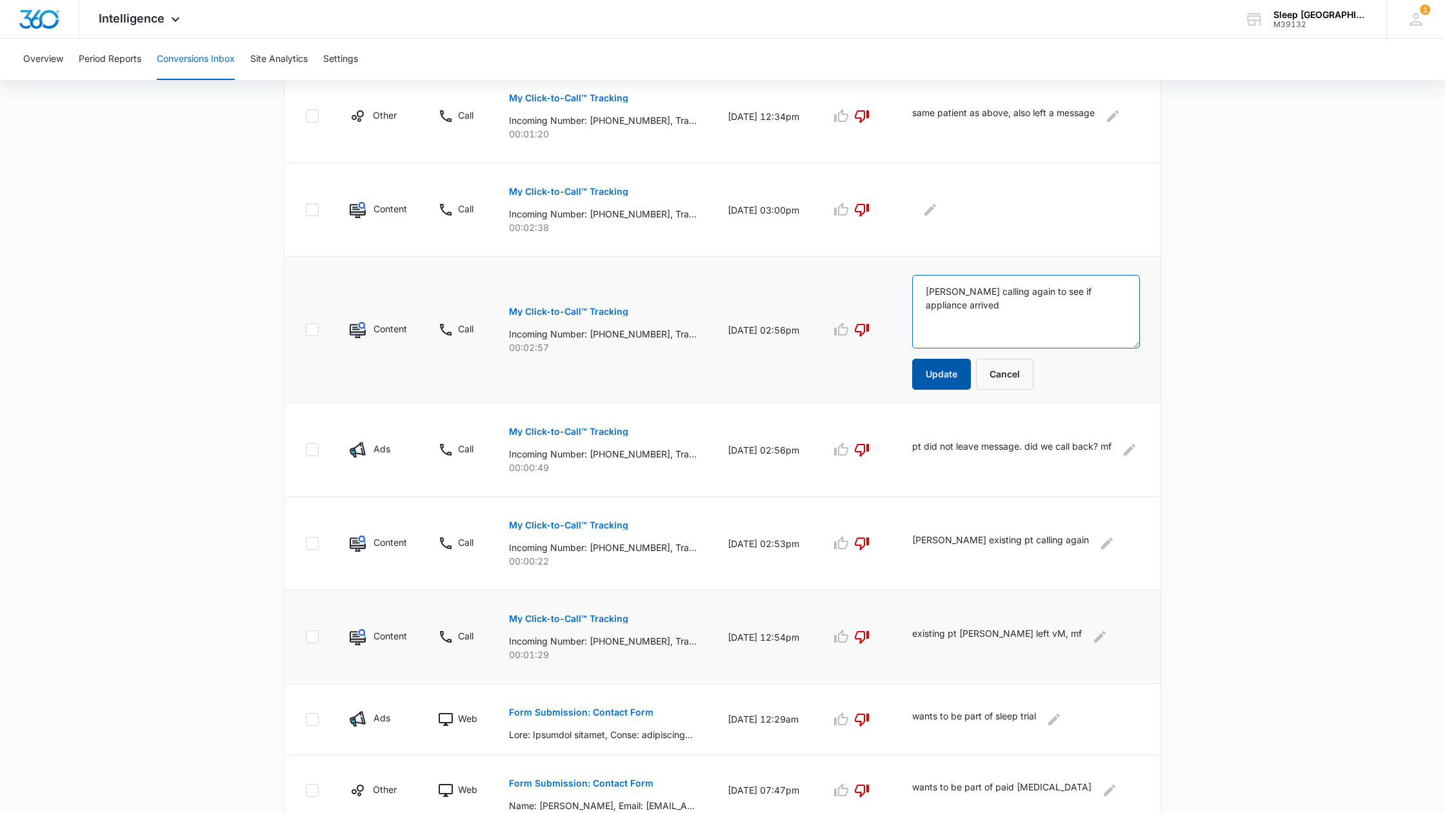
type textarea "[PERSON_NAME] calling again to see if appliance arrived"
click at [970, 373] on button "Update" at bounding box center [941, 374] width 59 height 31
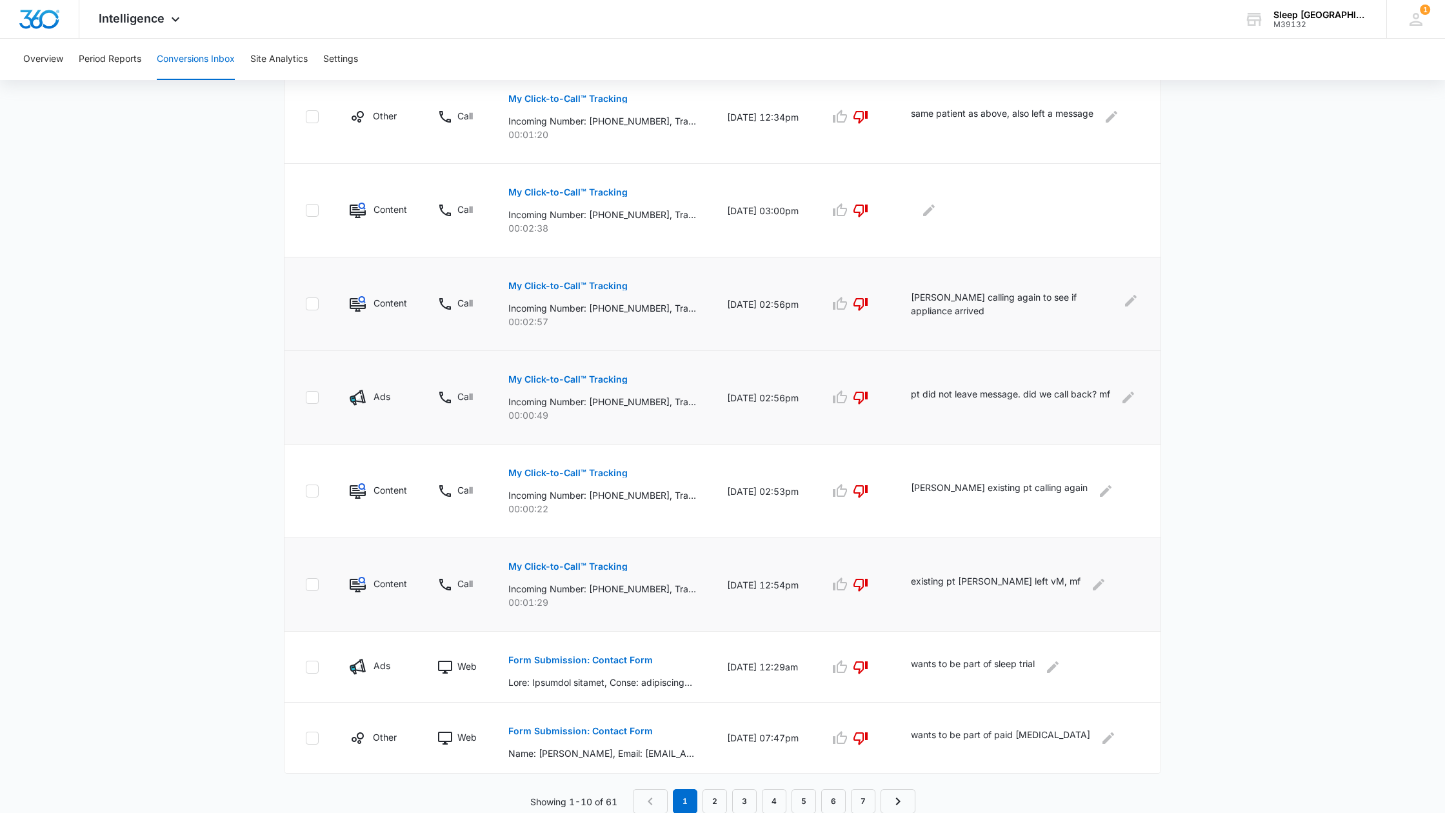
drag, startPoint x: 958, startPoint y: 377, endPoint x: 961, endPoint y: 370, distance: 8.4
click at [1131, 299] on icon "Edit Comments" at bounding box center [1131, 301] width 12 height 12
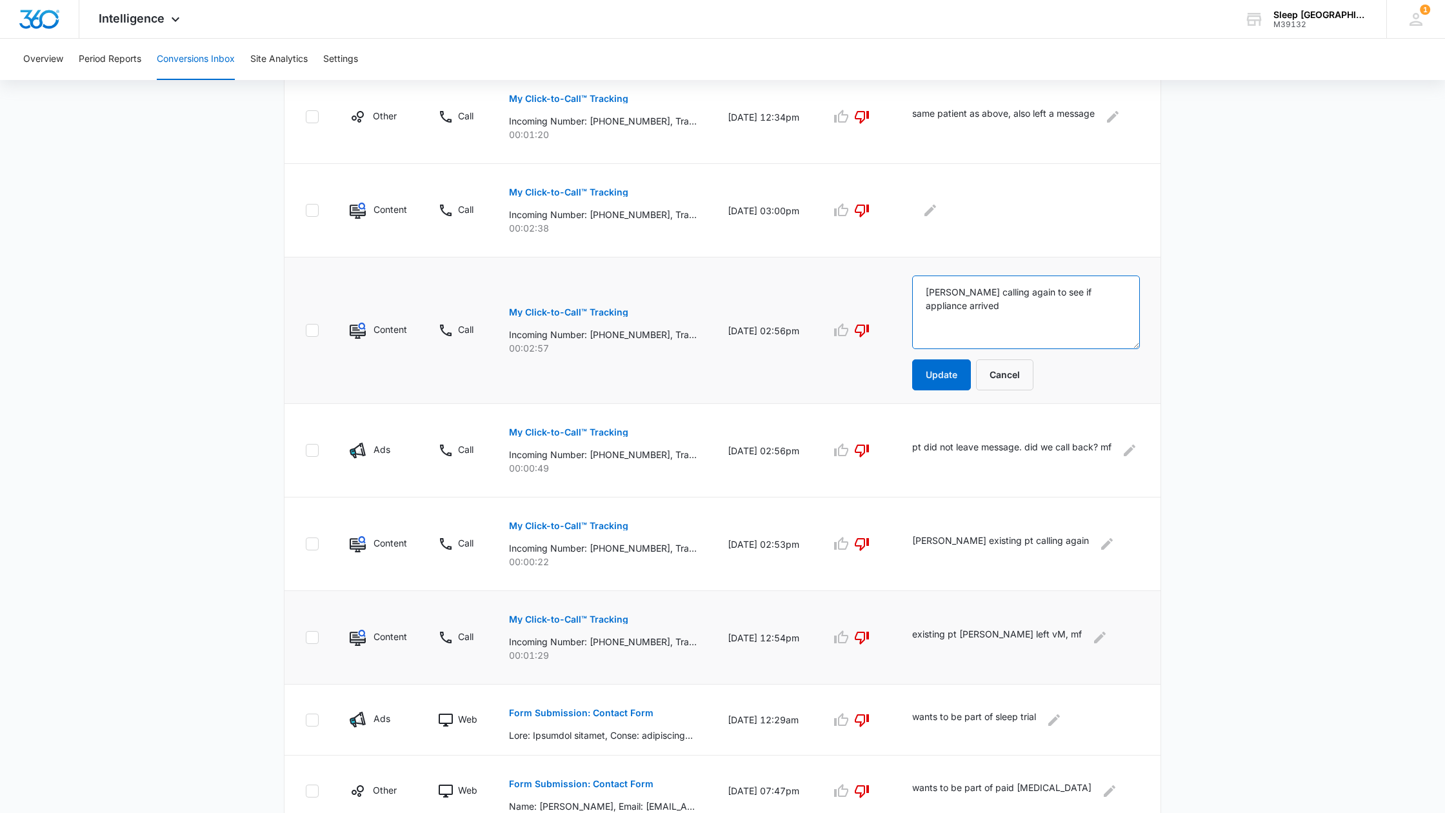
click at [1021, 306] on textarea "[PERSON_NAME] calling again to see if appliance arrived" at bounding box center [1026, 312] width 228 height 74
type textarea "[PERSON_NAME] calling again to see if appliance arrived . mf"
click at [971, 375] on button "Update" at bounding box center [941, 374] width 59 height 31
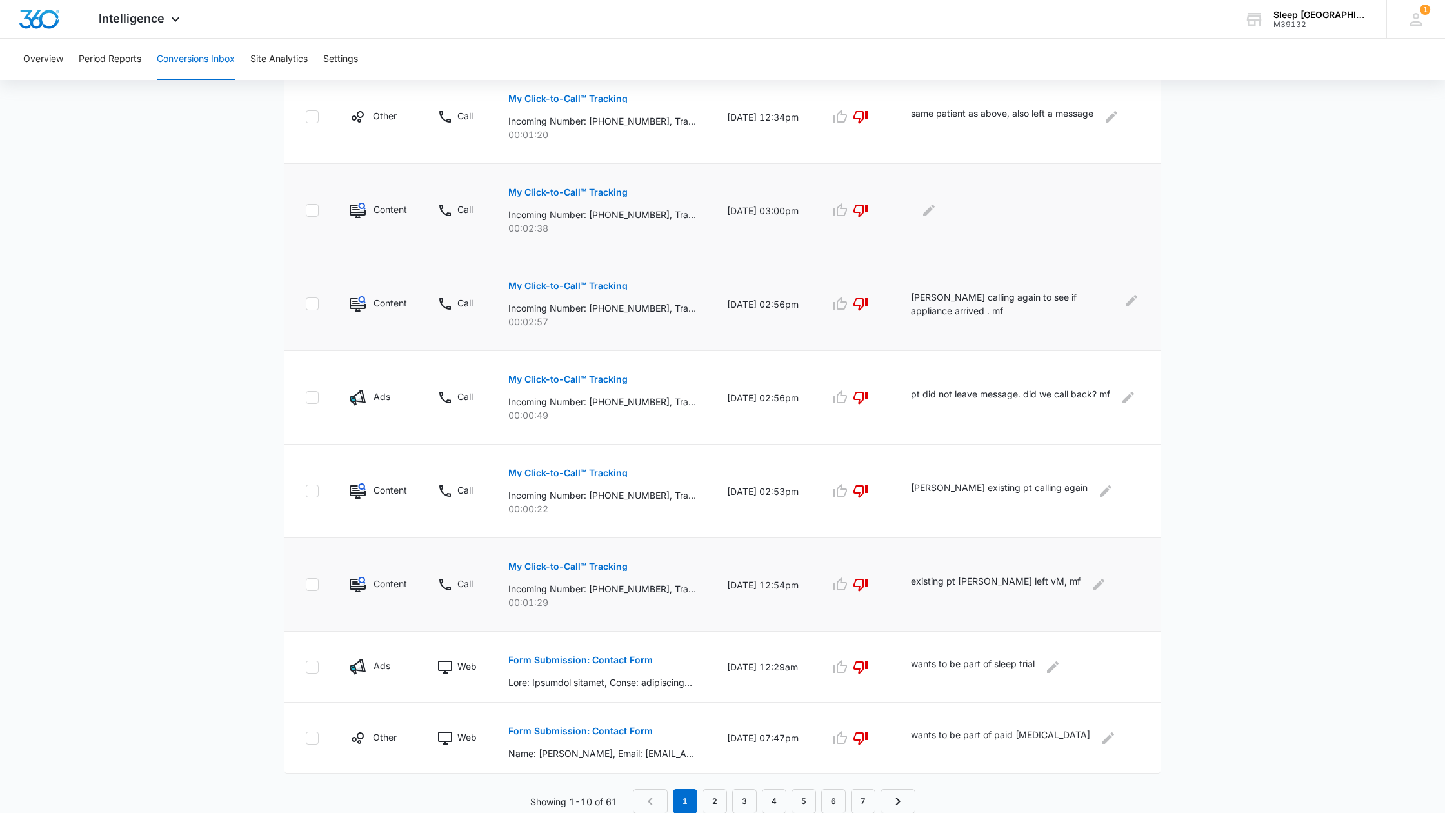
click at [601, 191] on p "My Click-to-Call™ Tracking" at bounding box center [567, 192] width 119 height 9
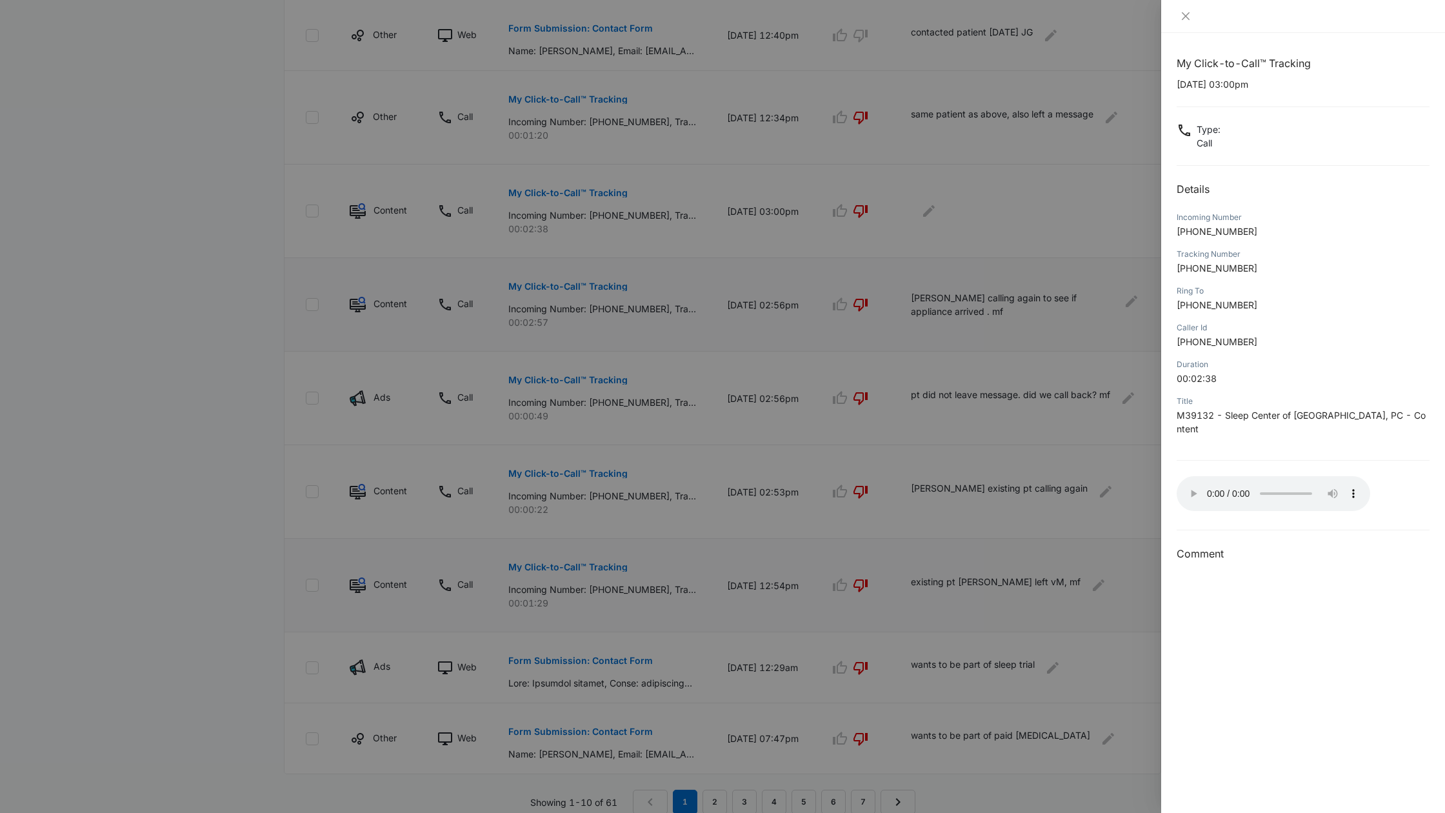
scroll to position [517, 0]
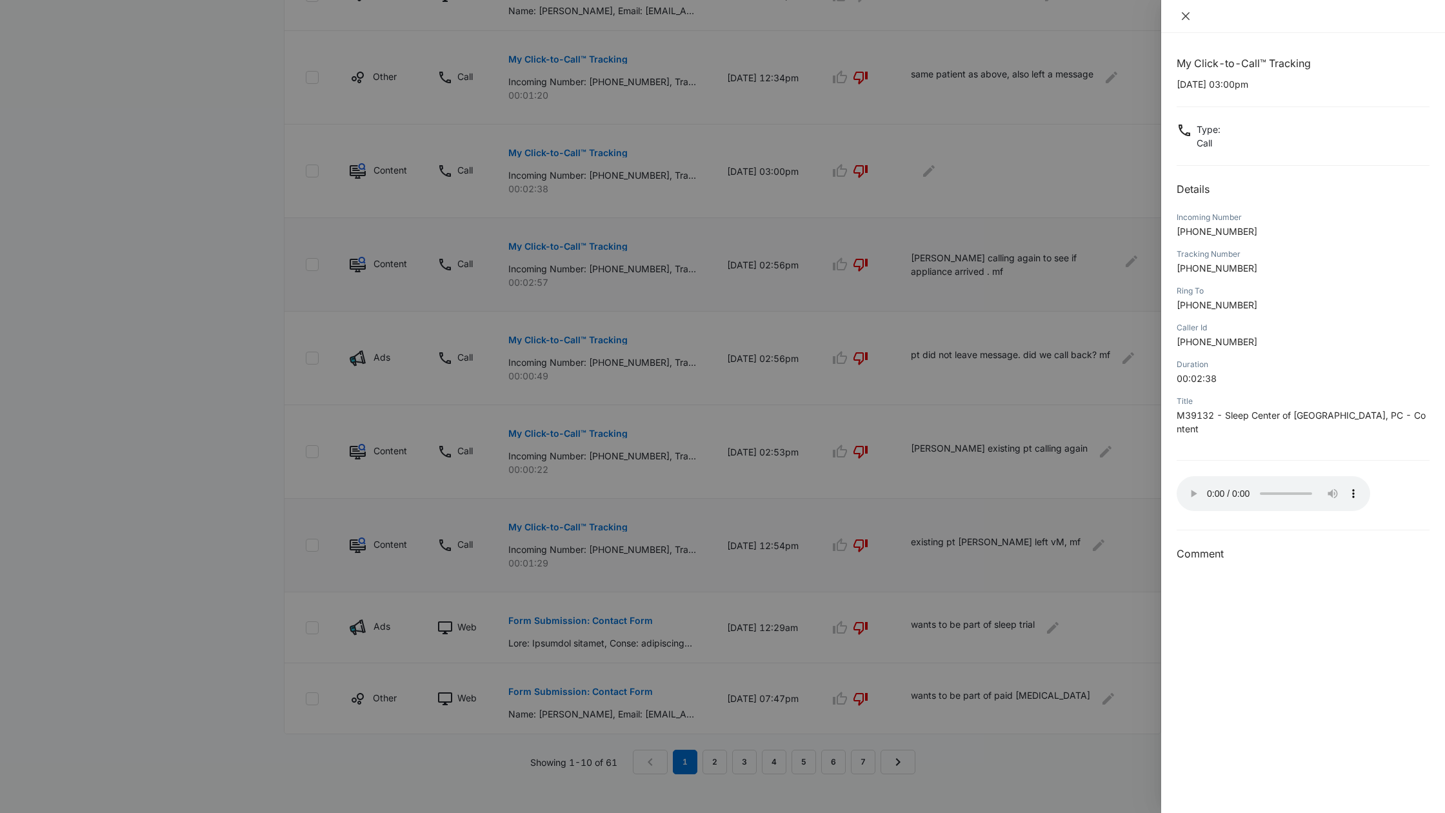
click at [1186, 15] on icon "close" at bounding box center [1186, 16] width 8 height 8
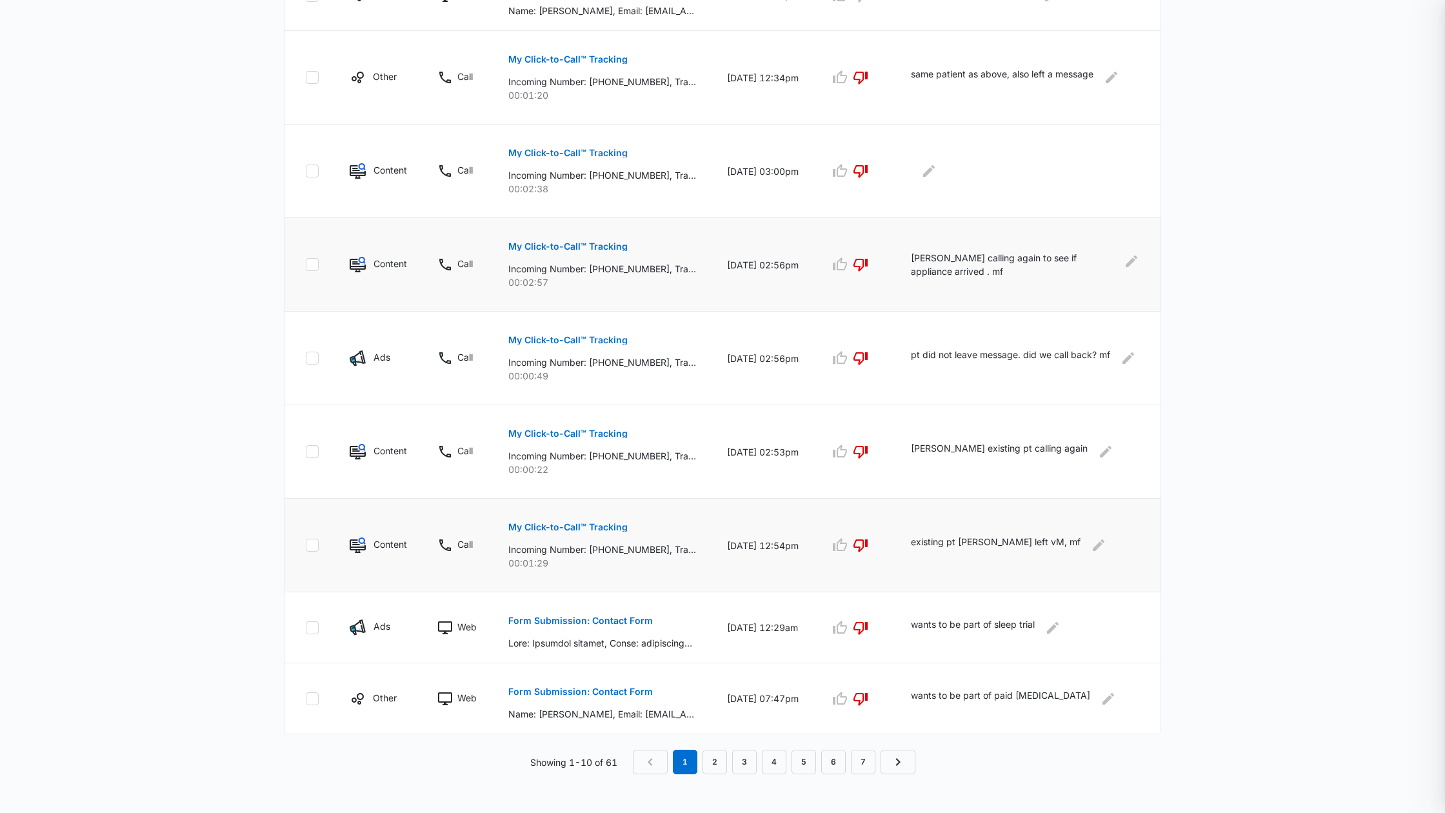
scroll to position [479, 0]
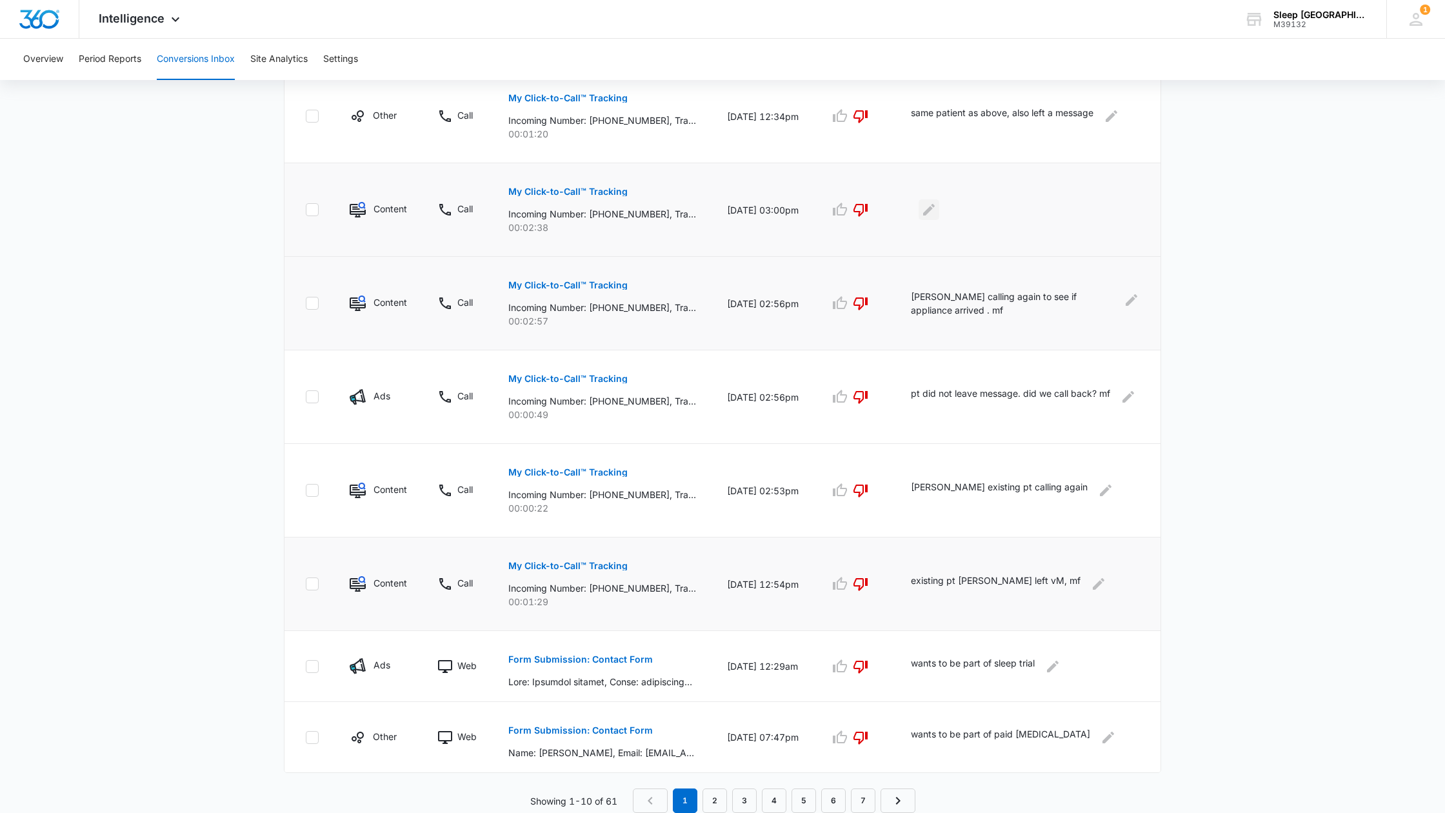
click at [937, 207] on icon "Edit Comments" at bounding box center [928, 209] width 15 height 15
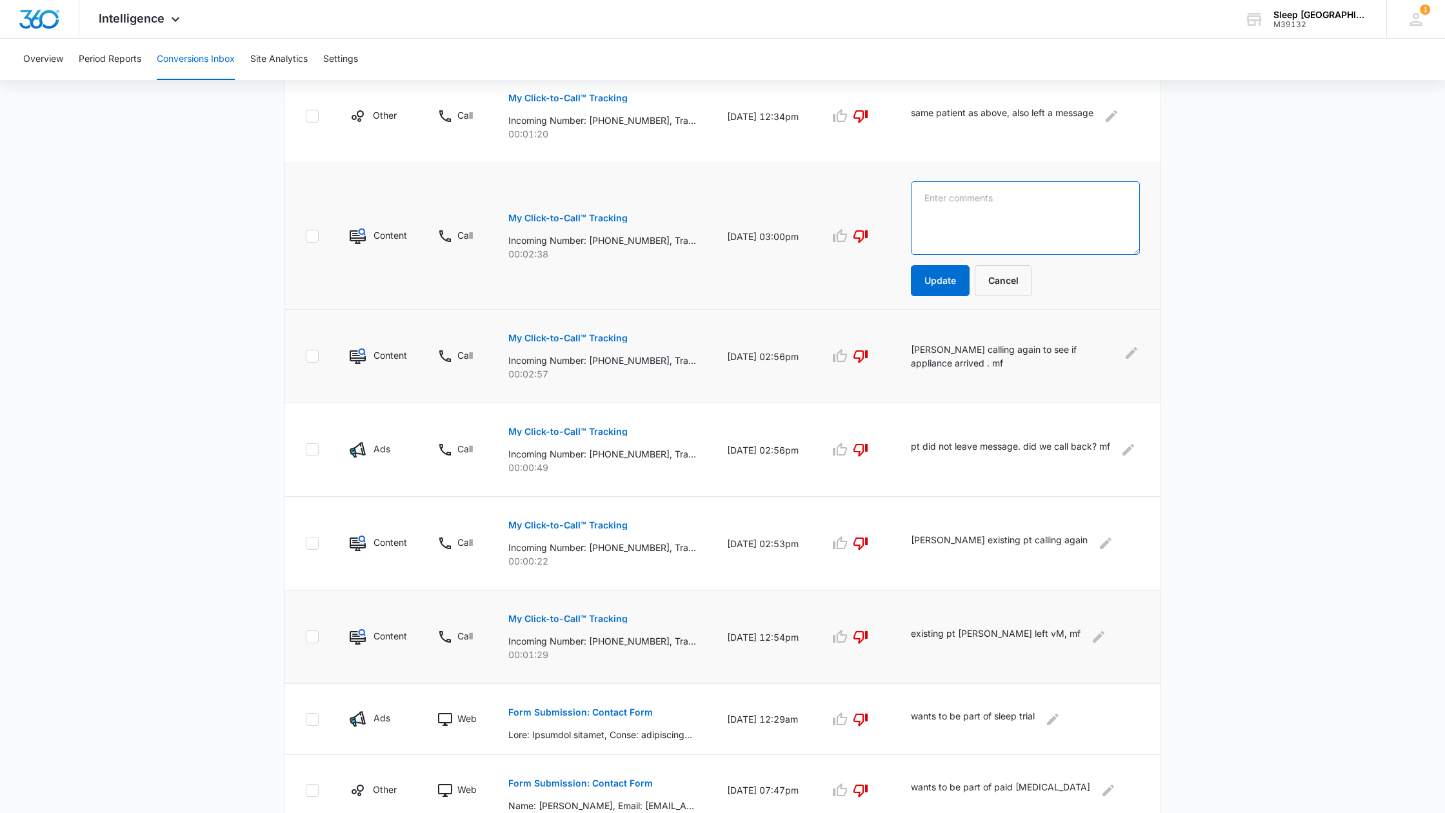
click at [941, 199] on textarea at bounding box center [1025, 218] width 229 height 74
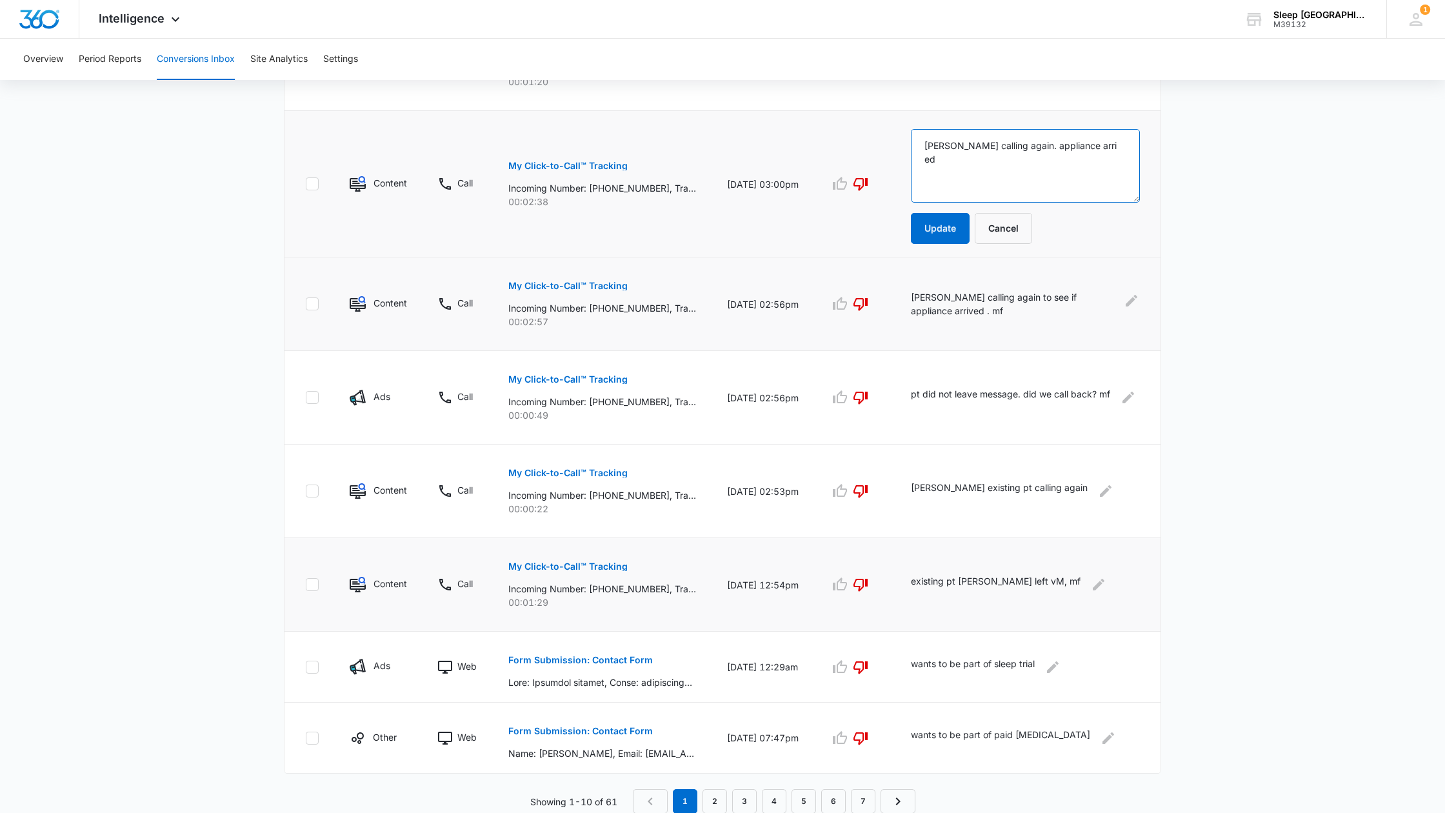
scroll to position [532, 0]
click at [1112, 145] on textarea "[PERSON_NAME] calling again. appliance arri ed" at bounding box center [1025, 165] width 229 height 74
drag, startPoint x: 1050, startPoint y: 145, endPoint x: 1141, endPoint y: 148, distance: 91.0
click at [1141, 148] on td "[PERSON_NAME] calling again. appliance arrived Update Cancel" at bounding box center [1027, 183] width 265 height 146
type textarea "[PERSON_NAME] calling again. mf"
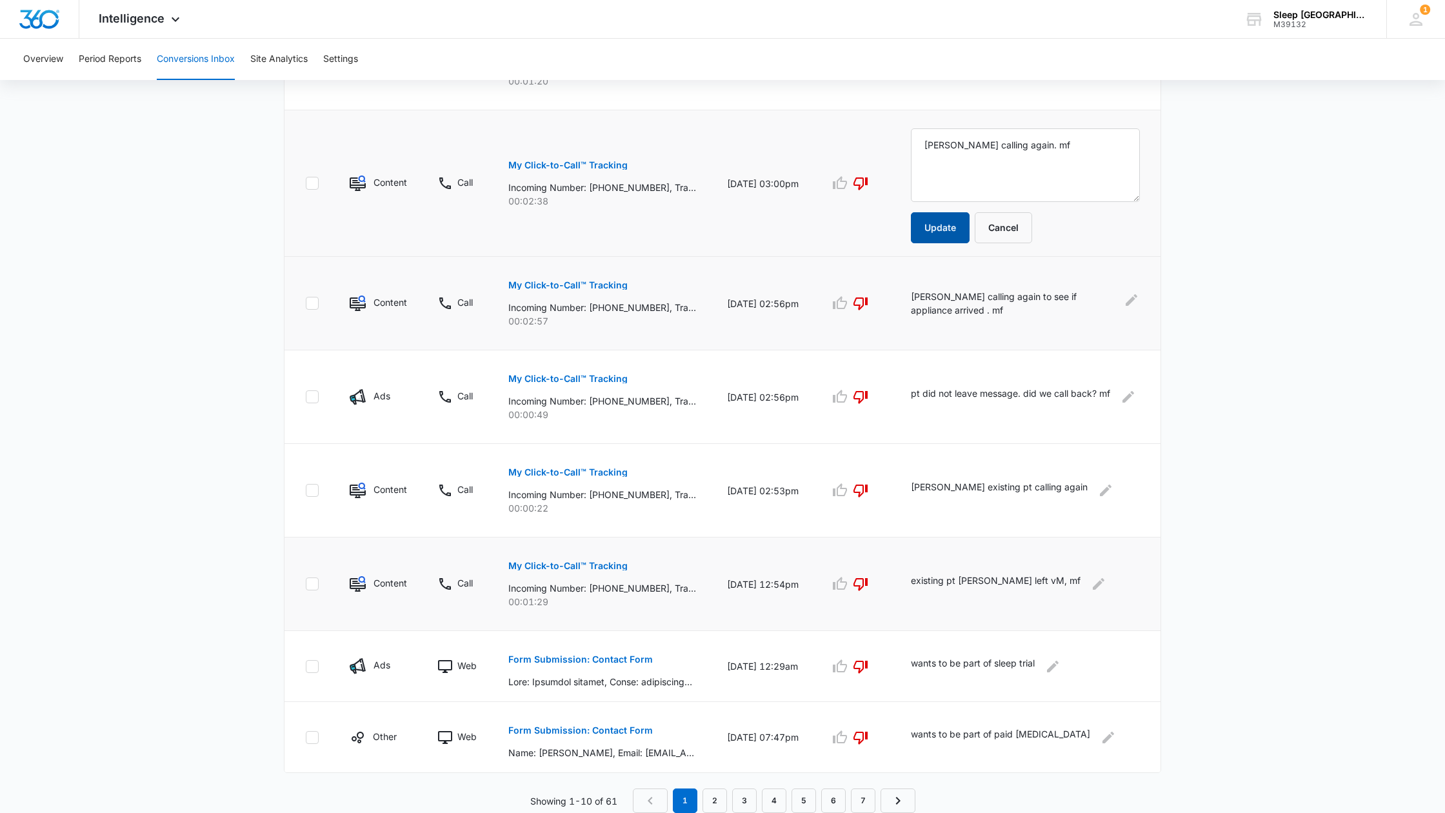
click at [960, 225] on button "Update" at bounding box center [940, 227] width 59 height 31
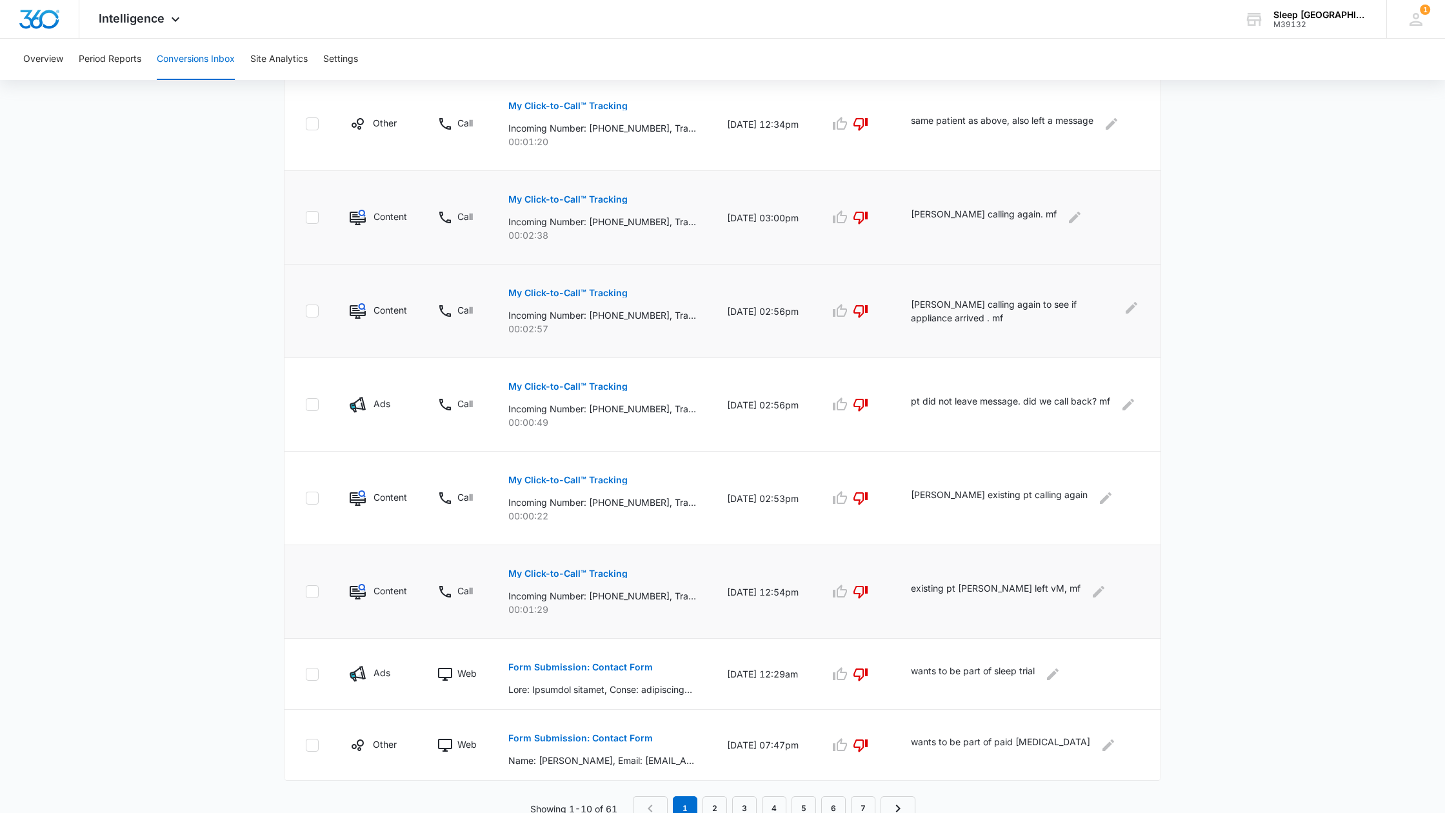
scroll to position [479, 0]
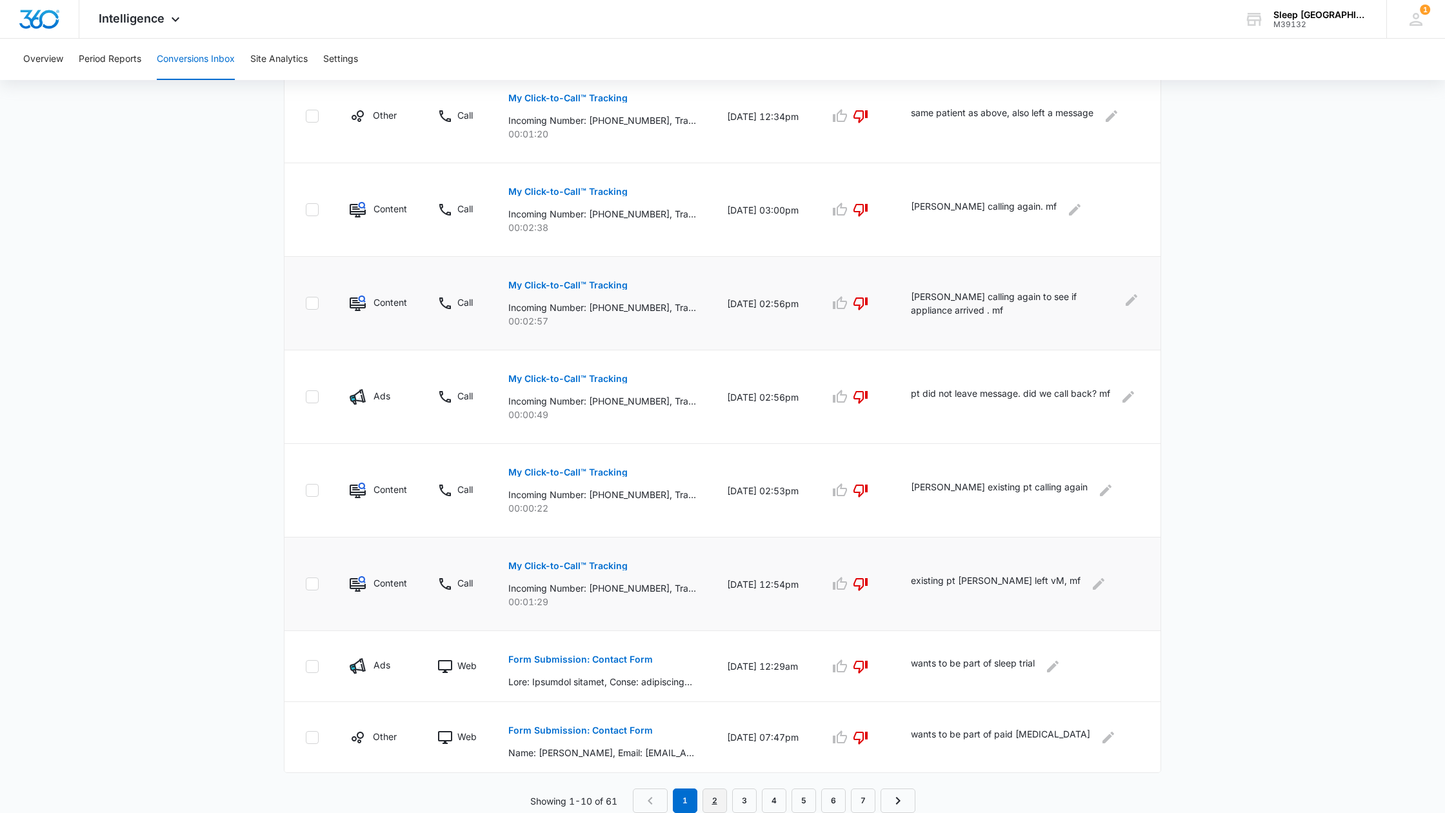
click at [715, 802] on link "2" at bounding box center [715, 800] width 25 height 25
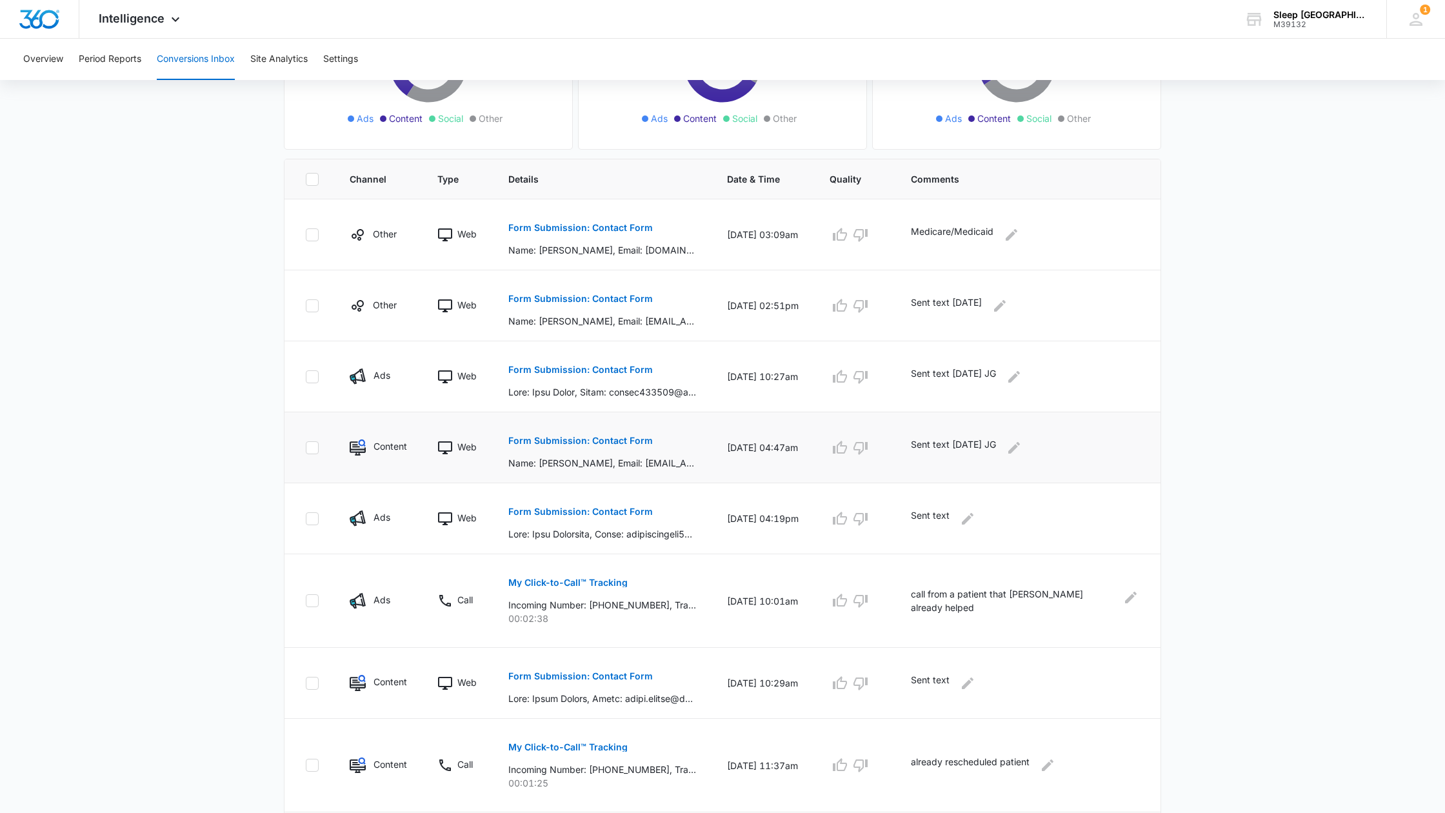
scroll to position [209, 0]
click at [868, 597] on icon "button" at bounding box center [860, 598] width 15 height 15
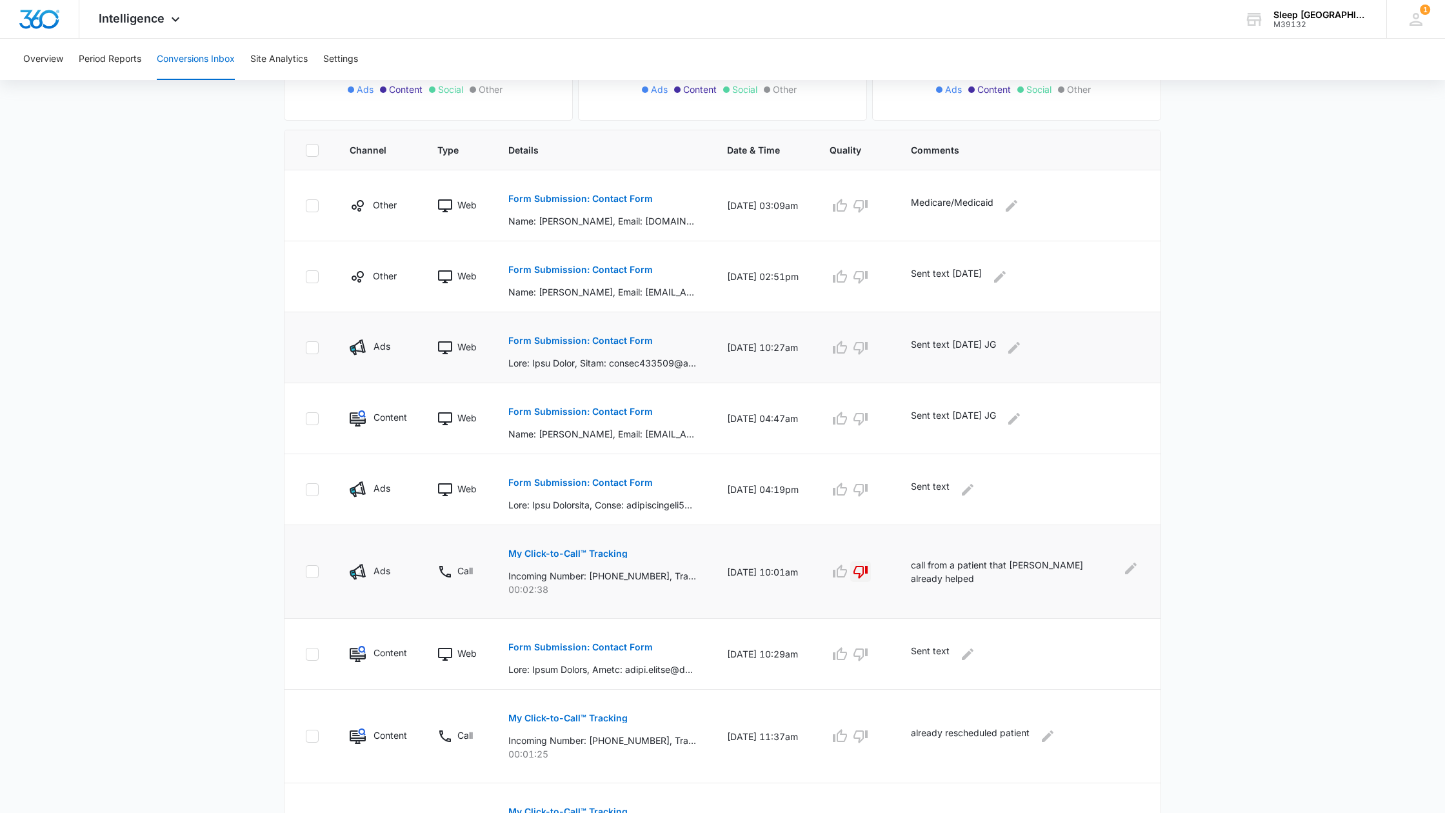
scroll to position [411, 0]
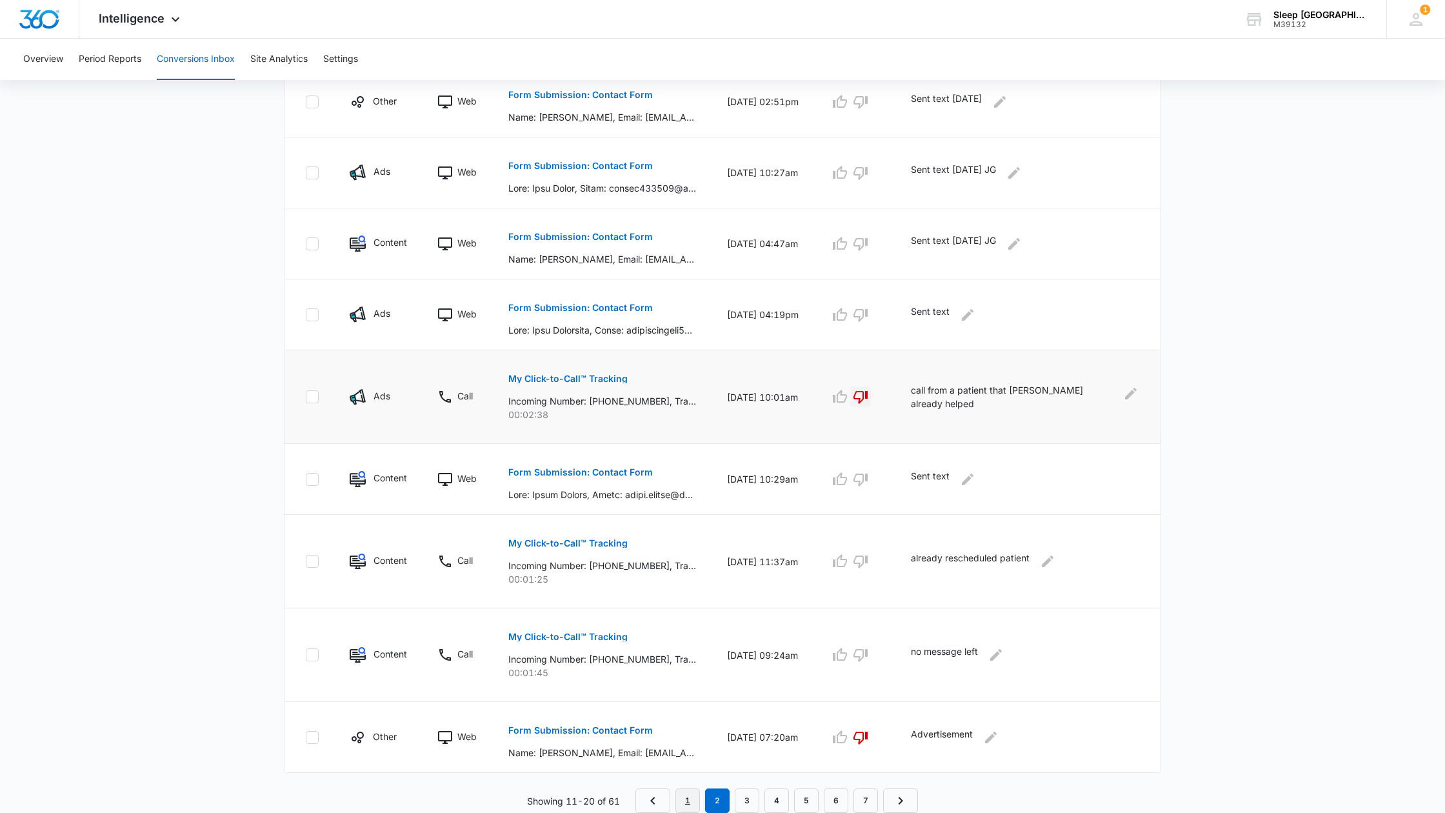
click at [691, 791] on link "1" at bounding box center [687, 800] width 25 height 25
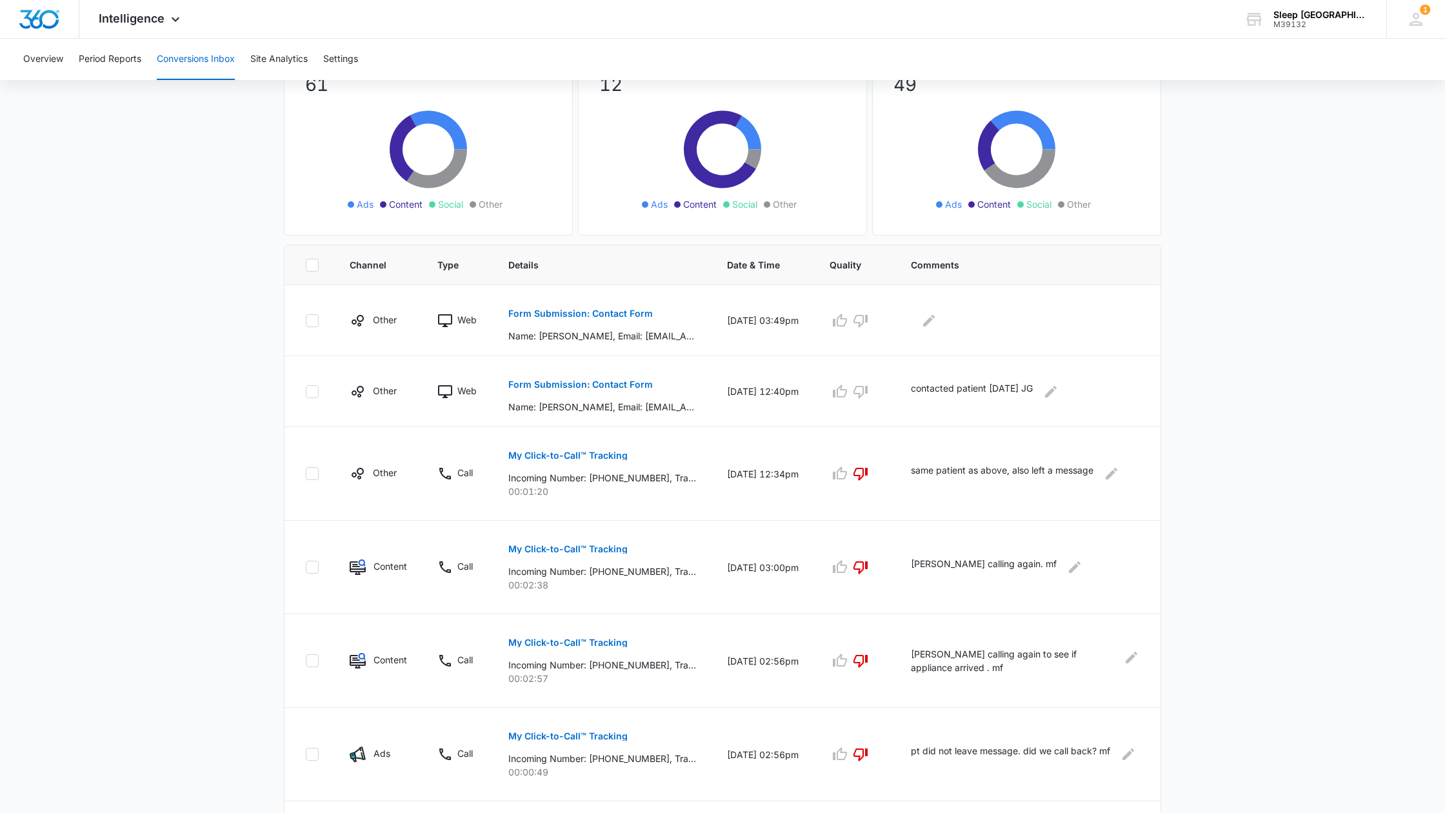
scroll to position [0, 0]
